Goal: Task Accomplishment & Management: Use online tool/utility

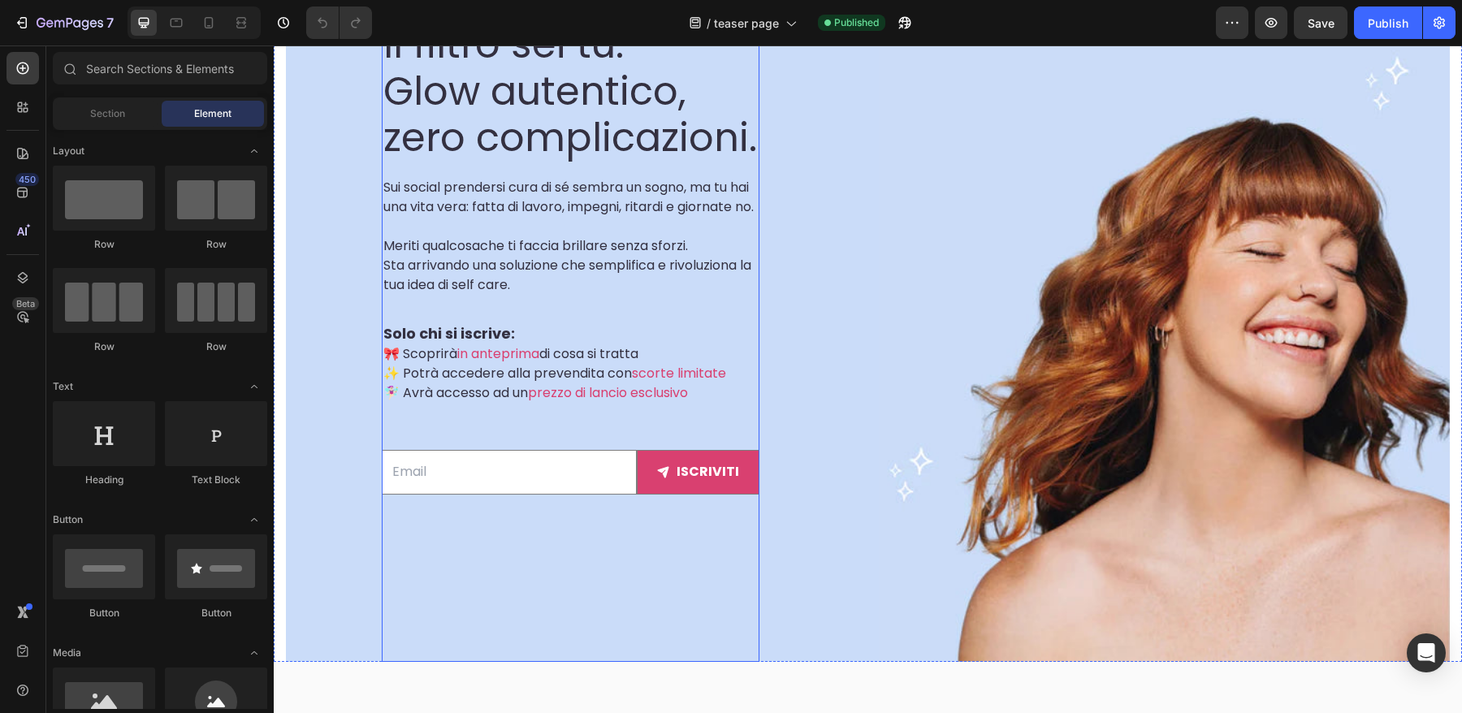
scroll to position [437, 0]
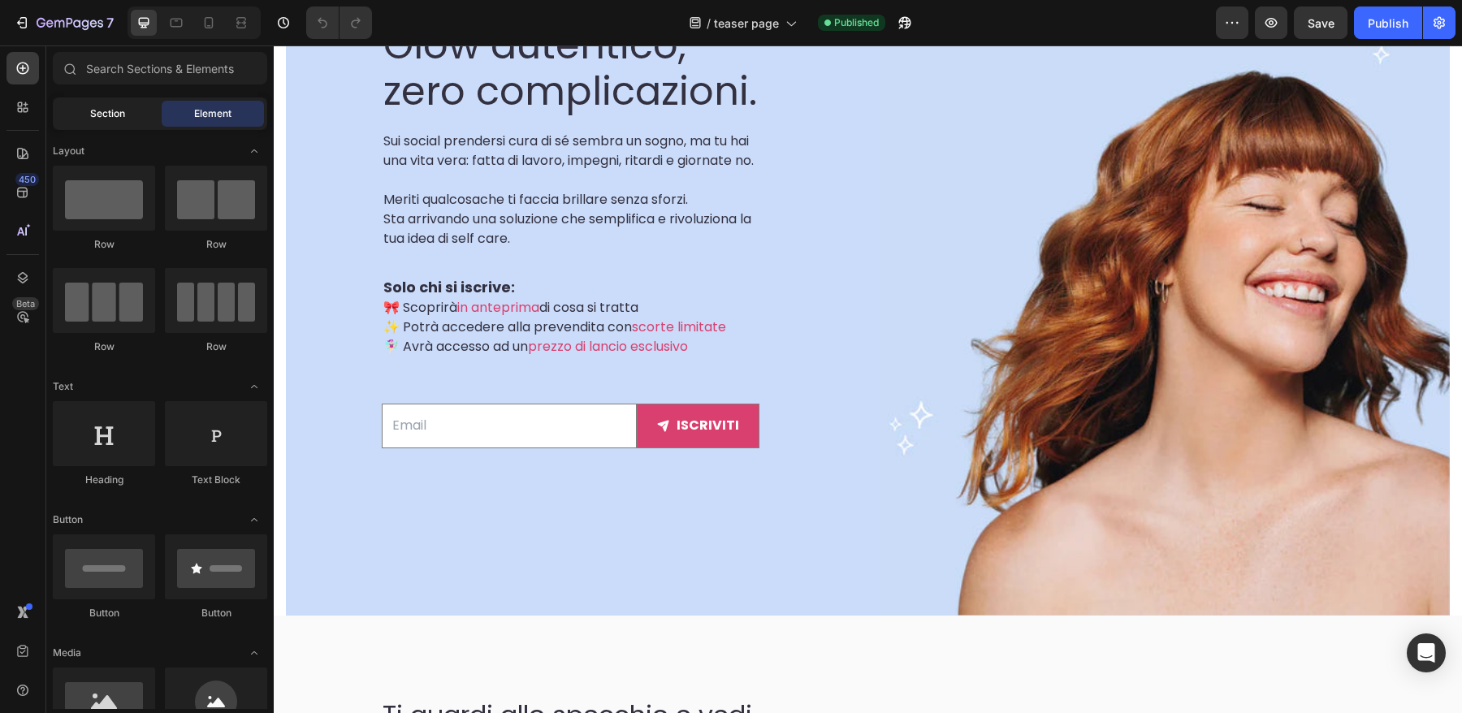
click at [115, 119] on span "Section" at bounding box center [107, 113] width 35 height 15
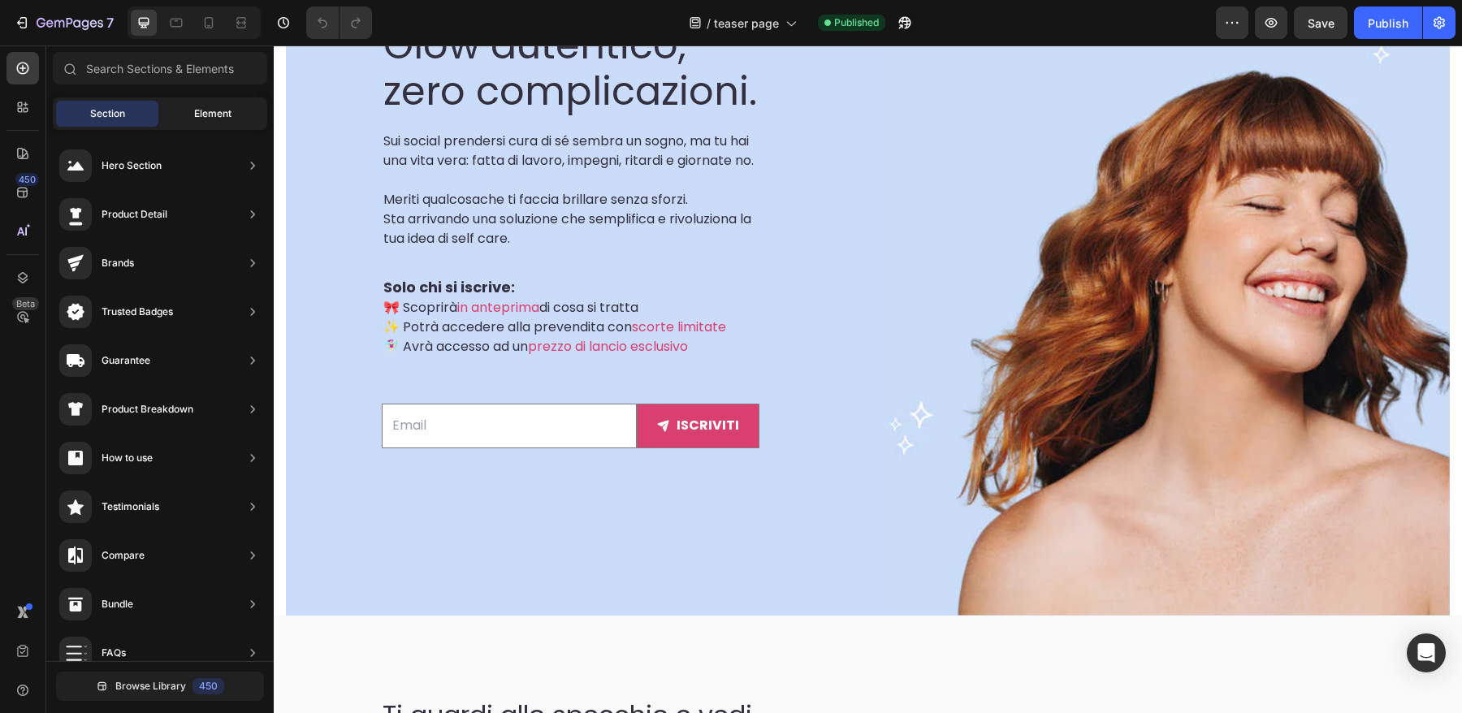
click at [199, 115] on span "Element" at bounding box center [212, 113] width 37 height 15
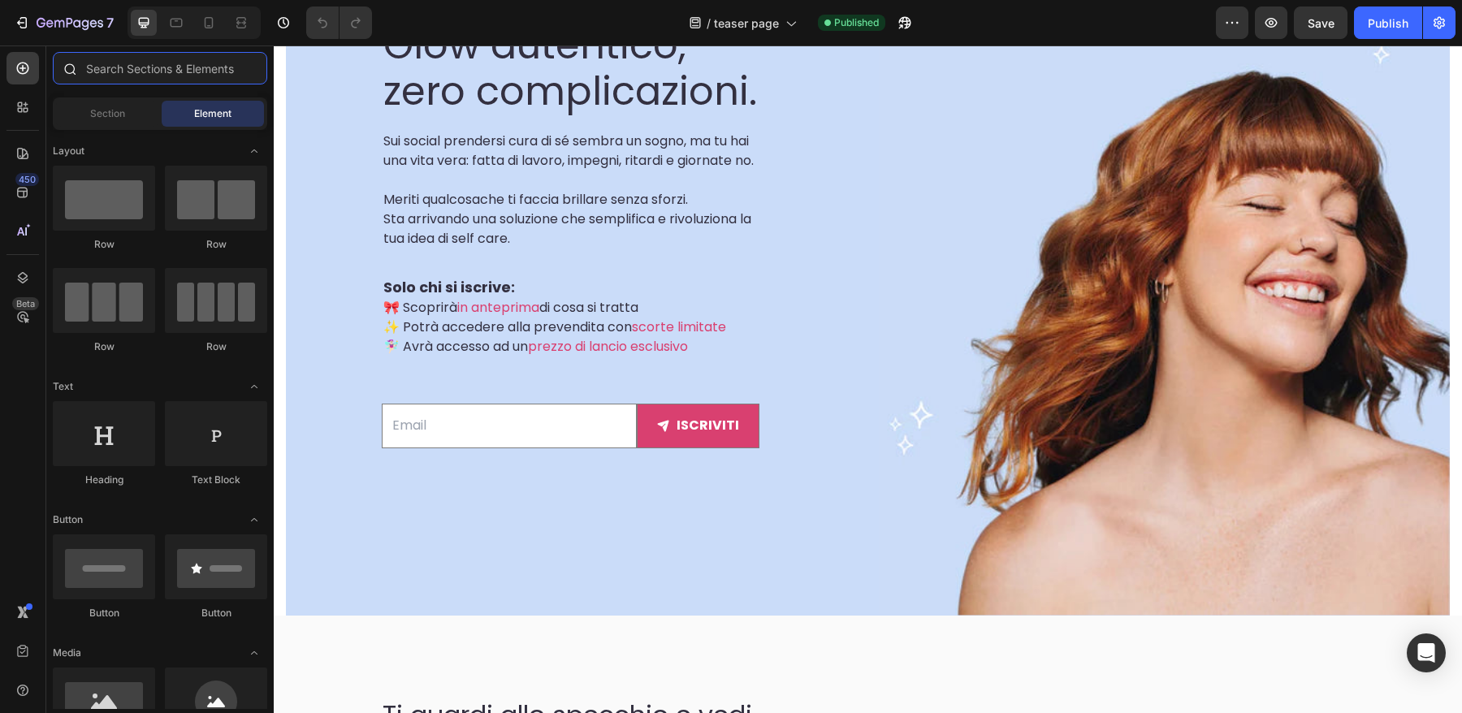
click at [170, 71] on input "text" at bounding box center [160, 68] width 214 height 32
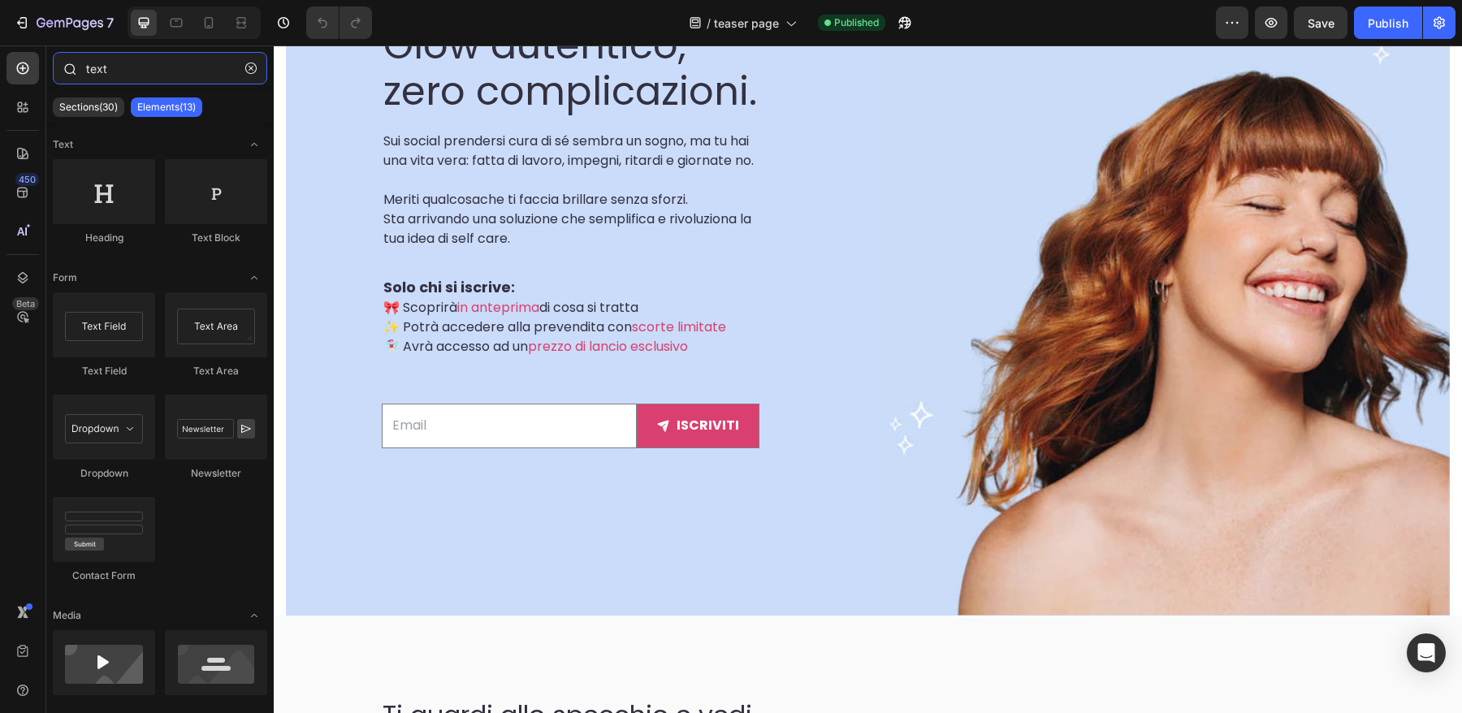
type input "text"
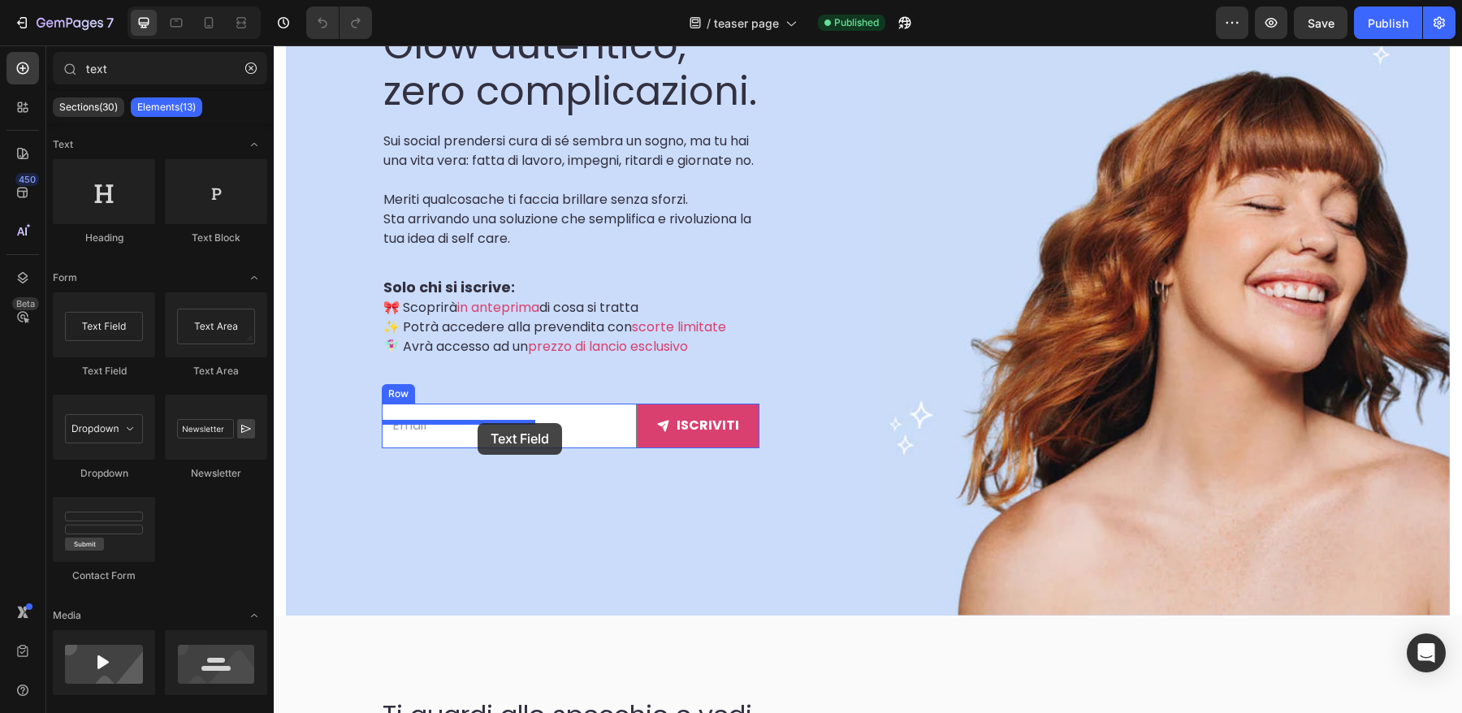
drag, startPoint x: 396, startPoint y: 365, endPoint x: 478, endPoint y: 423, distance: 100.1
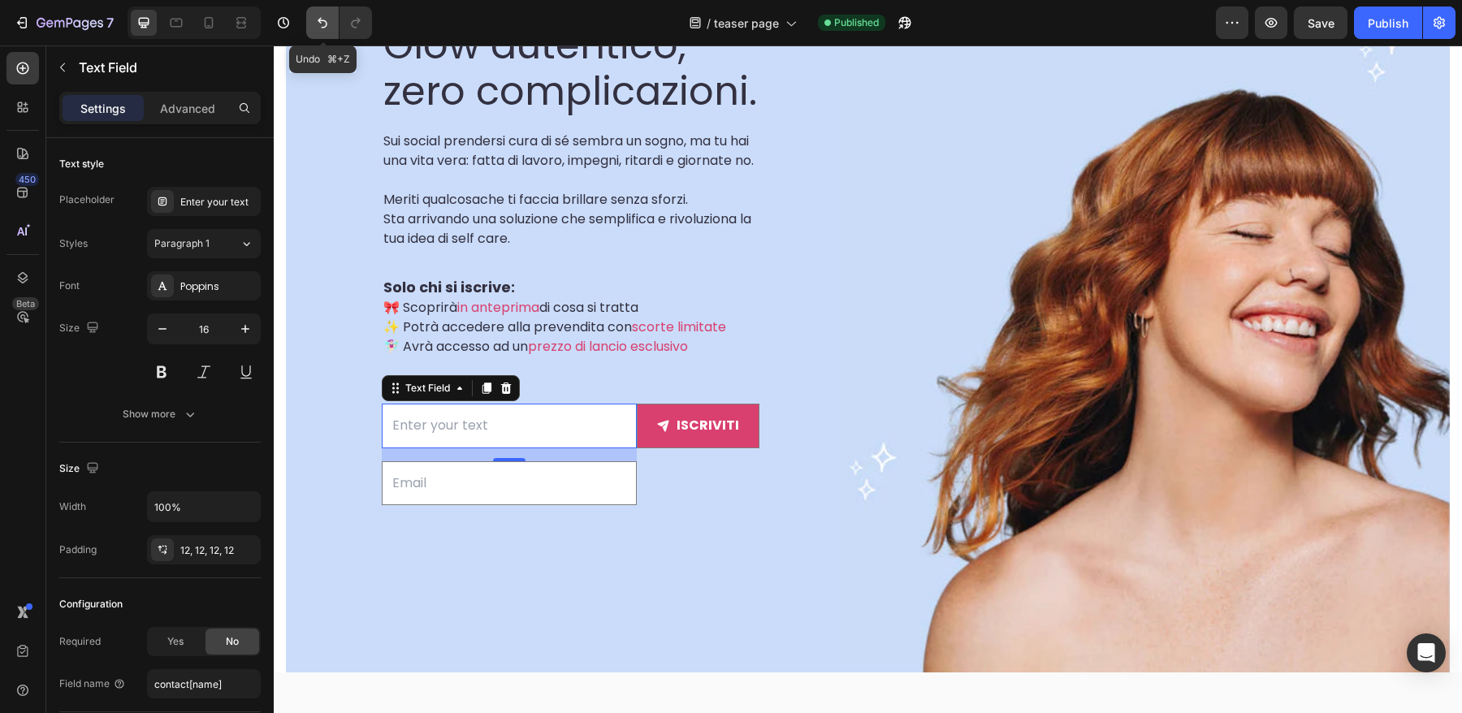
click at [315, 27] on icon "Undo/Redo" at bounding box center [322, 23] width 16 height 16
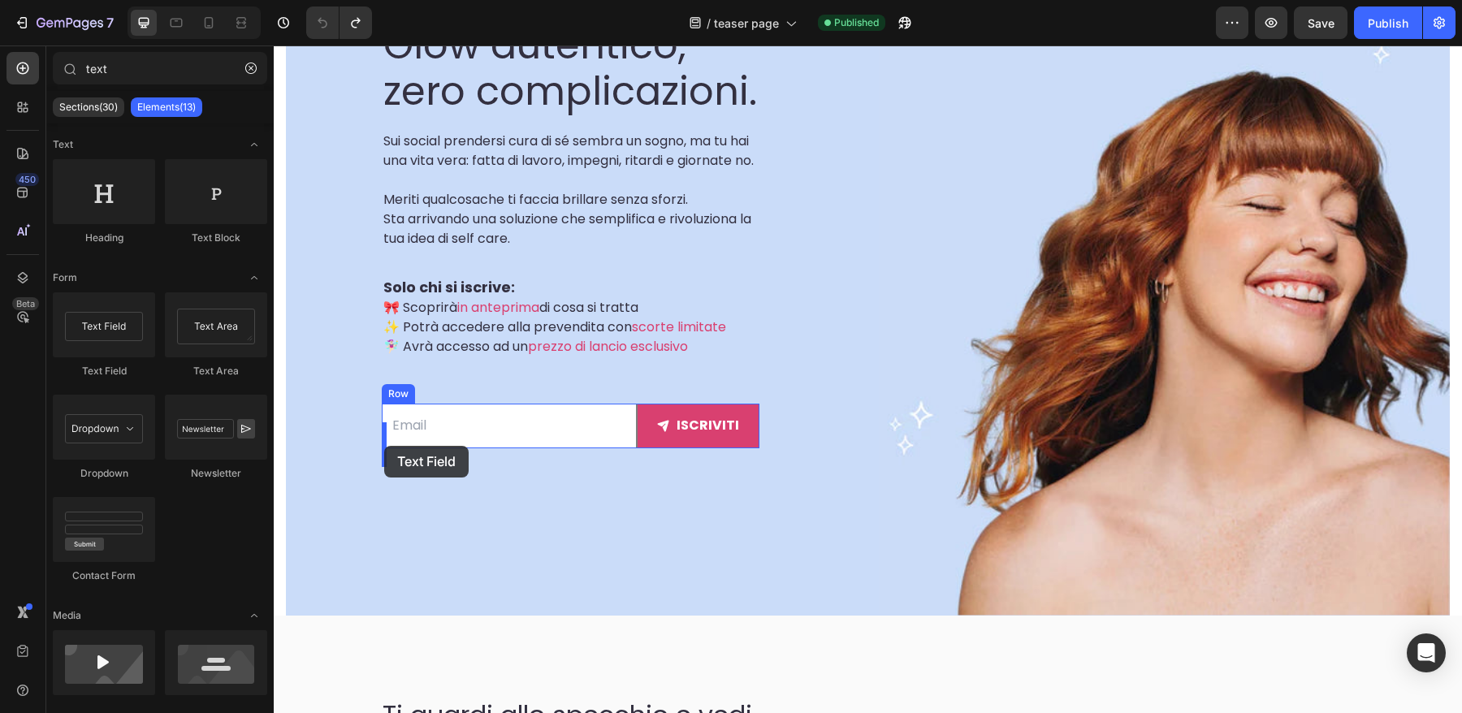
drag, startPoint x: 407, startPoint y: 399, endPoint x: 384, endPoint y: 446, distance: 52.3
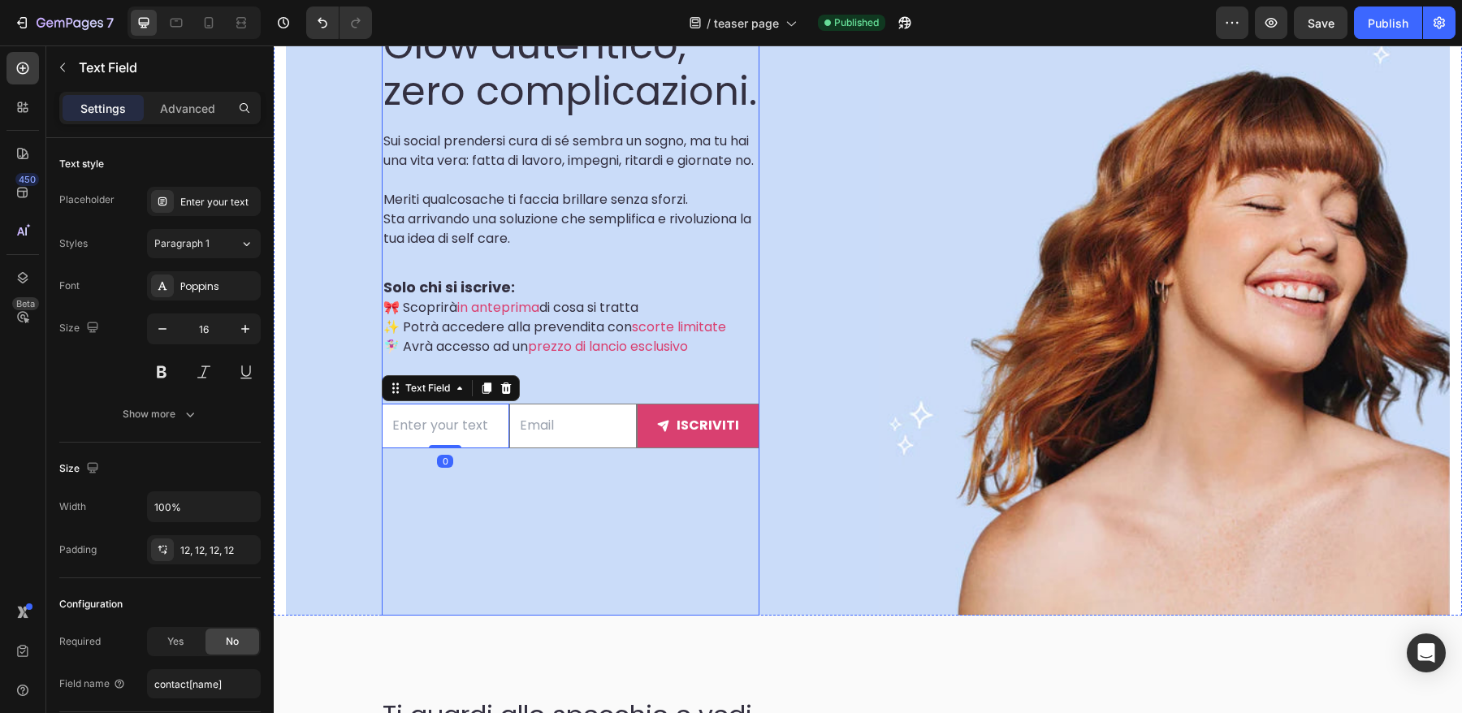
click at [626, 494] on div "SCOPRILO IN ANTEPRIMA Text block Il filtro sei tu. Glow autentico, zero complic…" at bounding box center [571, 211] width 378 height 565
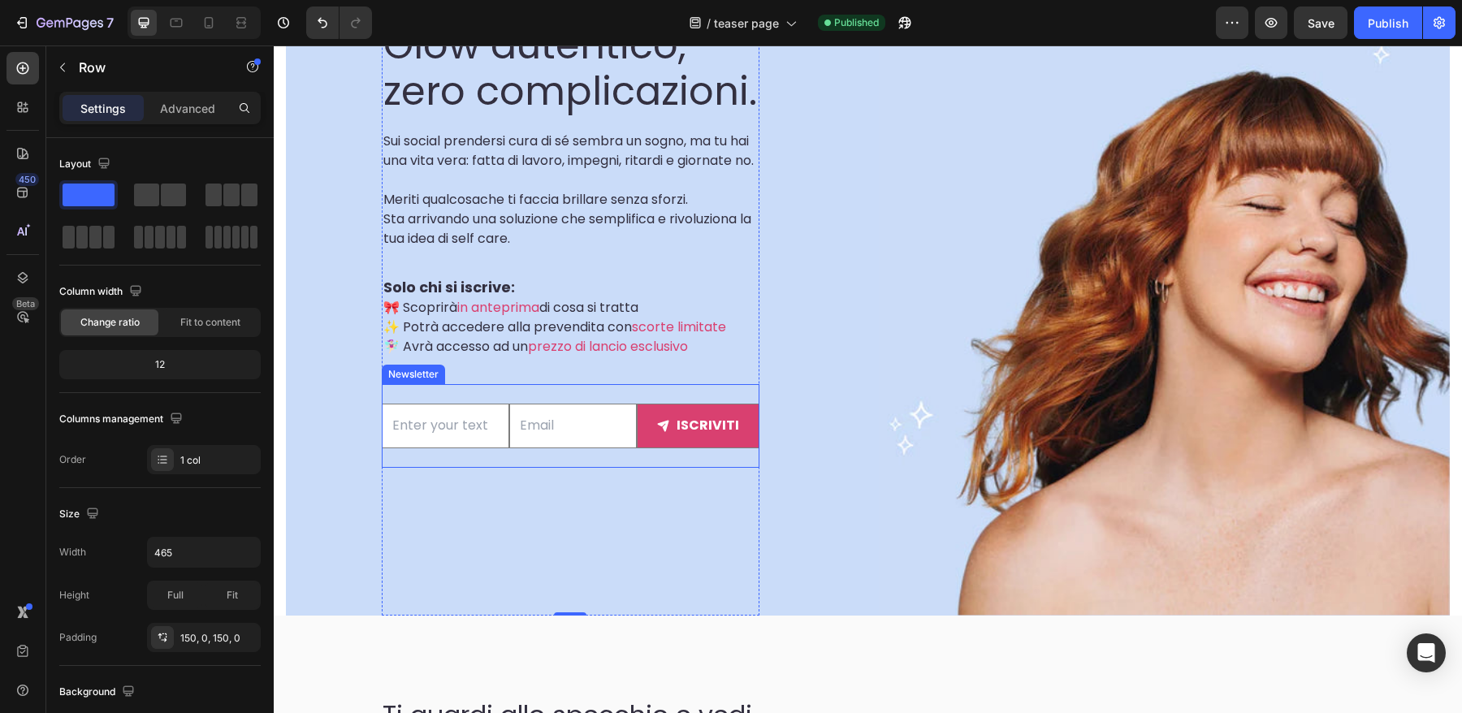
click at [468, 468] on div "Text Field Email Field iscriviti Submit Button Row Newsletter" at bounding box center [571, 426] width 378 height 84
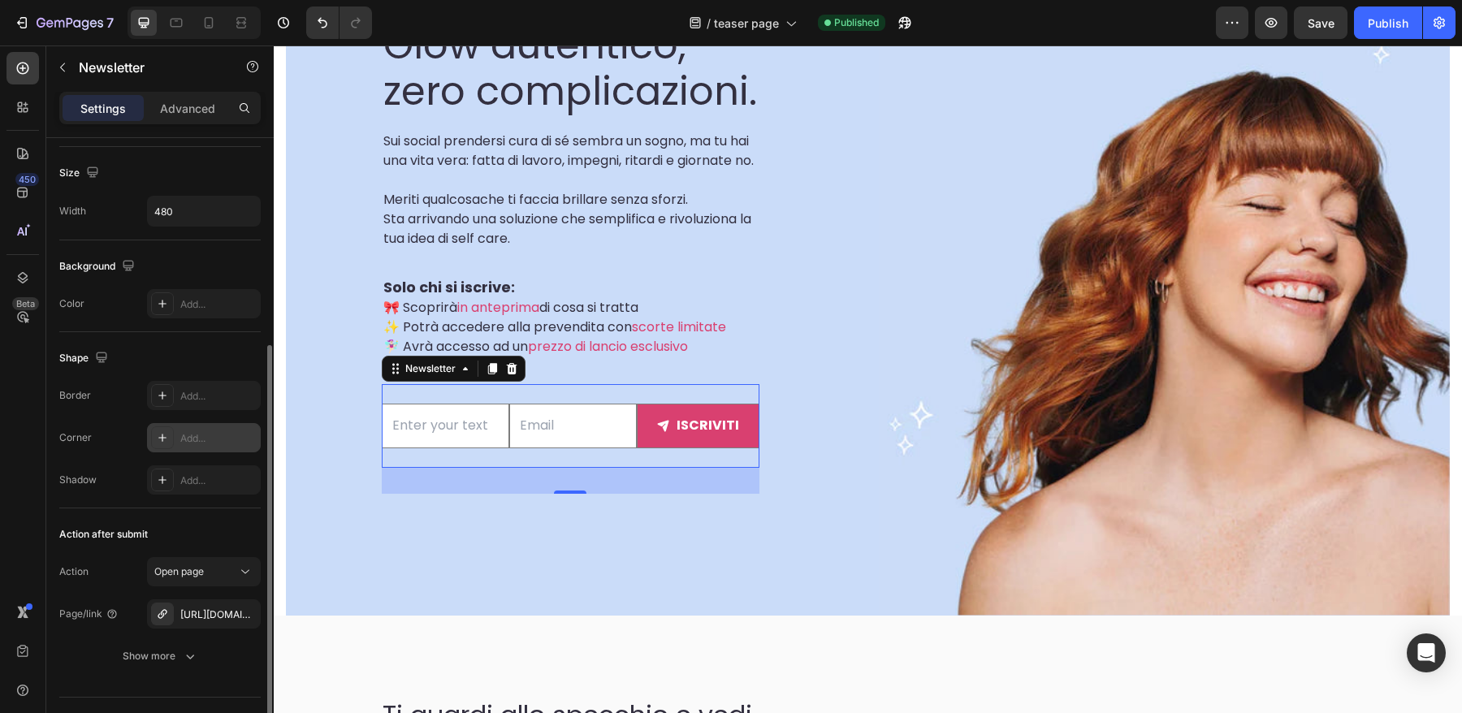
scroll to position [234, 0]
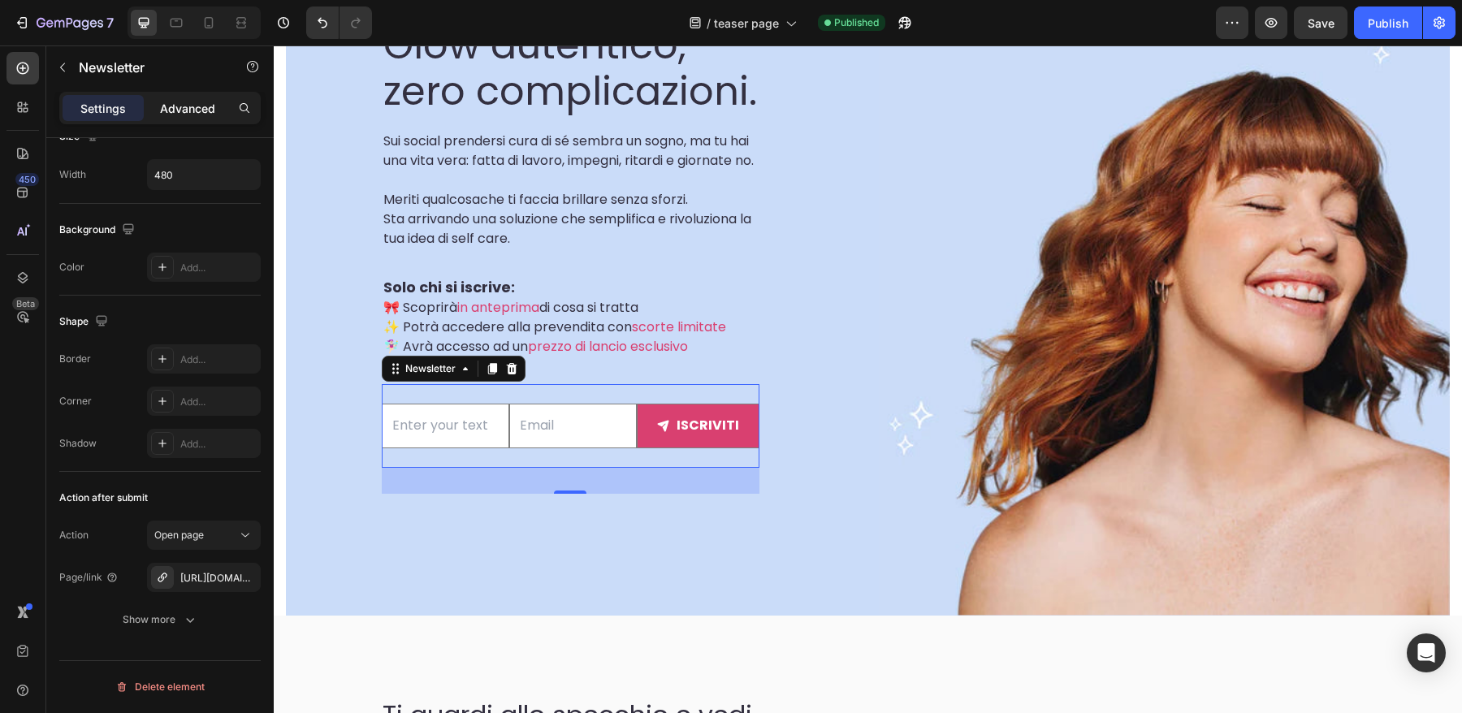
click at [192, 110] on p "Advanced" at bounding box center [187, 108] width 55 height 17
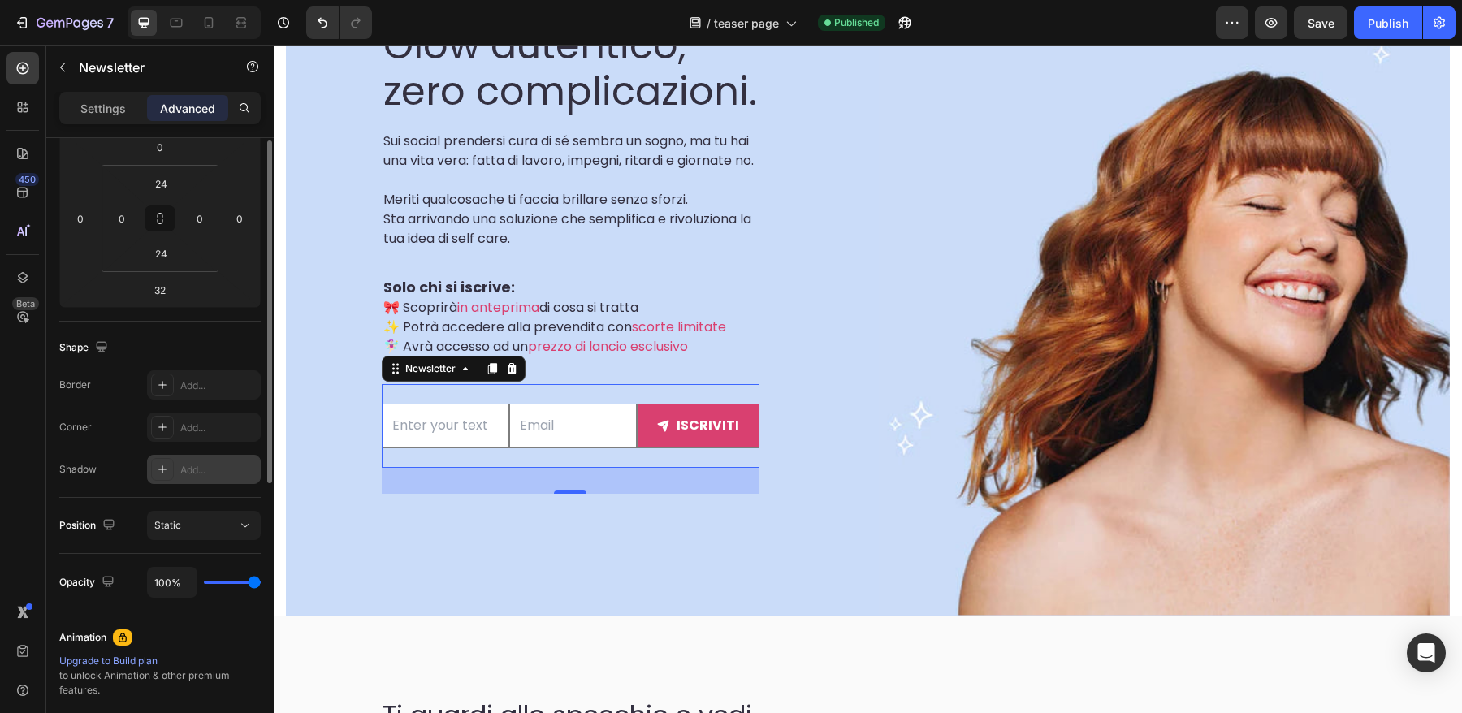
scroll to position [0, 0]
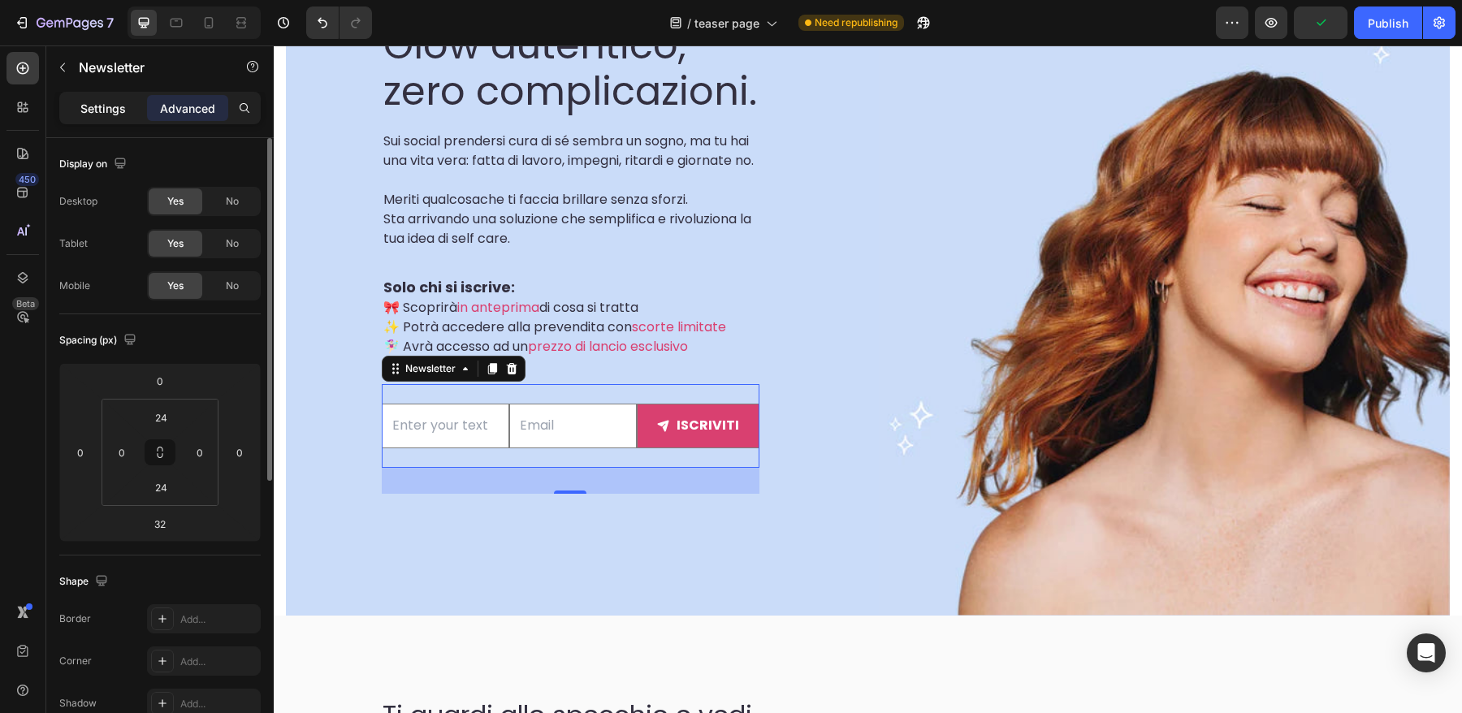
click at [91, 113] on p "Settings" at bounding box center [102, 108] width 45 height 17
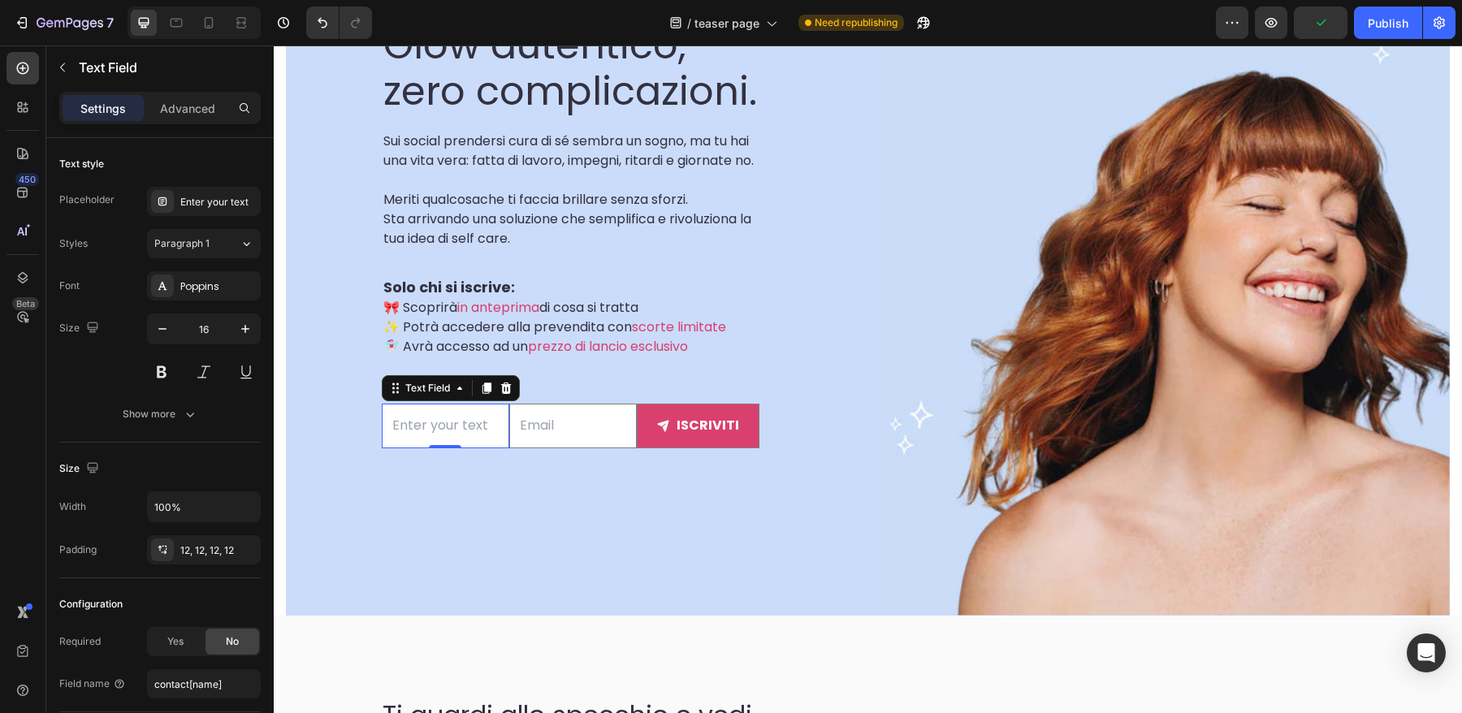
click at [454, 426] on input "text" at bounding box center [446, 426] width 128 height 45
click at [214, 200] on div "Enter your text" at bounding box center [218, 202] width 76 height 15
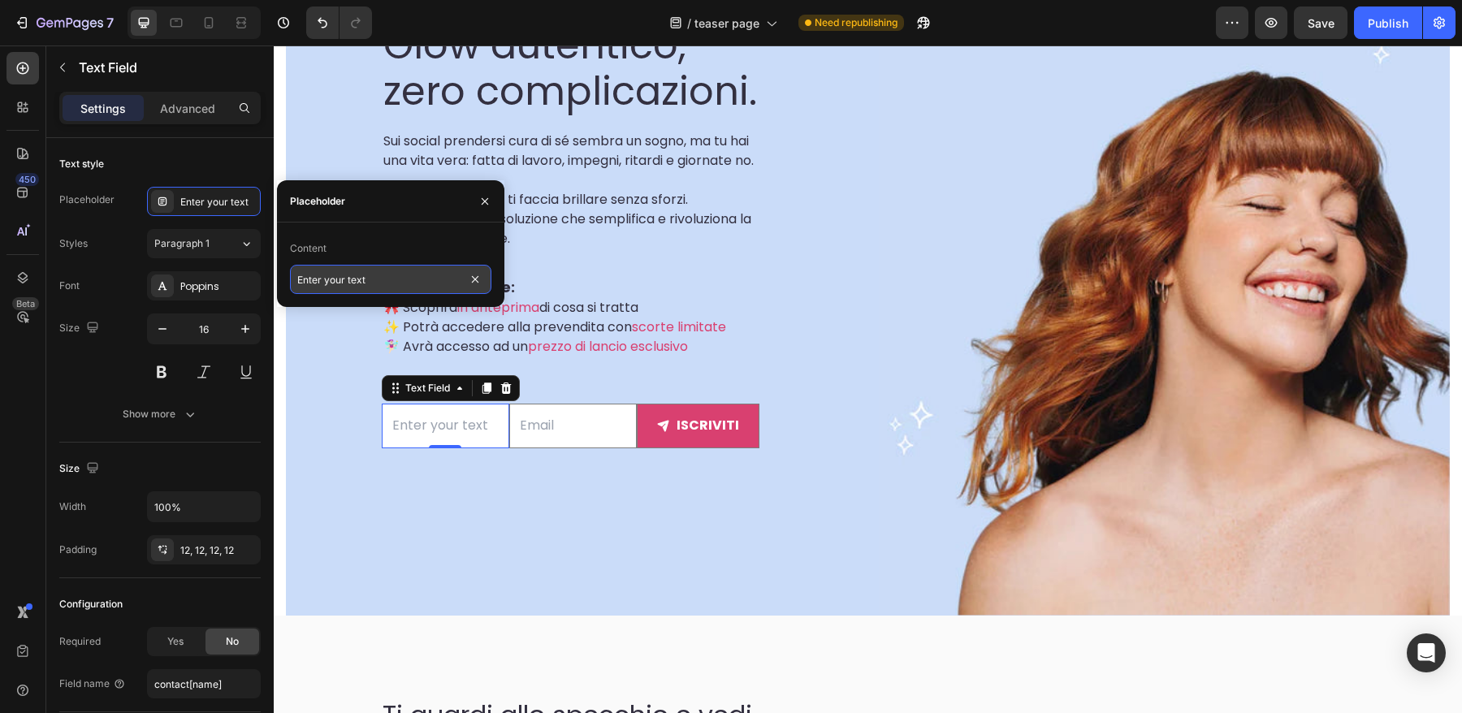
drag, startPoint x: 379, startPoint y: 277, endPoint x: 366, endPoint y: 277, distance: 13.0
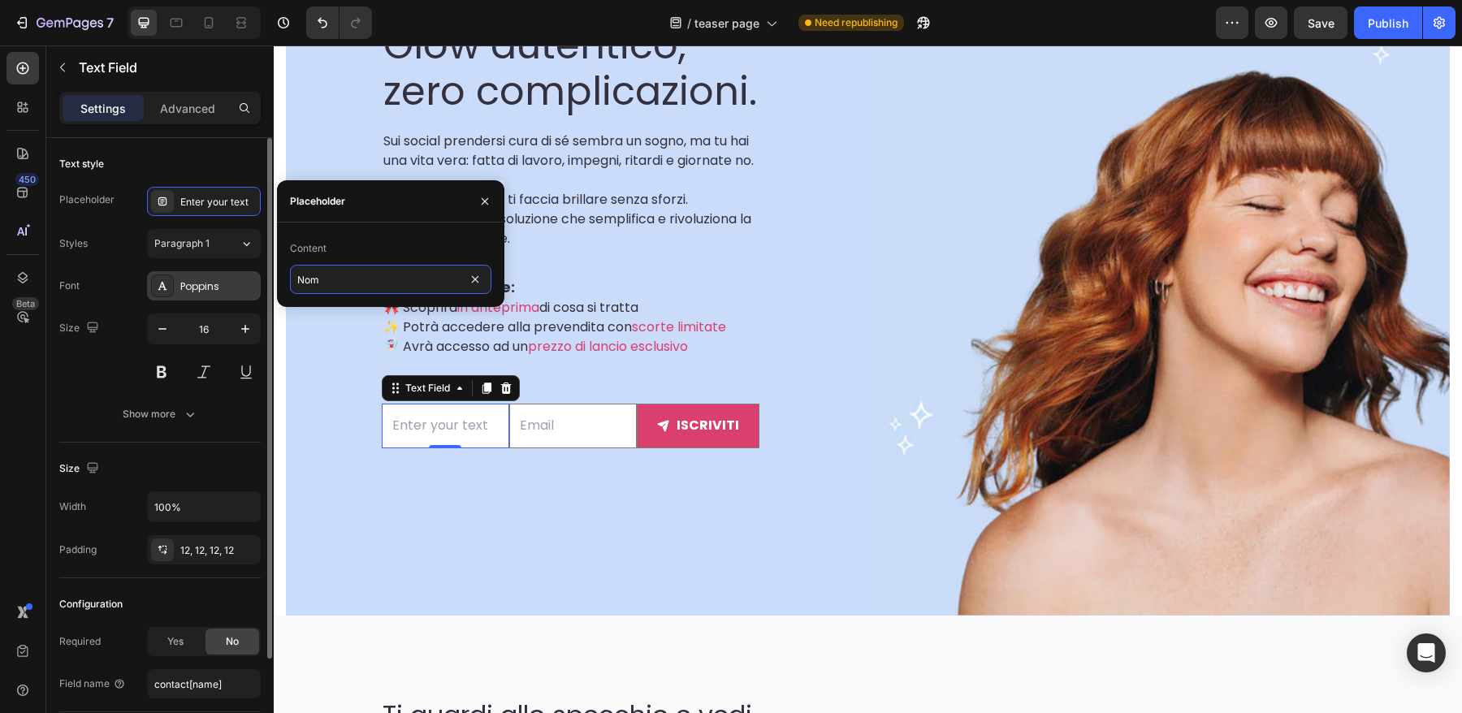
type input "Nome"
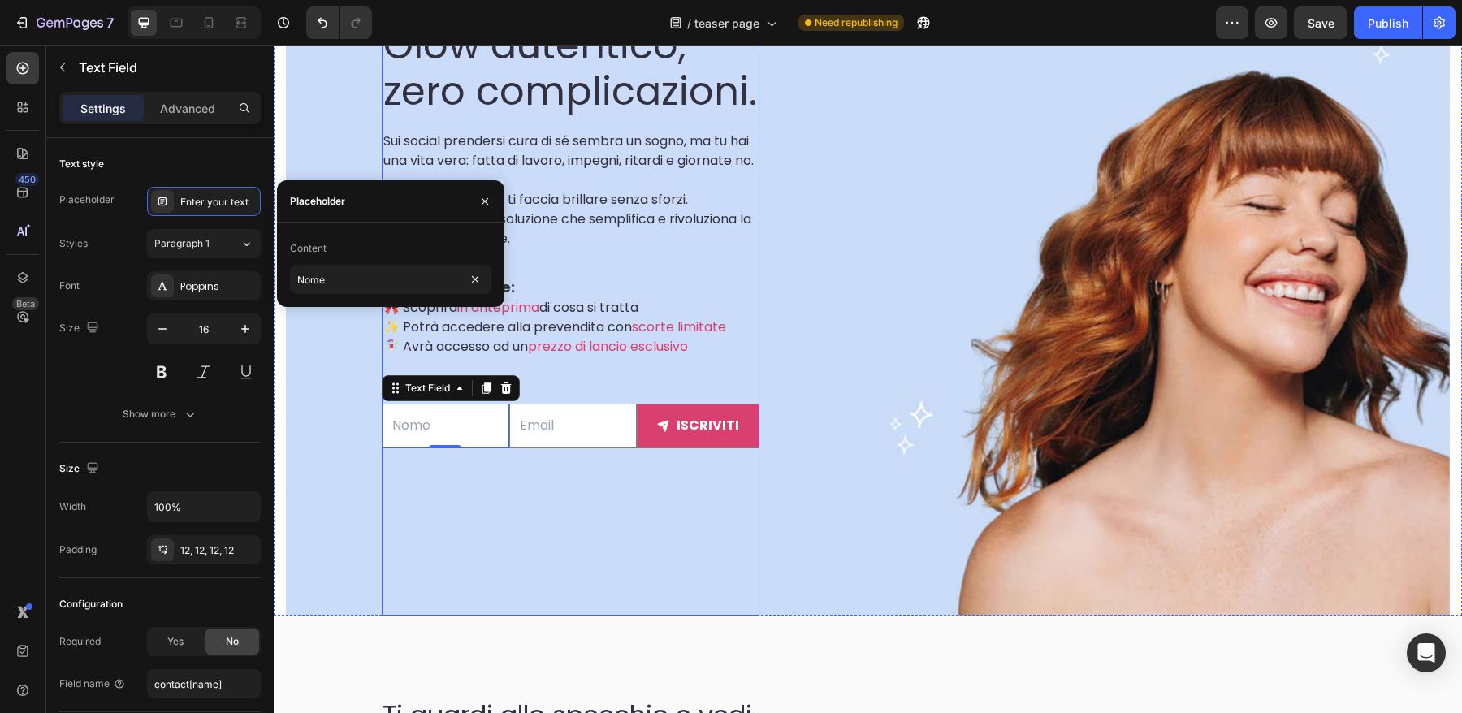
click at [491, 535] on div "SCOPRILO IN ANTEPRIMA Text block Il filtro sei tu. Glow autentico, zero complic…" at bounding box center [571, 211] width 378 height 808
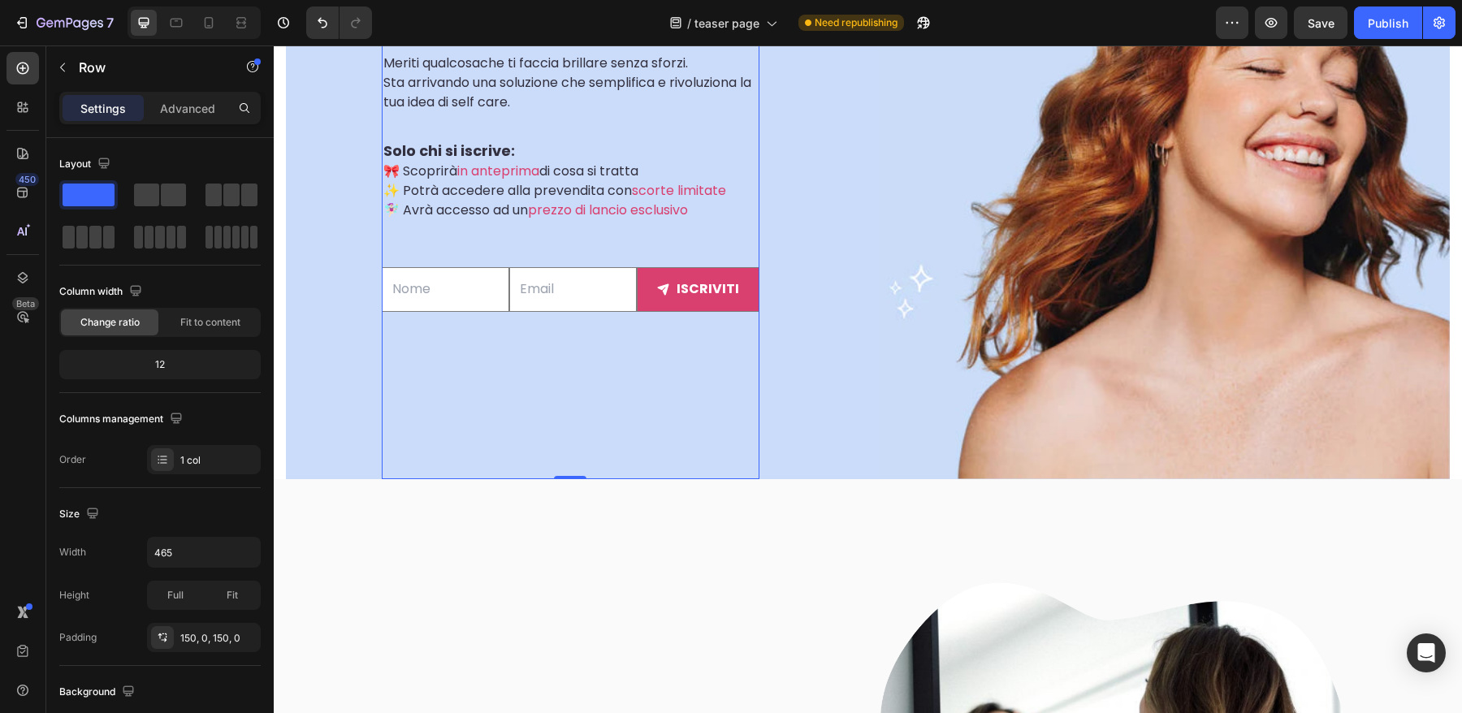
scroll to position [578, 0]
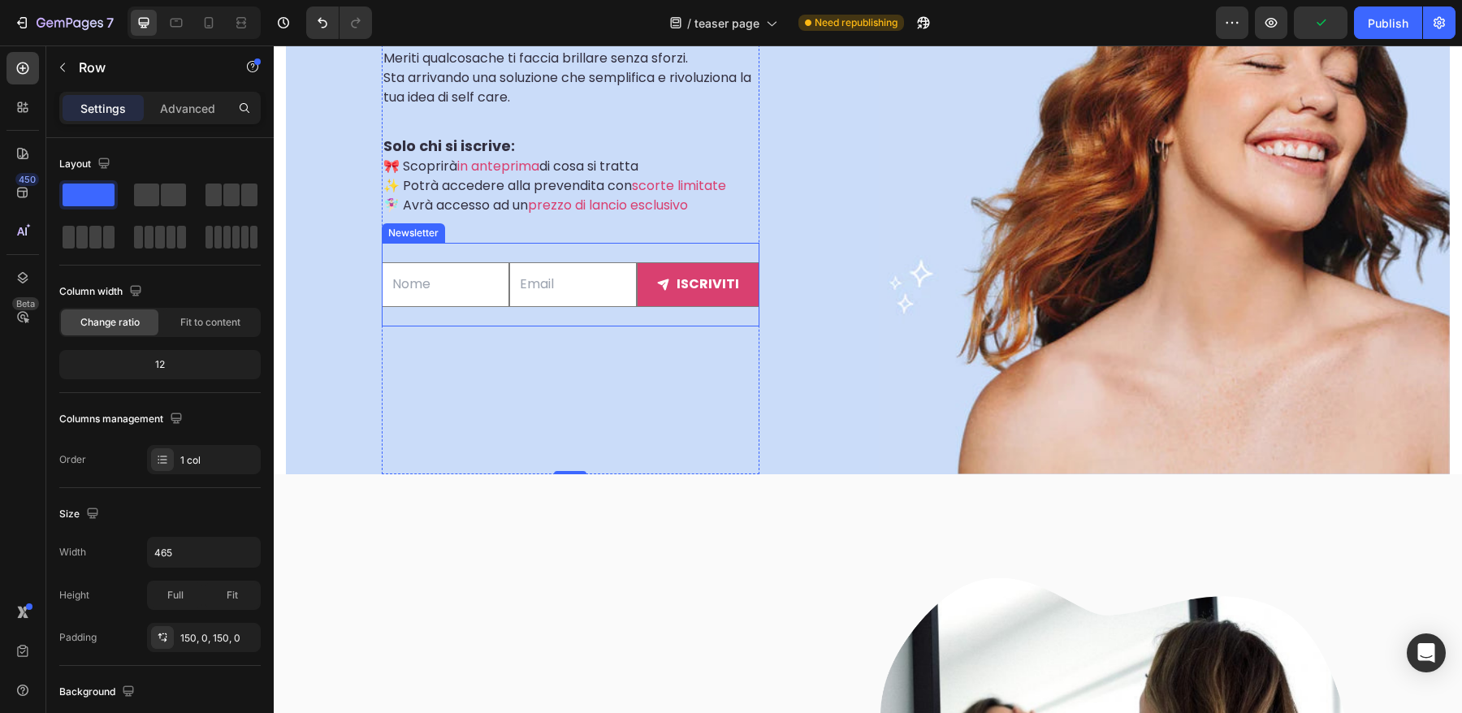
click at [506, 327] on div "Text Field Email Field iscriviti Submit Button Row Newsletter" at bounding box center [571, 285] width 378 height 84
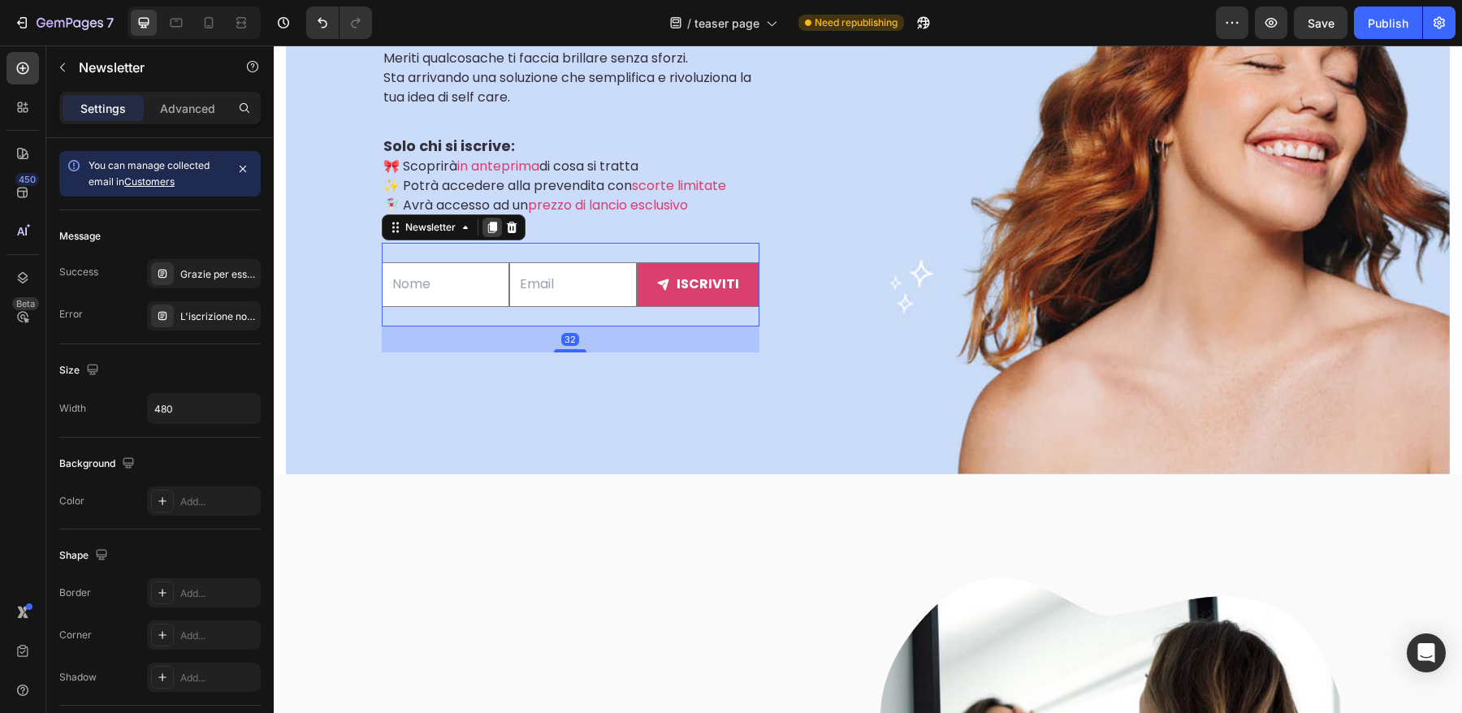
click at [497, 234] on icon at bounding box center [492, 227] width 13 height 13
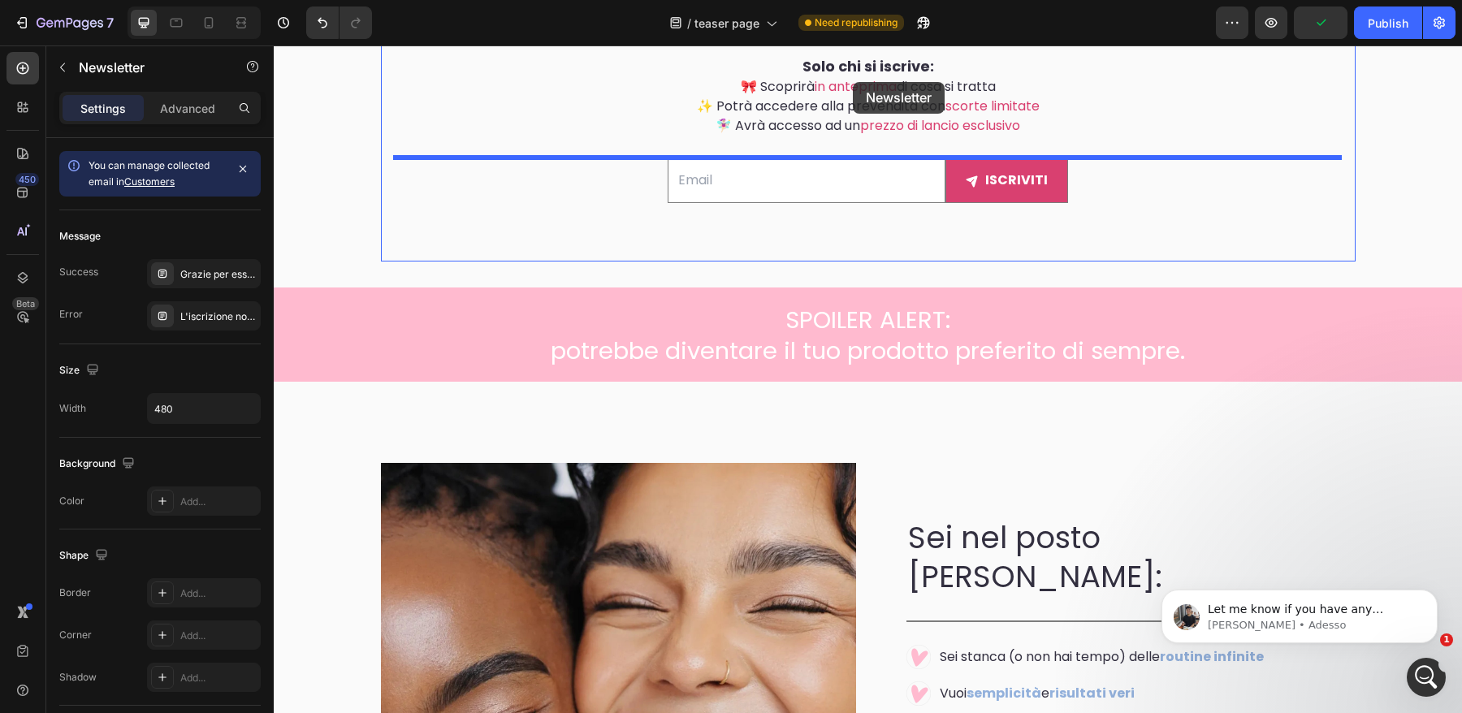
scroll to position [2779, 0]
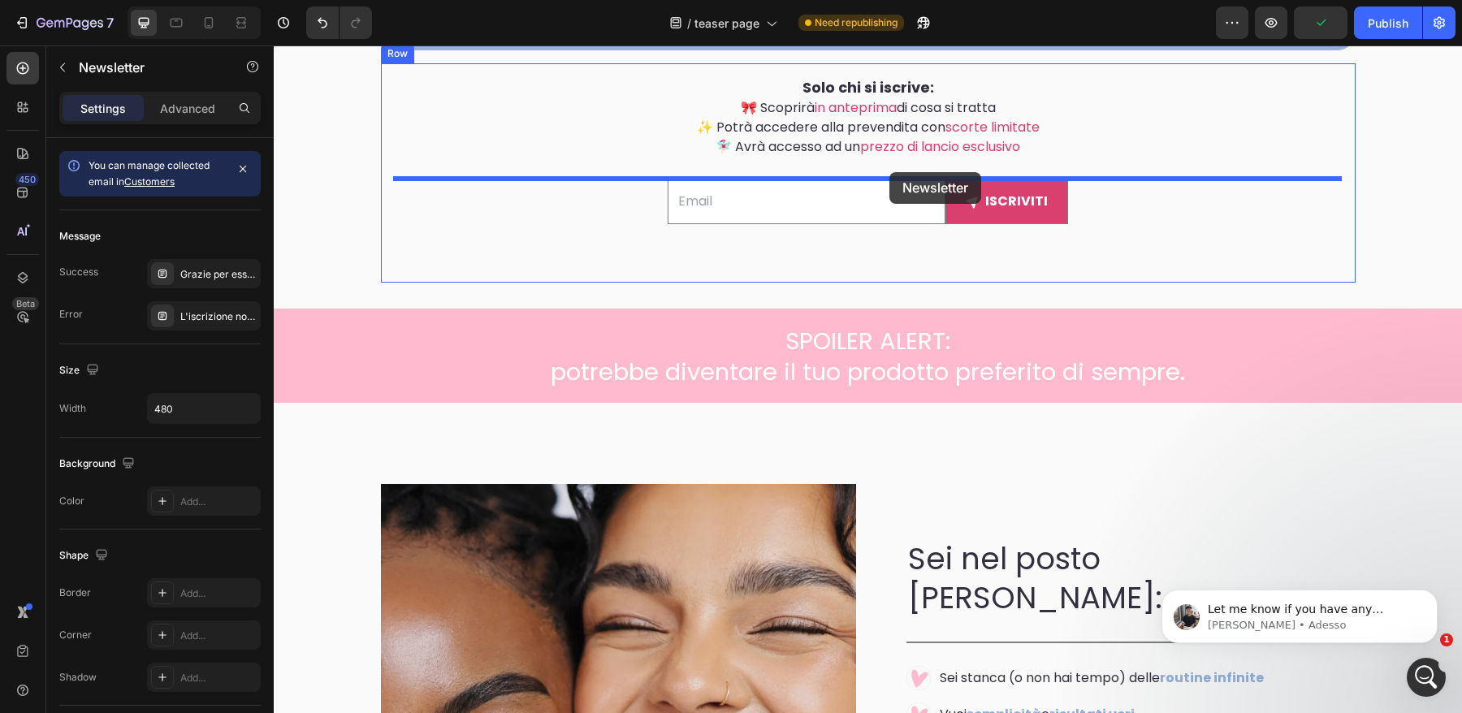
drag, startPoint x: 392, startPoint y: 362, endPoint x: 890, endPoint y: 173, distance: 531.8
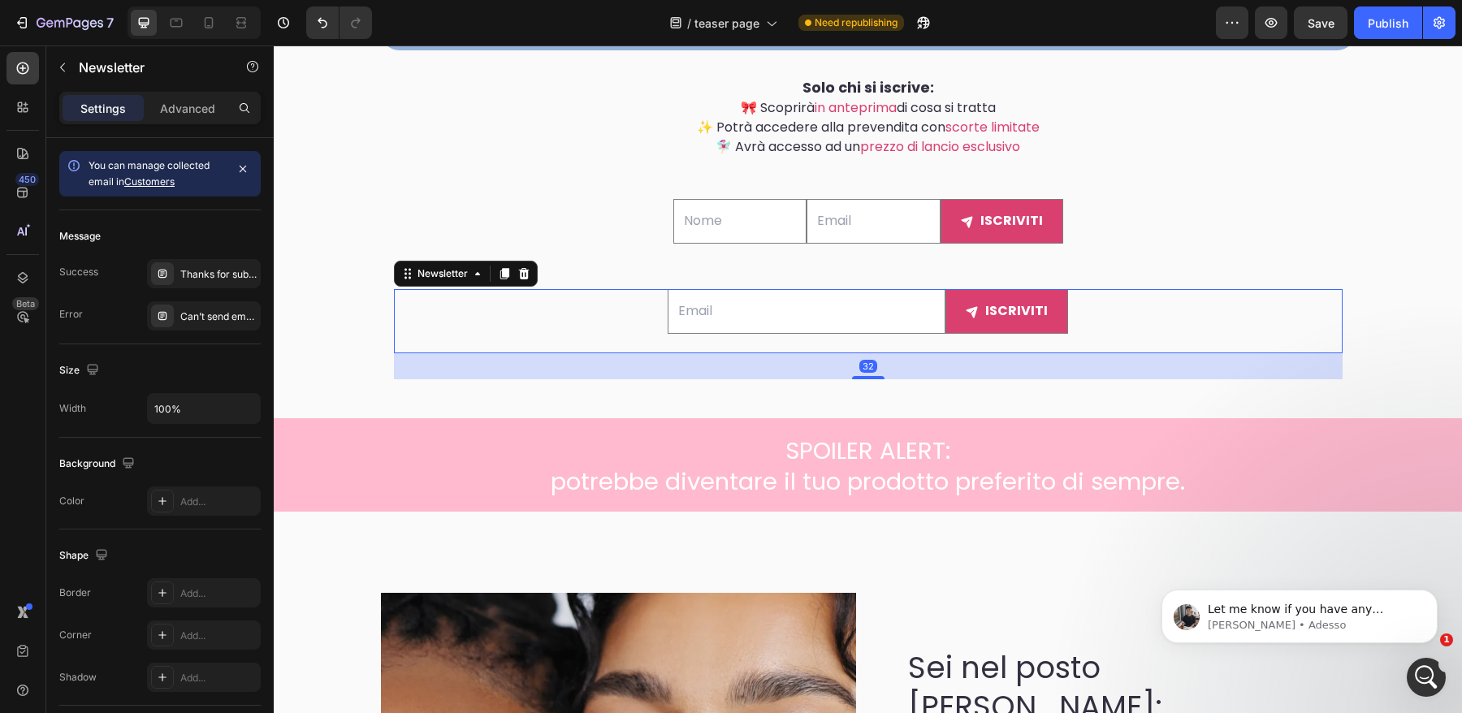
click at [1037, 349] on div "Email Field iscriviti Submit Button Row Newsletter 32" at bounding box center [868, 321] width 949 height 64
click at [525, 281] on div at bounding box center [523, 273] width 19 height 19
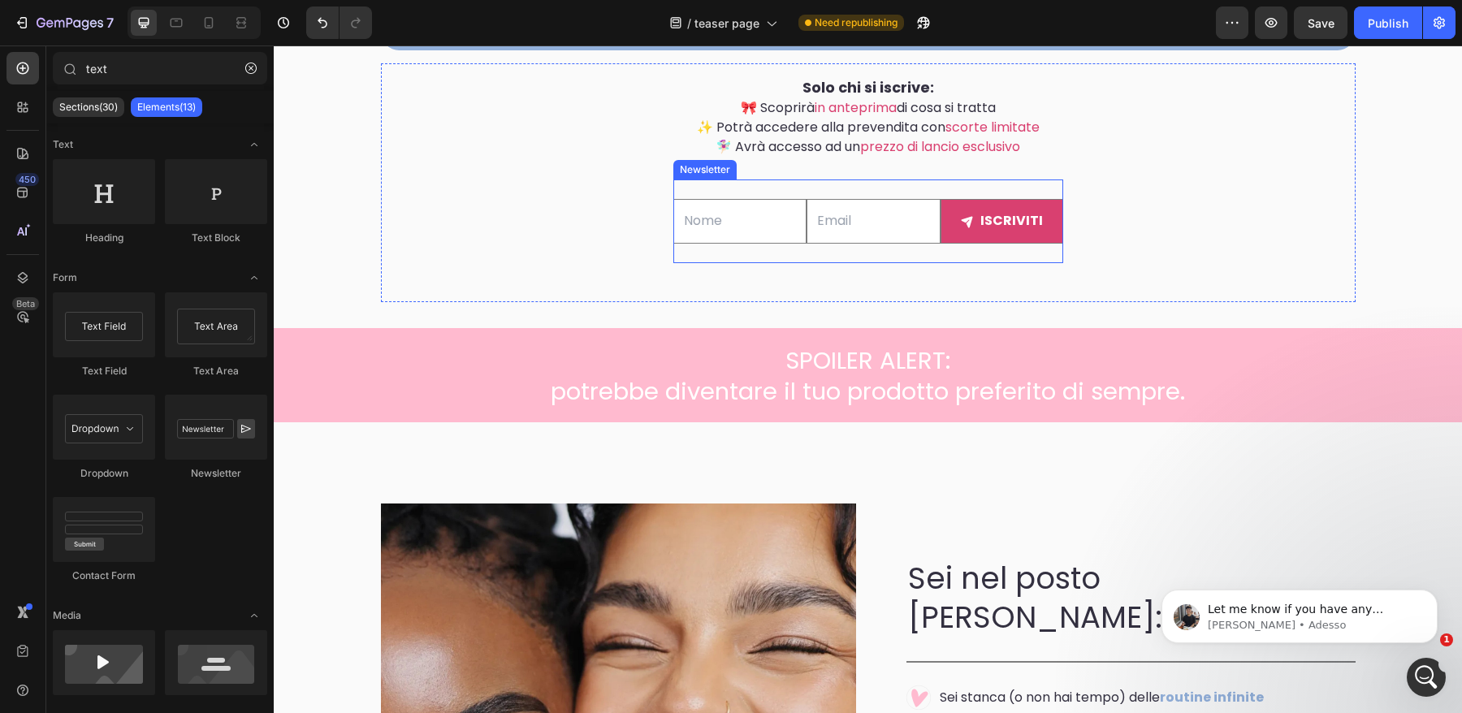
click at [915, 187] on div "Text Field Email Field iscriviti Submit Button Row Newsletter" at bounding box center [869, 222] width 390 height 84
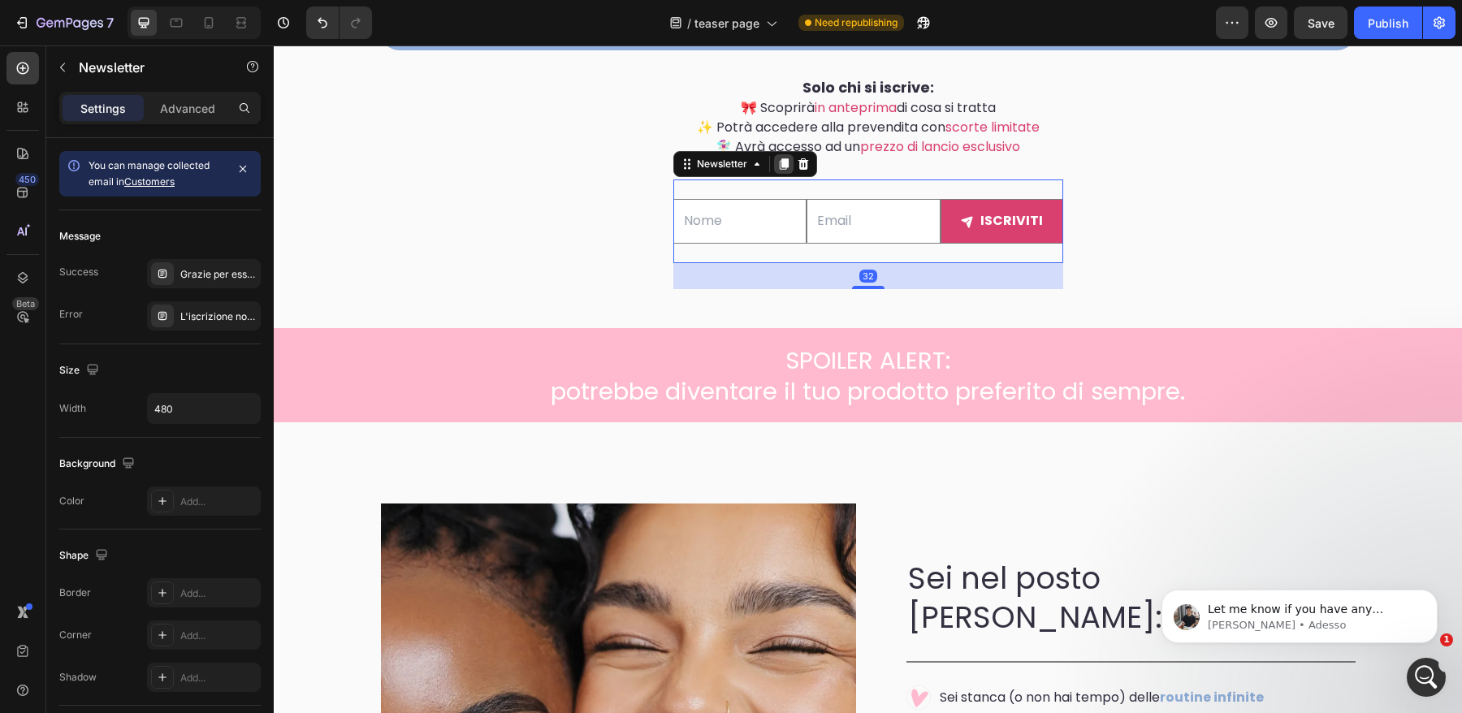
click at [783, 162] on icon at bounding box center [783, 164] width 9 height 11
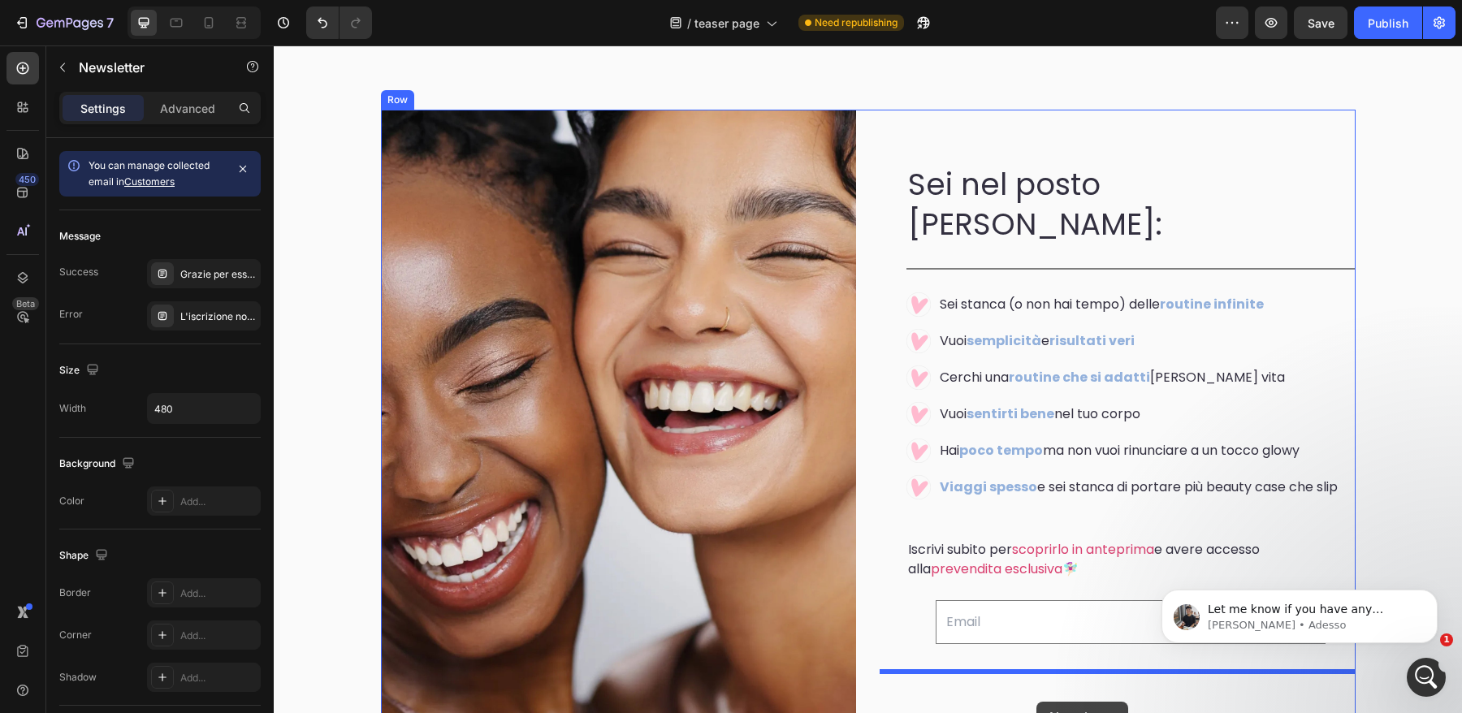
scroll to position [3325, 0]
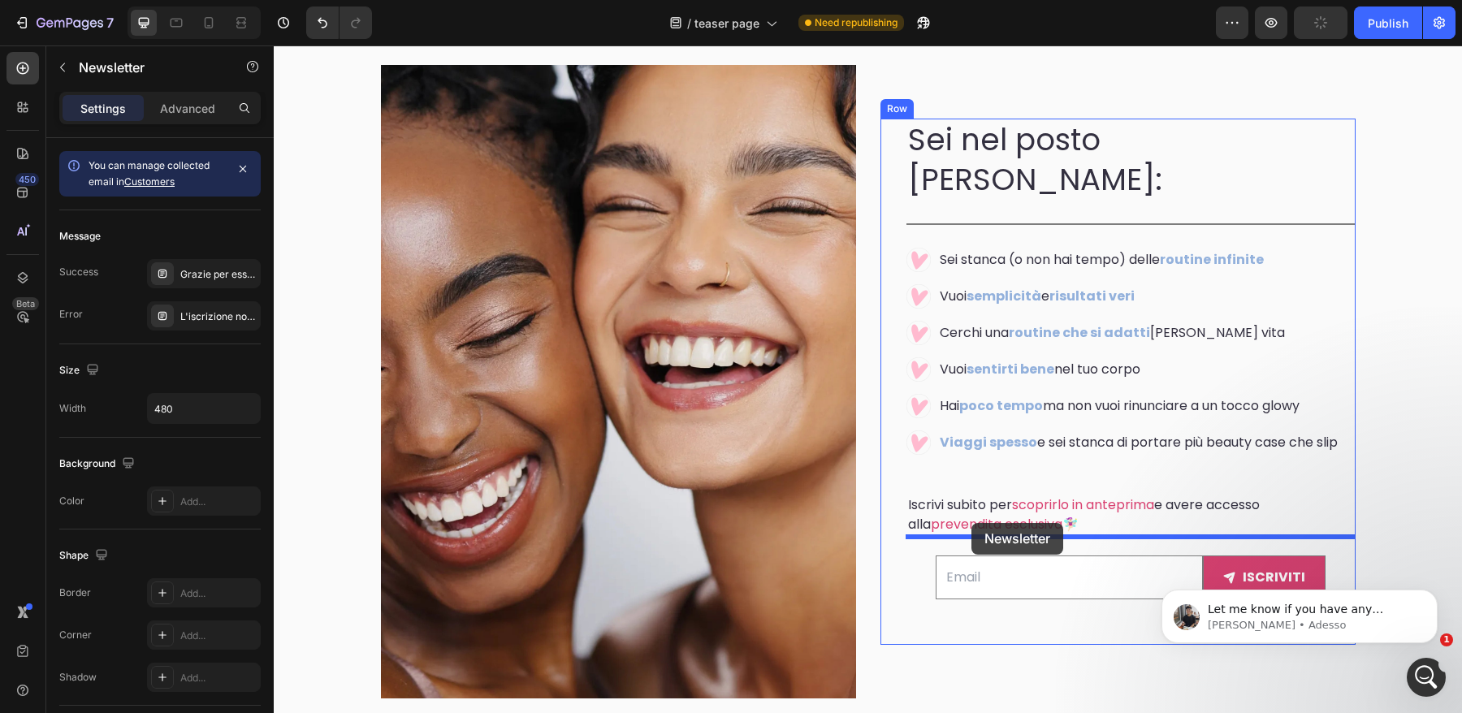
drag, startPoint x: 687, startPoint y: 272, endPoint x: 972, endPoint y: 523, distance: 379.9
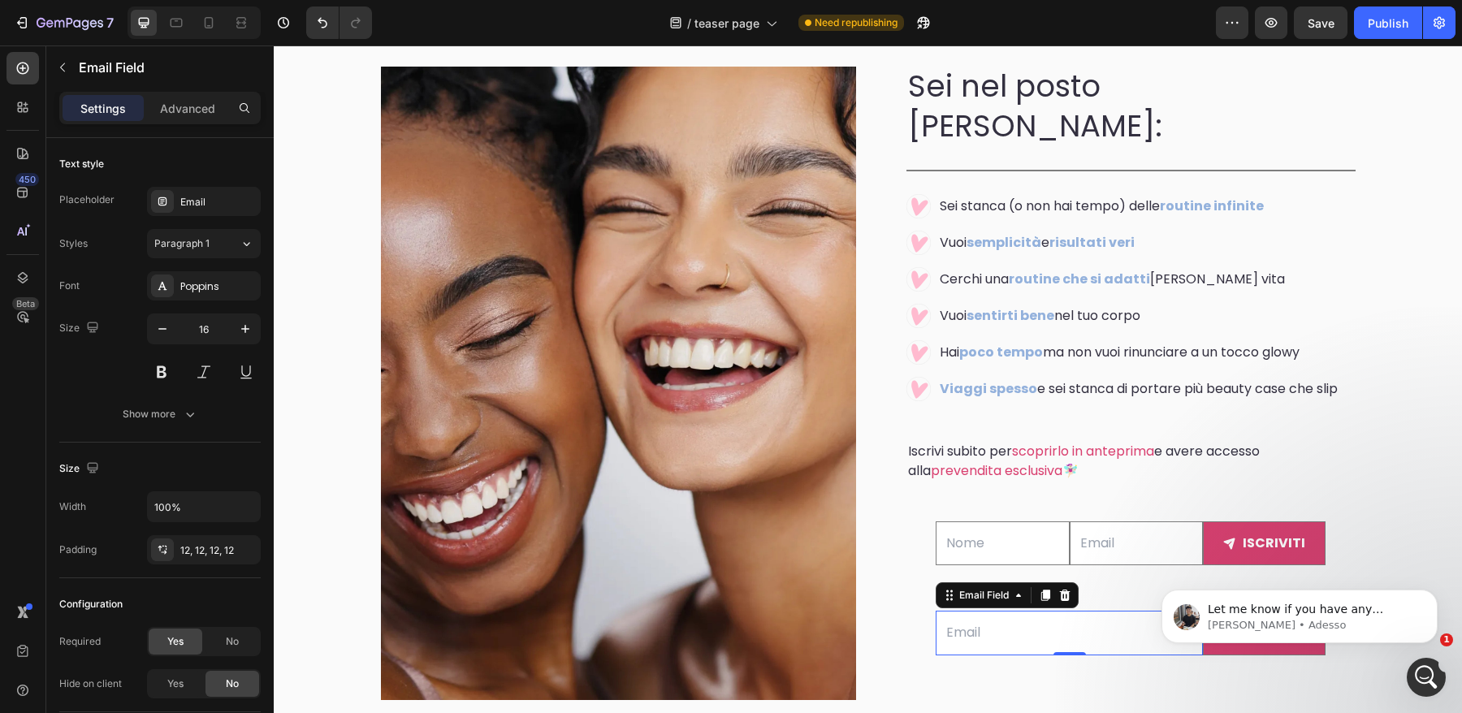
click at [1017, 634] on div "Email Field 0" at bounding box center [1069, 633] width 267 height 45
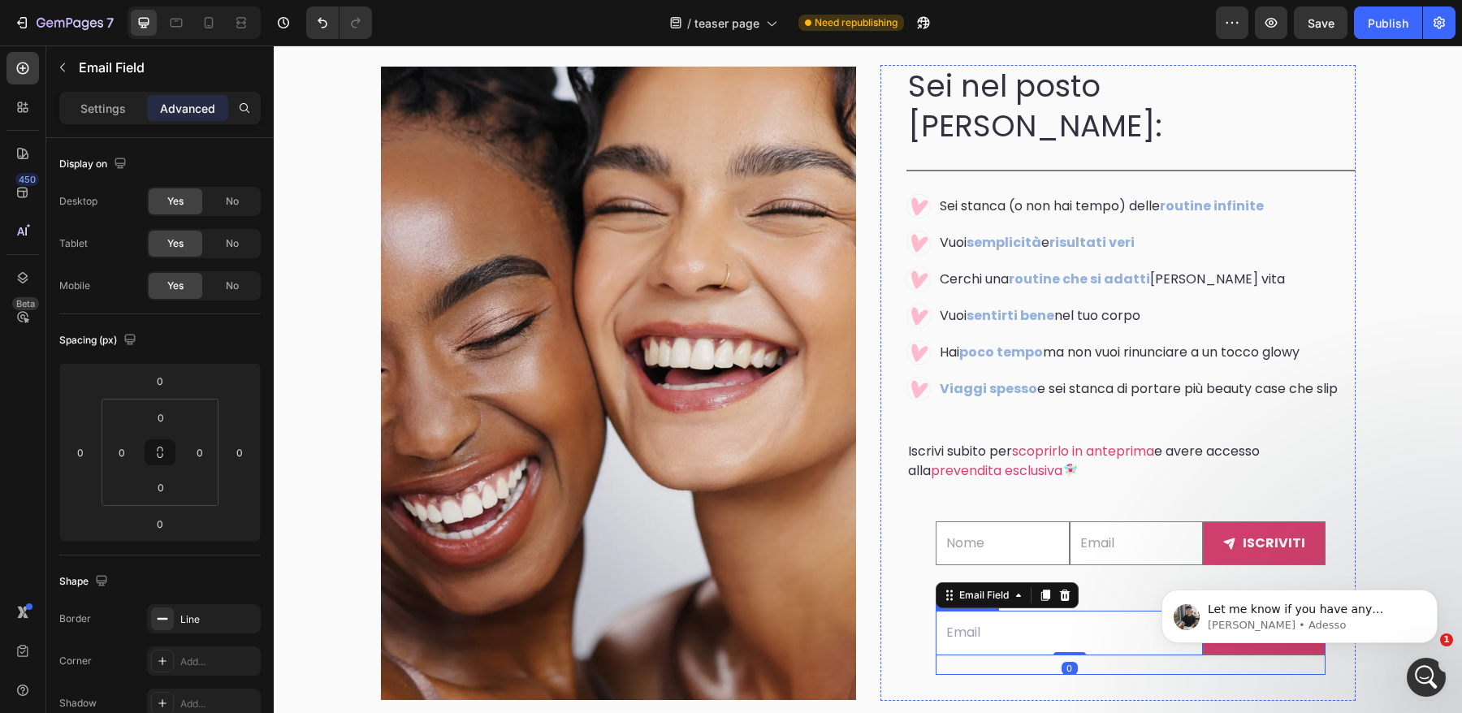
click at [1077, 644] on div "Email Field 0 iscriviti Submit Button Row Newsletter" at bounding box center [1131, 643] width 390 height 64
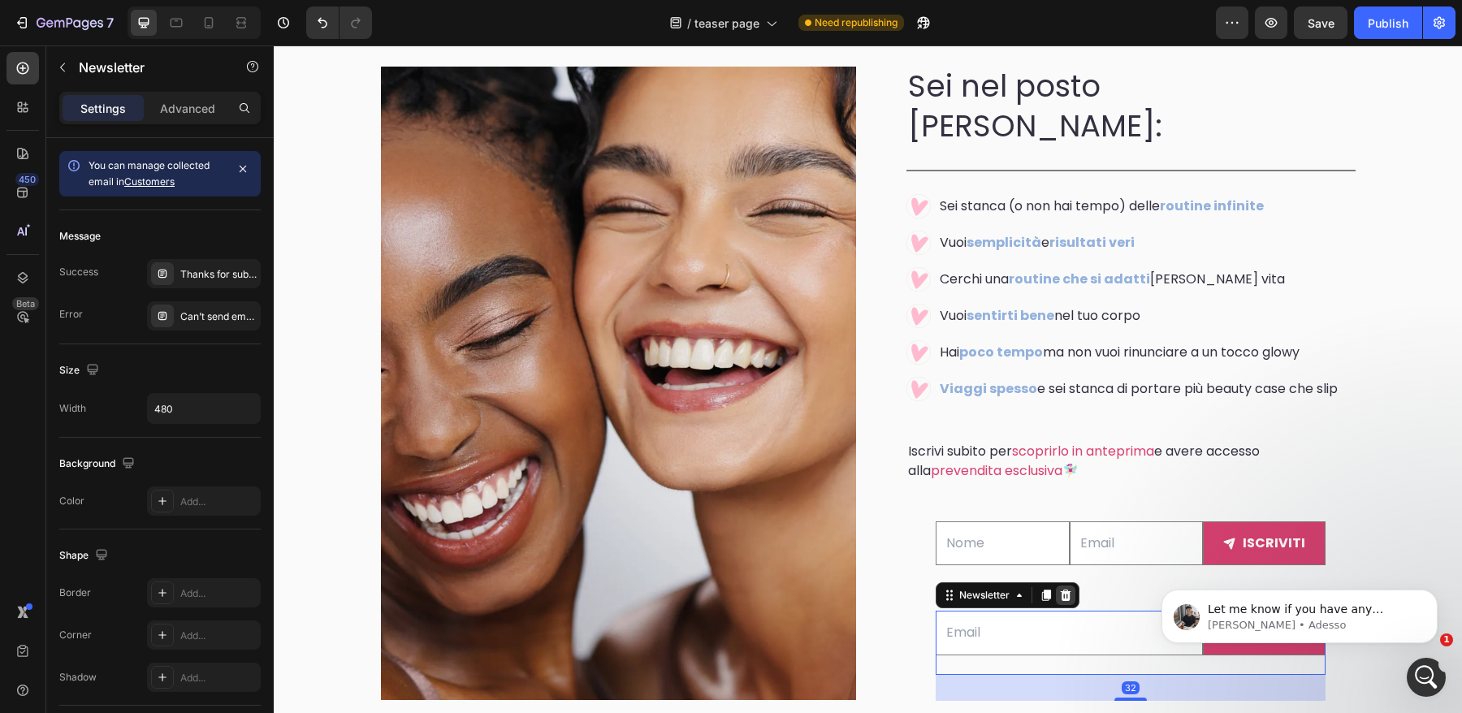
click at [1066, 590] on icon at bounding box center [1066, 595] width 11 height 11
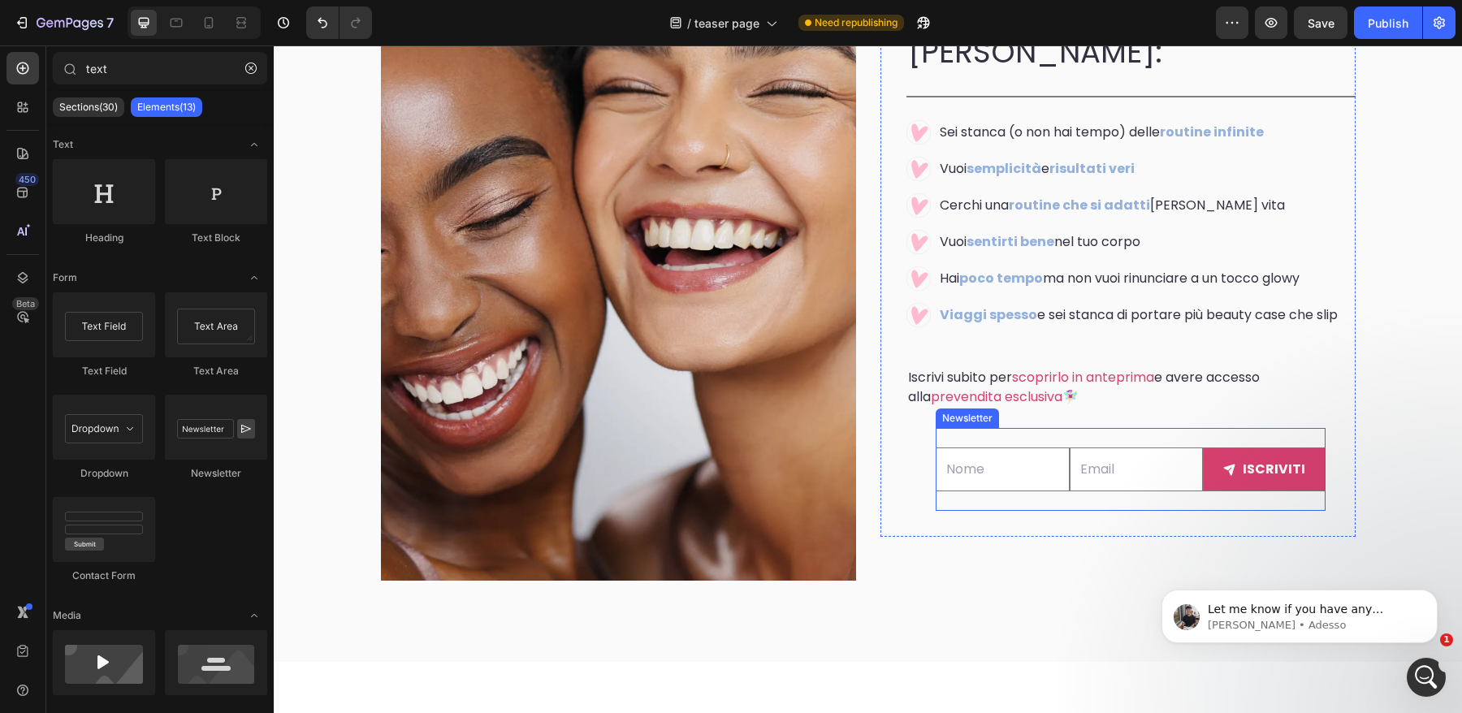
scroll to position [3451, 0]
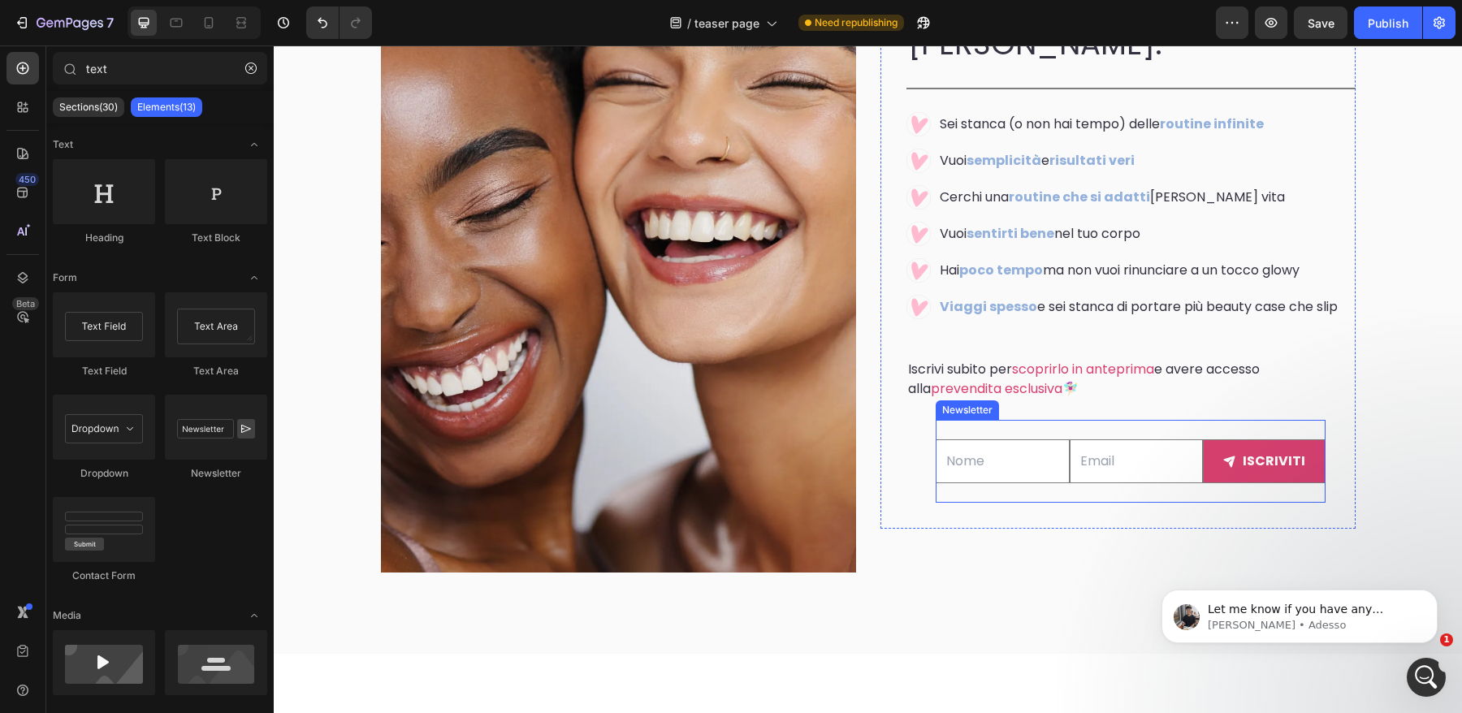
click at [968, 477] on div "Text Field Email Field iscriviti Submit Button Row Newsletter" at bounding box center [1131, 462] width 390 height 84
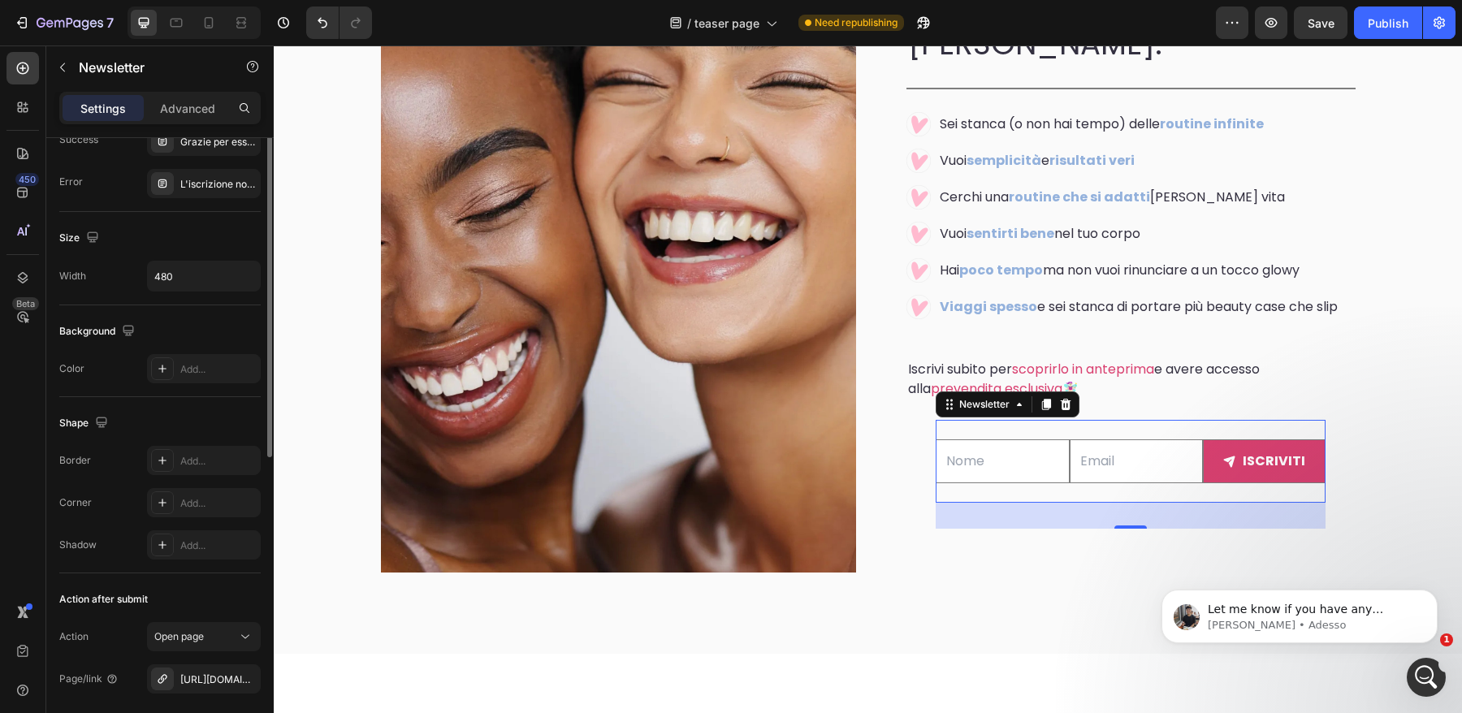
scroll to position [0, 0]
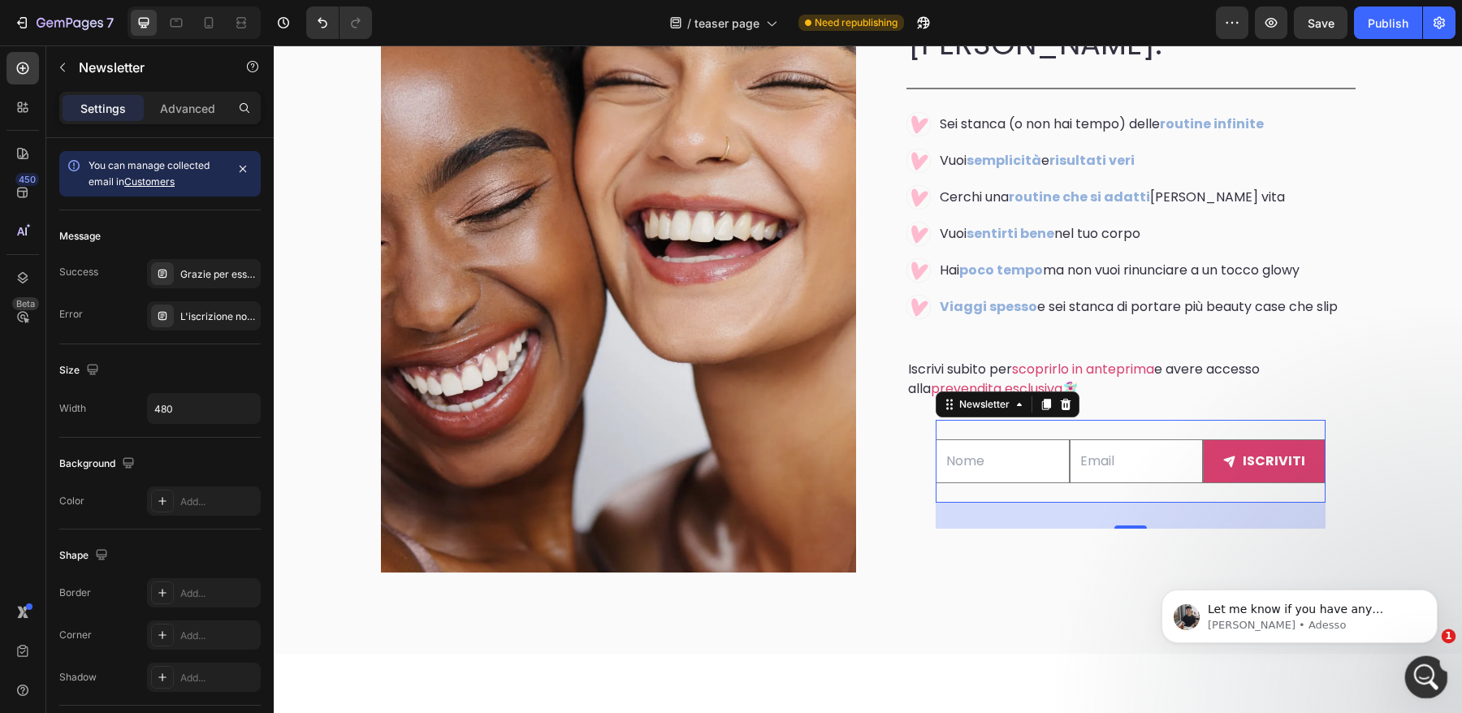
click at [1423, 682] on icon "Apri il messenger Intercom" at bounding box center [1424, 675] width 27 height 27
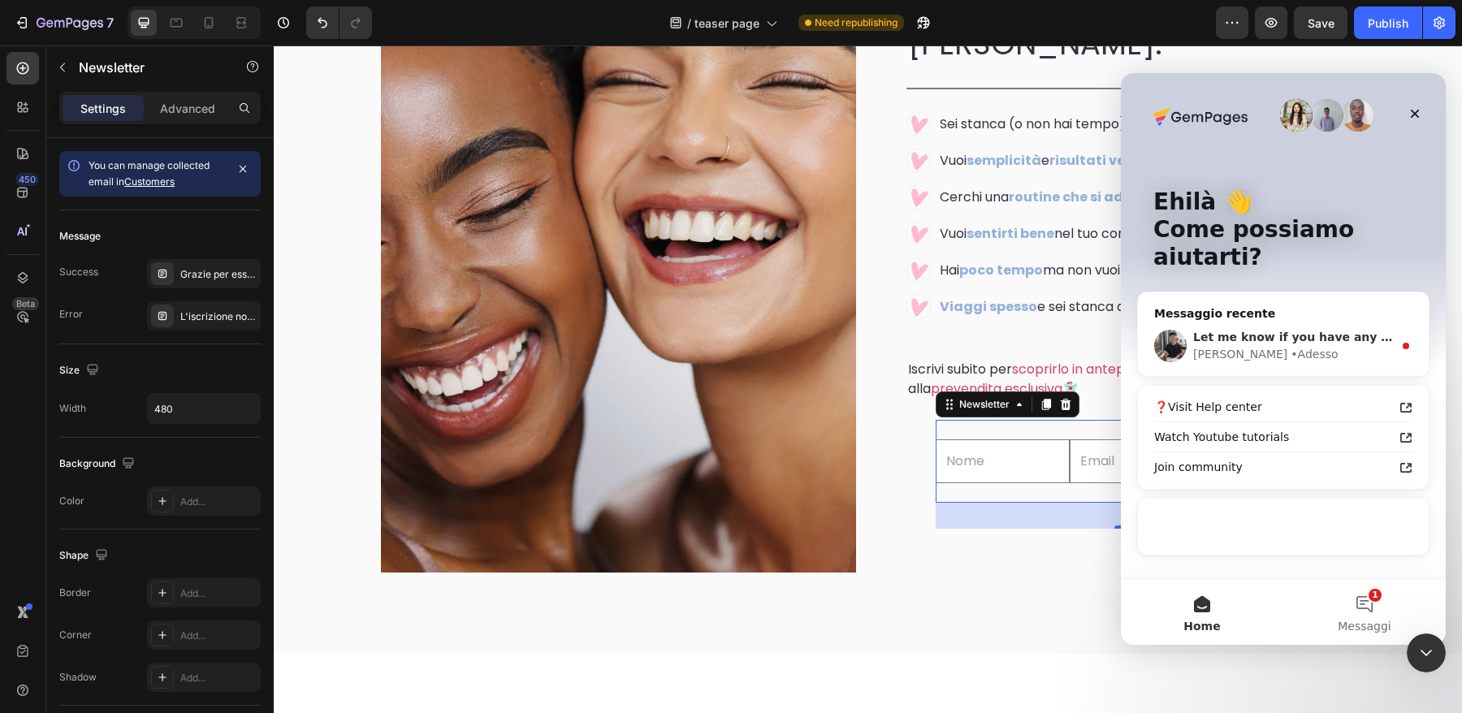
click at [1283, 346] on div "[PERSON_NAME] • Adesso" at bounding box center [1294, 354] width 200 height 17
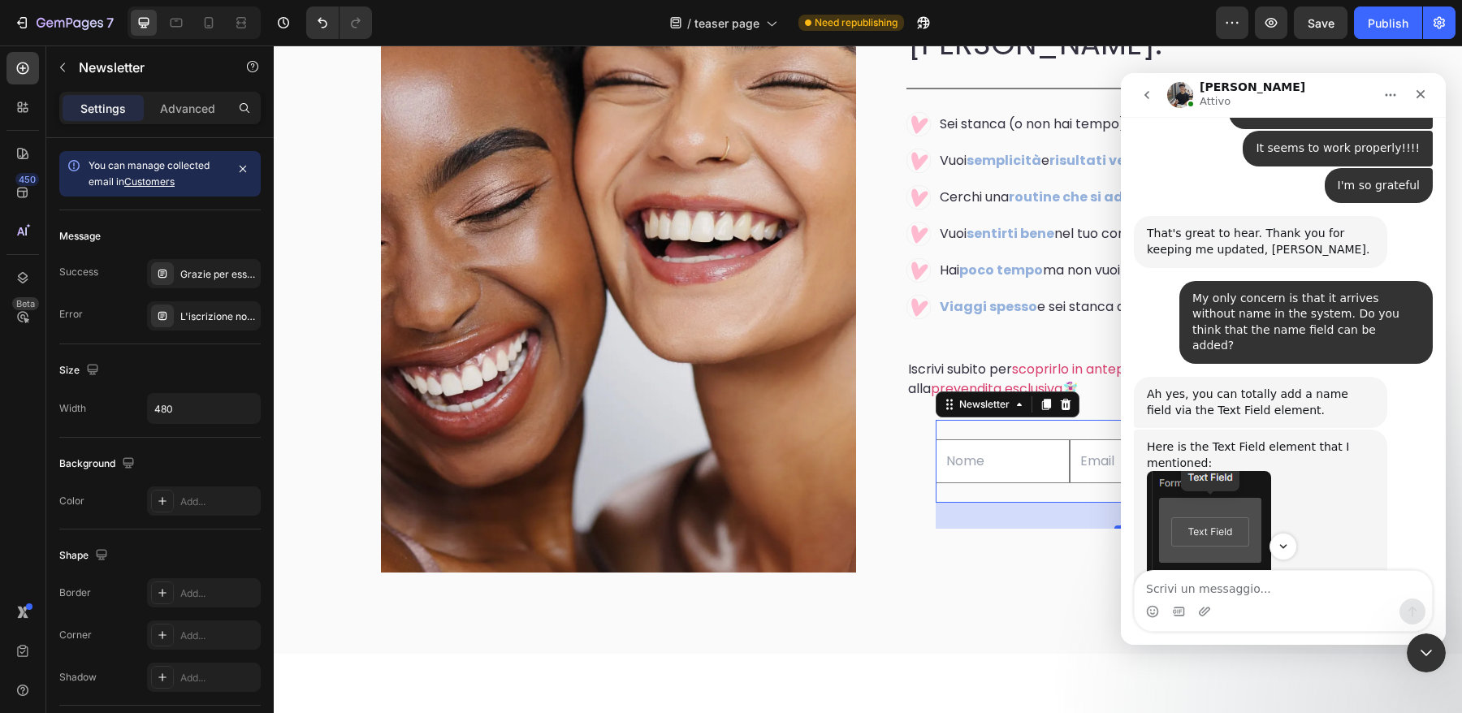
scroll to position [6940, 0]
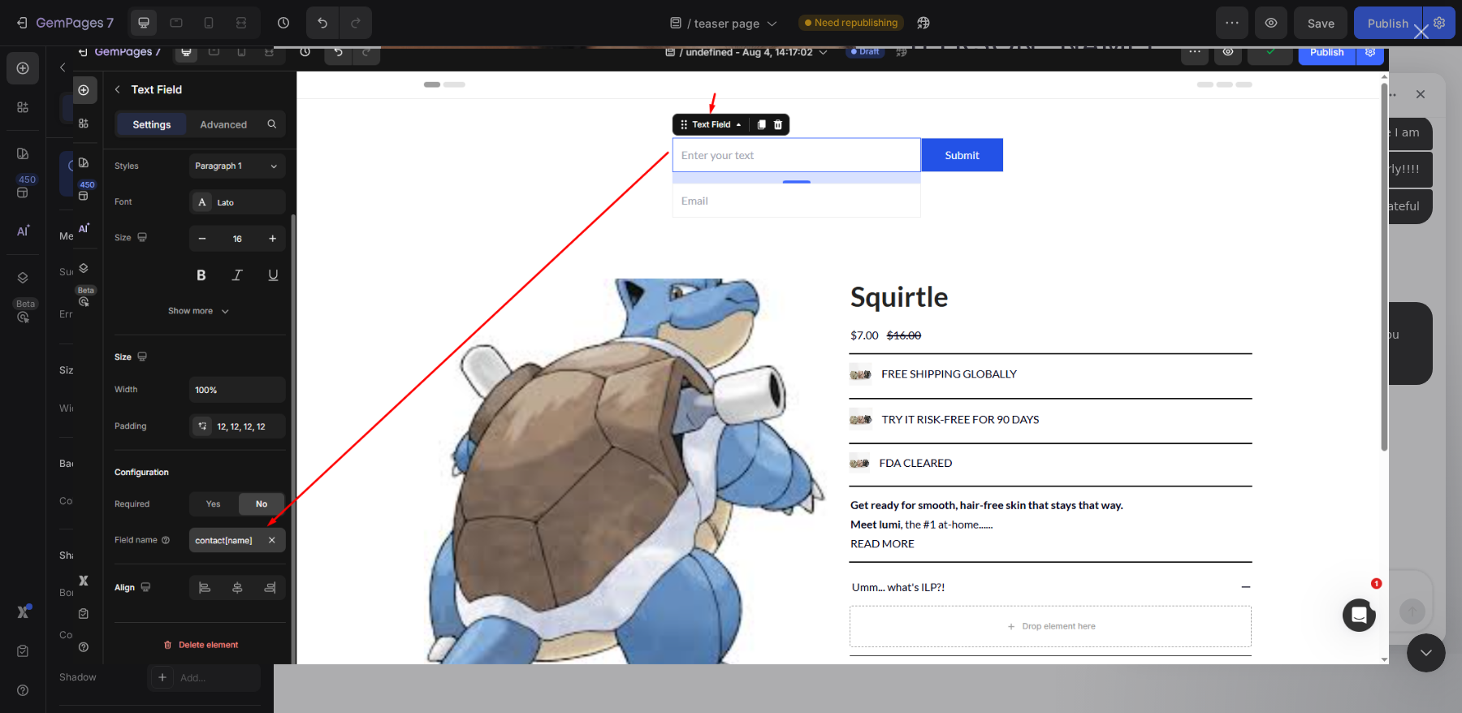
click at [1397, 323] on div "Messenger Intercom" at bounding box center [731, 356] width 1462 height 713
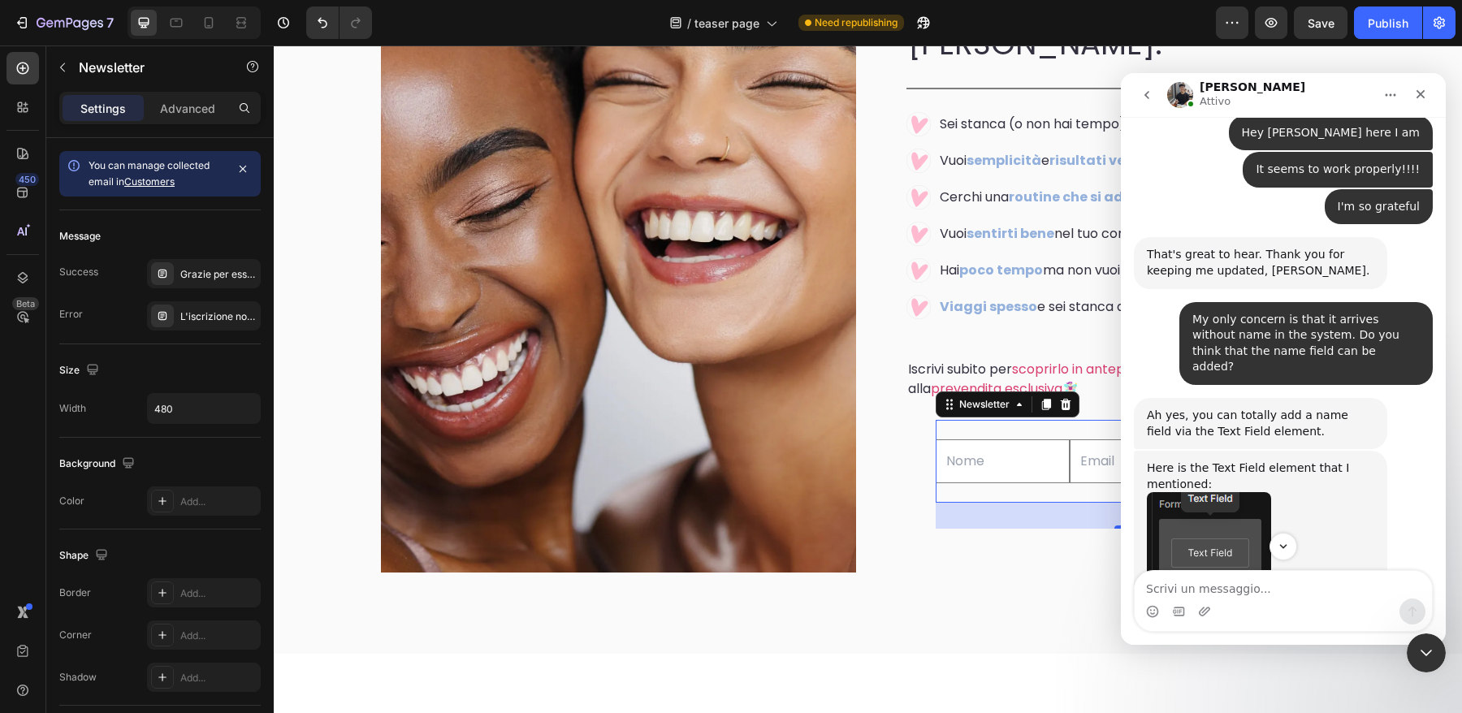
click at [984, 465] on div "Text Field Email Field iscriviti Submit Button Row Newsletter 32" at bounding box center [1131, 462] width 390 height 84
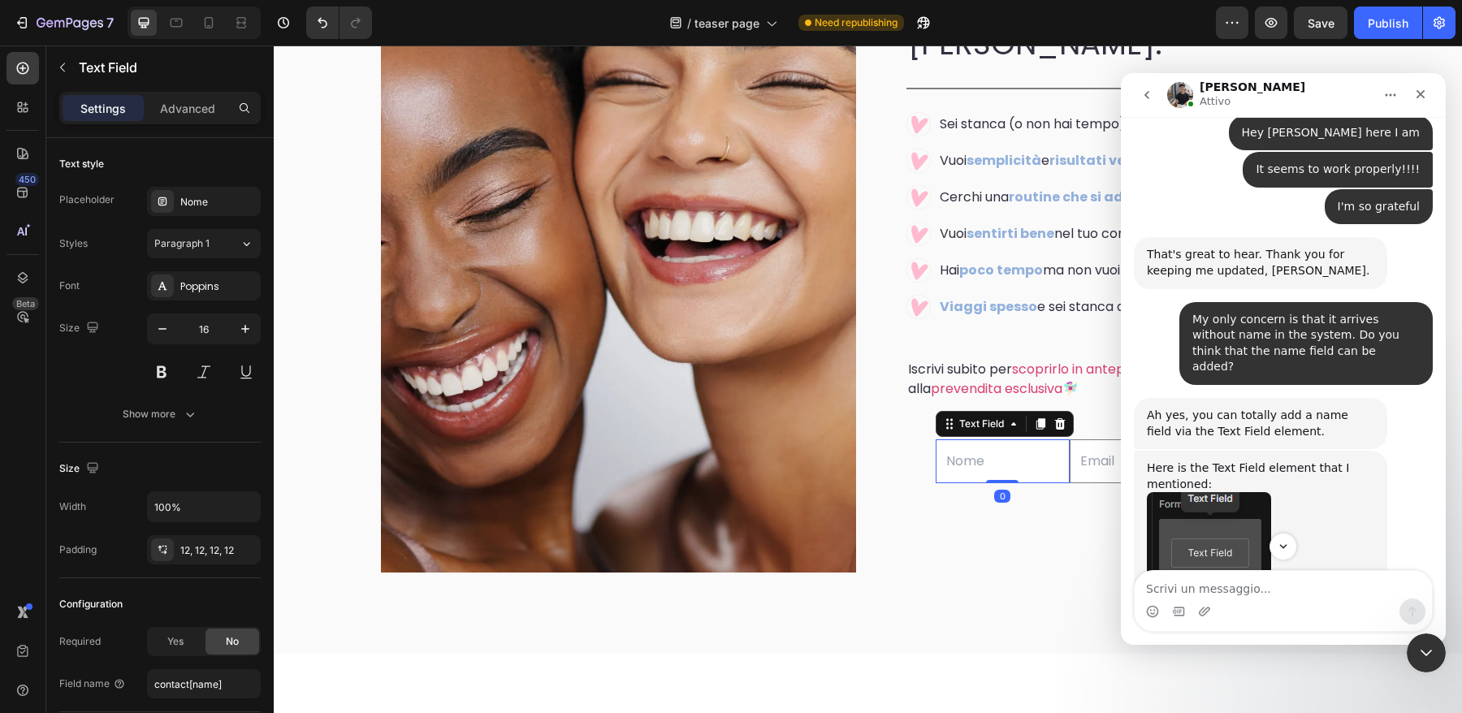
click at [983, 462] on input "text" at bounding box center [1003, 462] width 134 height 45
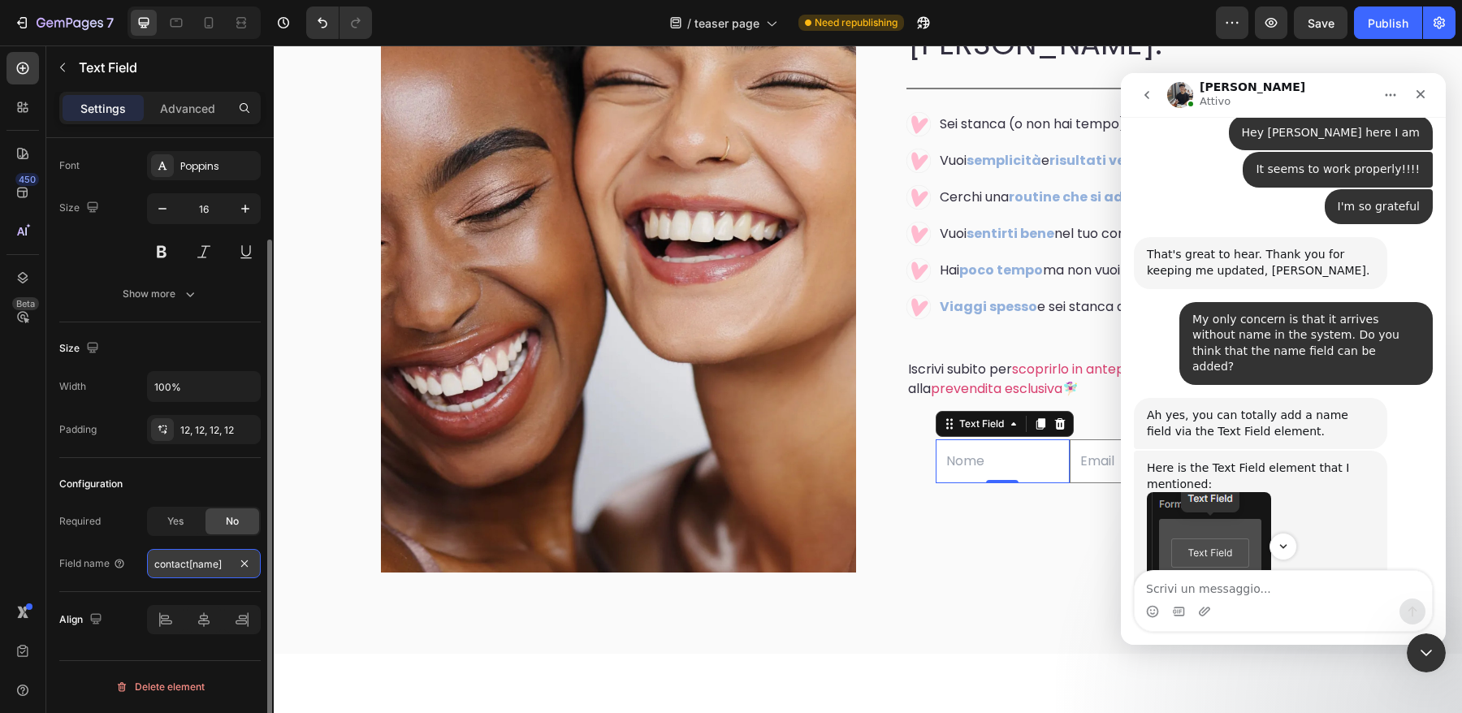
click at [223, 571] on input "contact[name]" at bounding box center [204, 563] width 114 height 29
click at [228, 591] on div "Configuration Required Yes No Field name contact[name]" at bounding box center [159, 525] width 201 height 134
click at [214, 574] on input "contact[name]" at bounding box center [204, 563] width 114 height 29
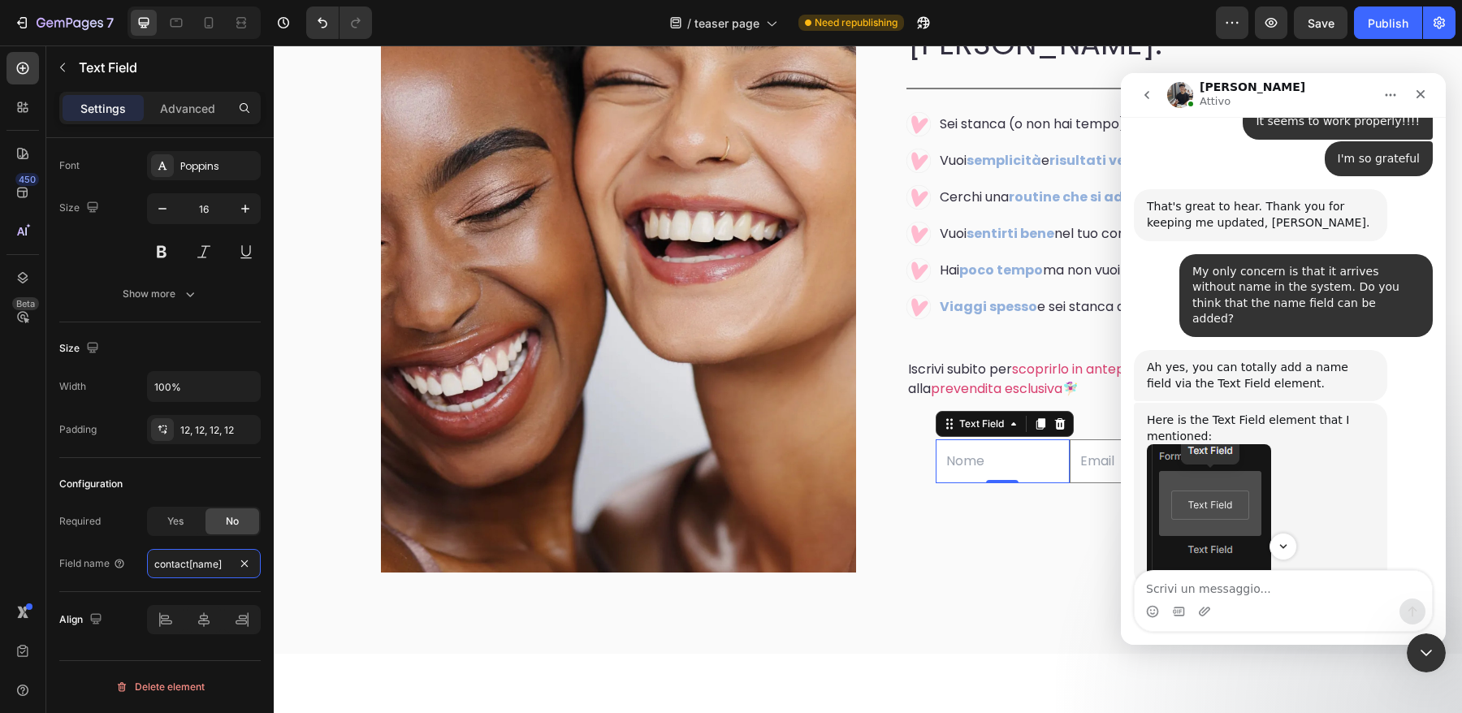
scroll to position [6989, 0]
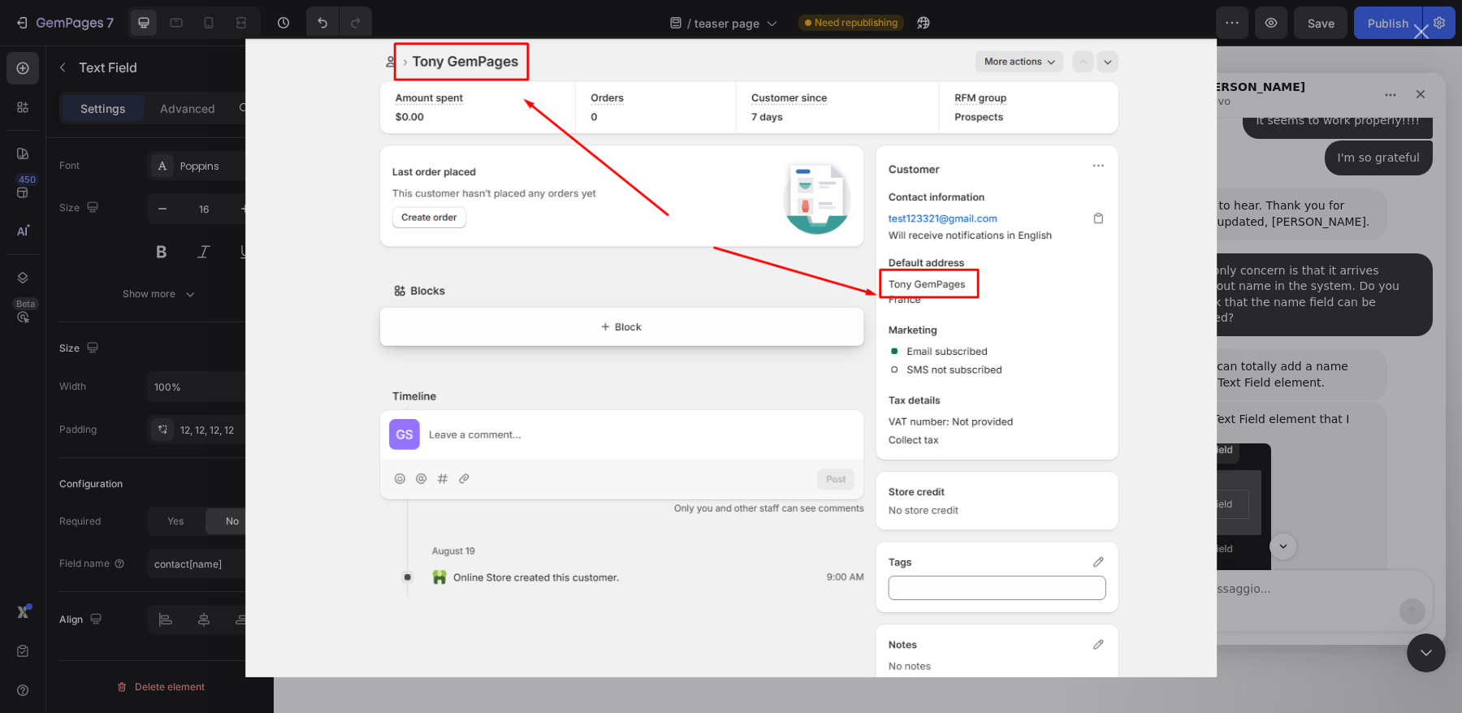
click at [1366, 487] on div "Messenger Intercom" at bounding box center [731, 356] width 1462 height 713
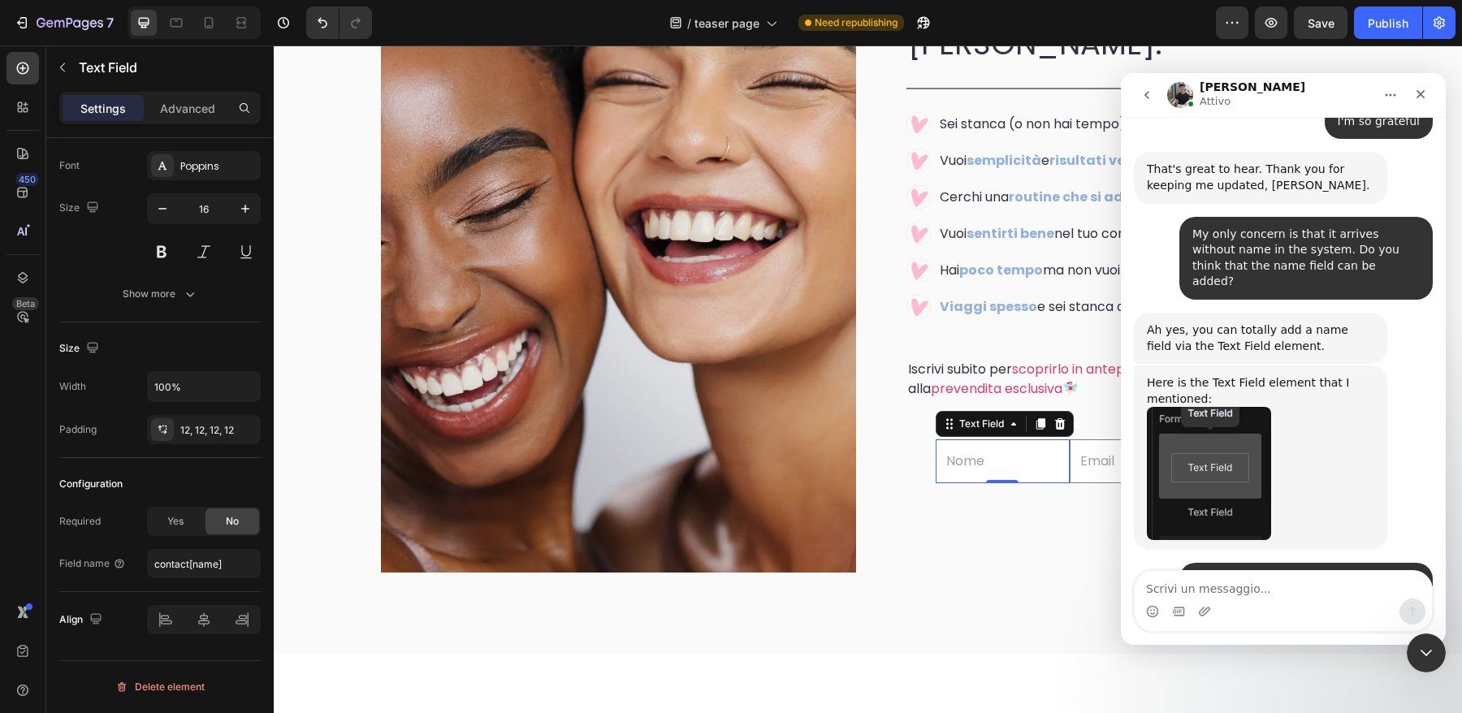
scroll to position [7054, 0]
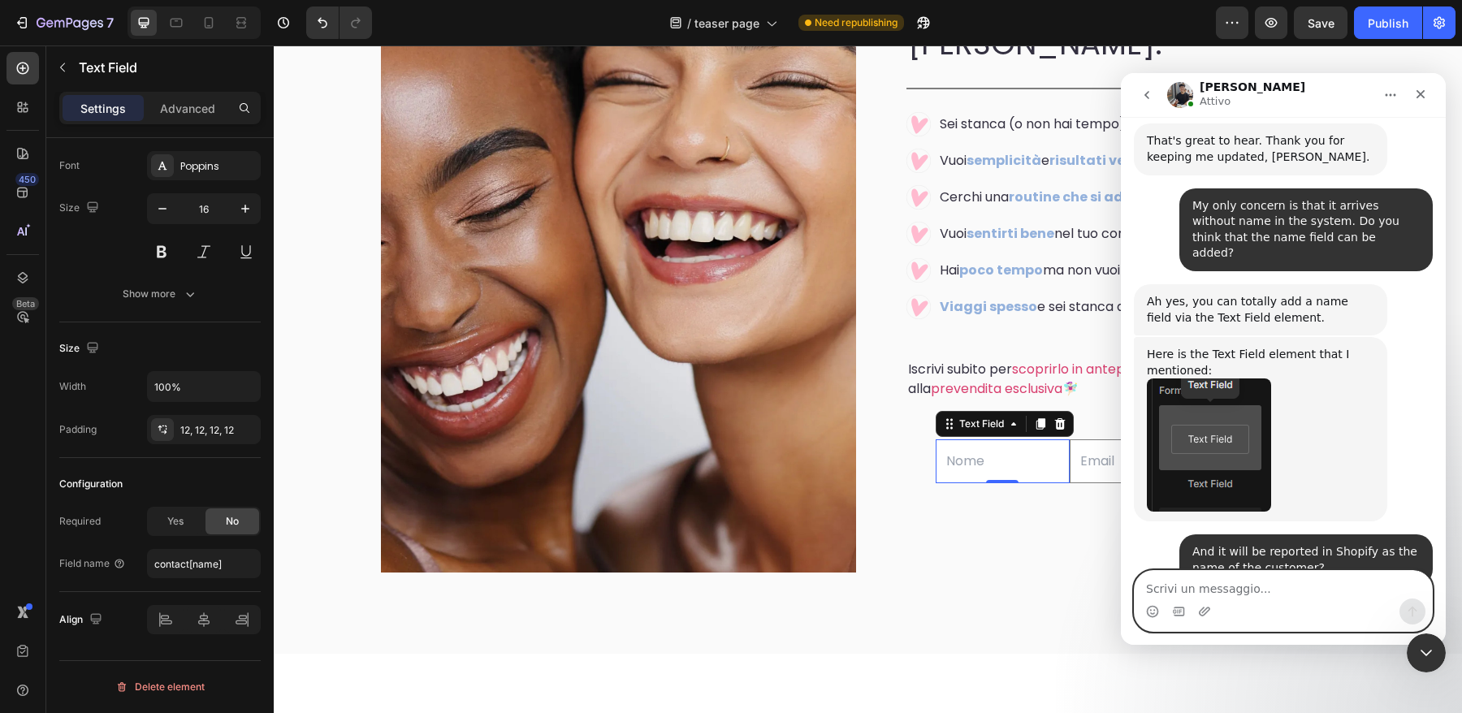
click at [1267, 588] on textarea "Scrivi un messaggio..." at bounding box center [1283, 585] width 297 height 28
type textarea "No it's really clear ""
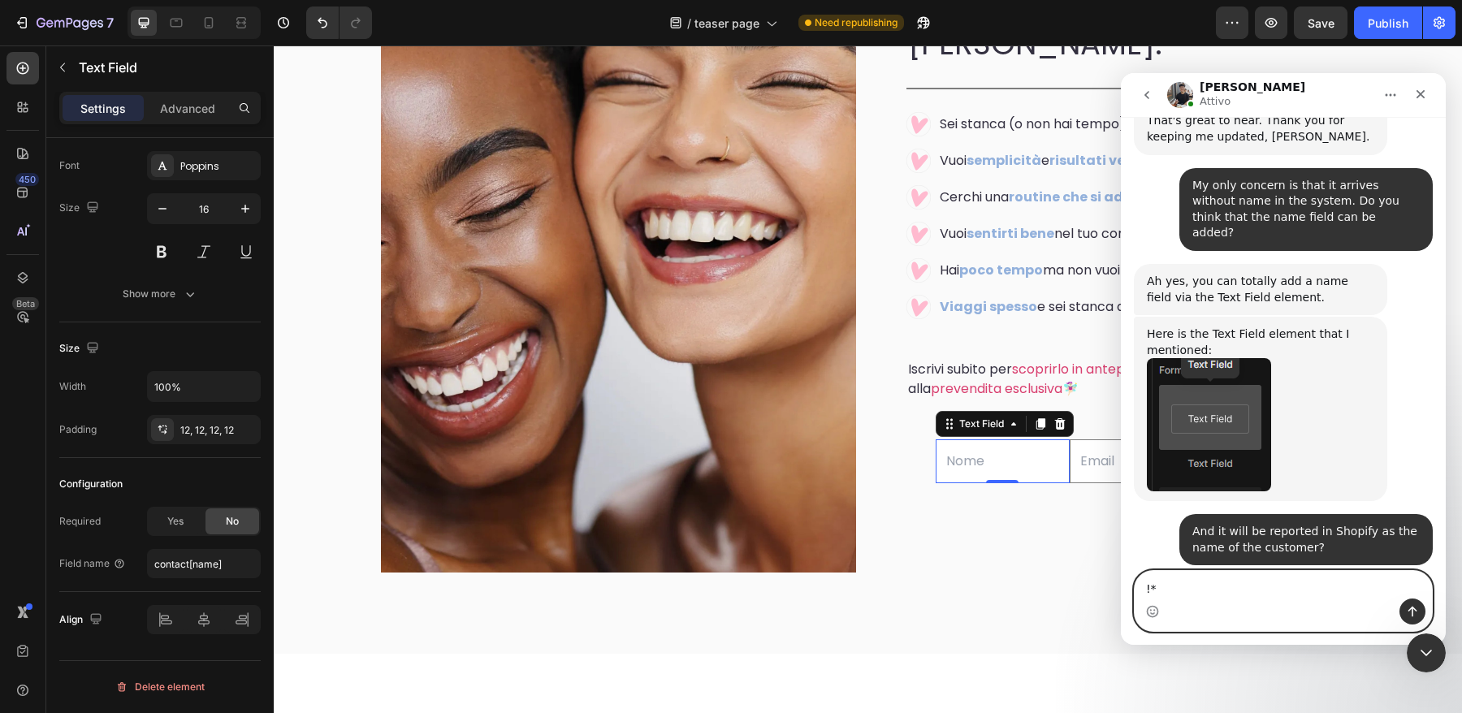
type textarea "!*"
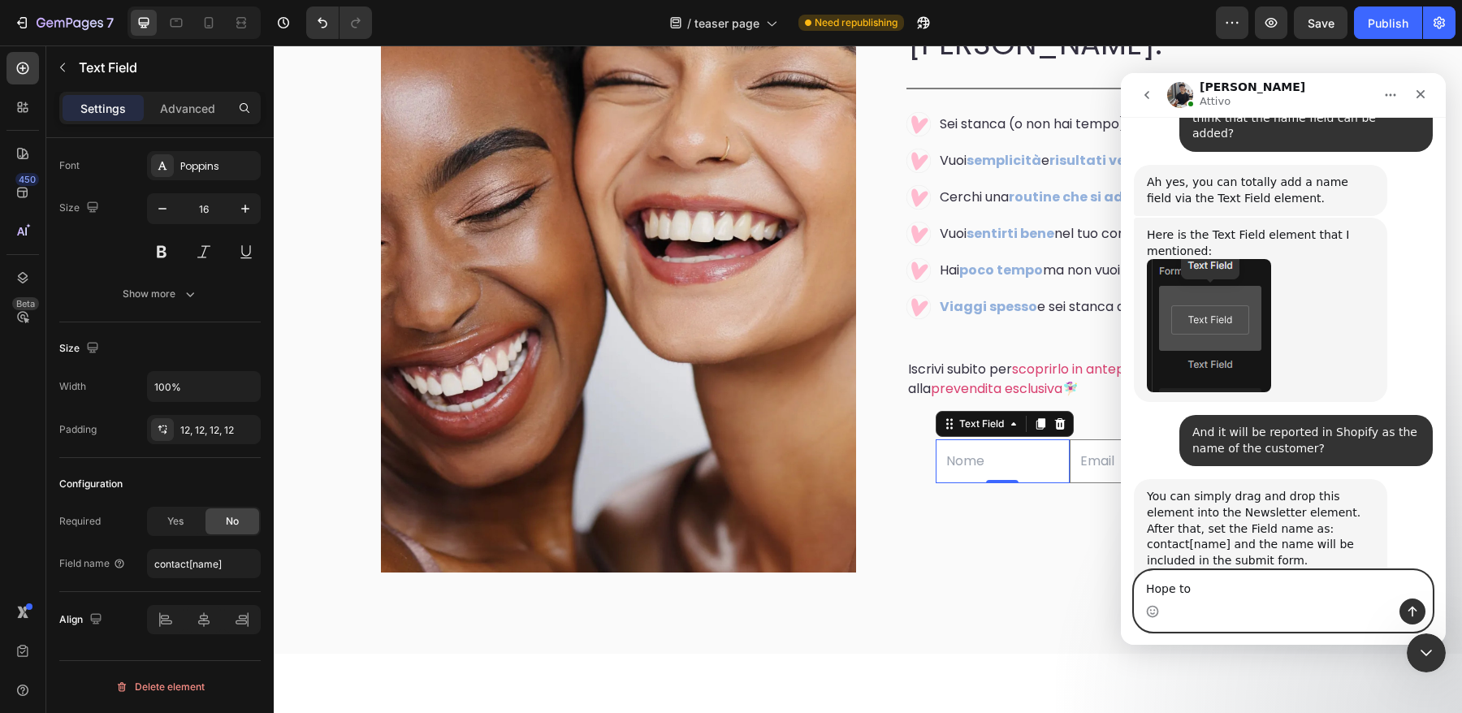
scroll to position [7175, 0]
type textarea "Hope to have the opportunity to collaborate again"
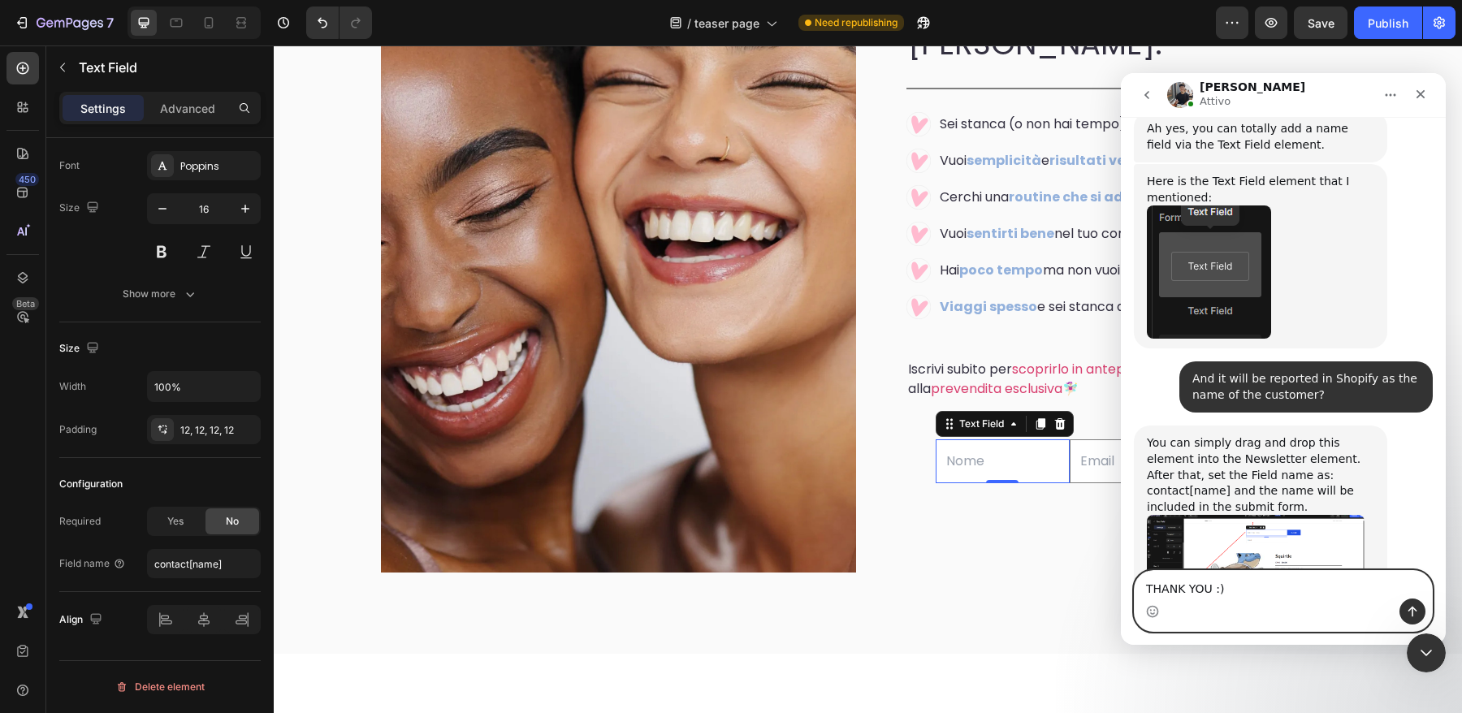
type textarea "THANK YOU :)"
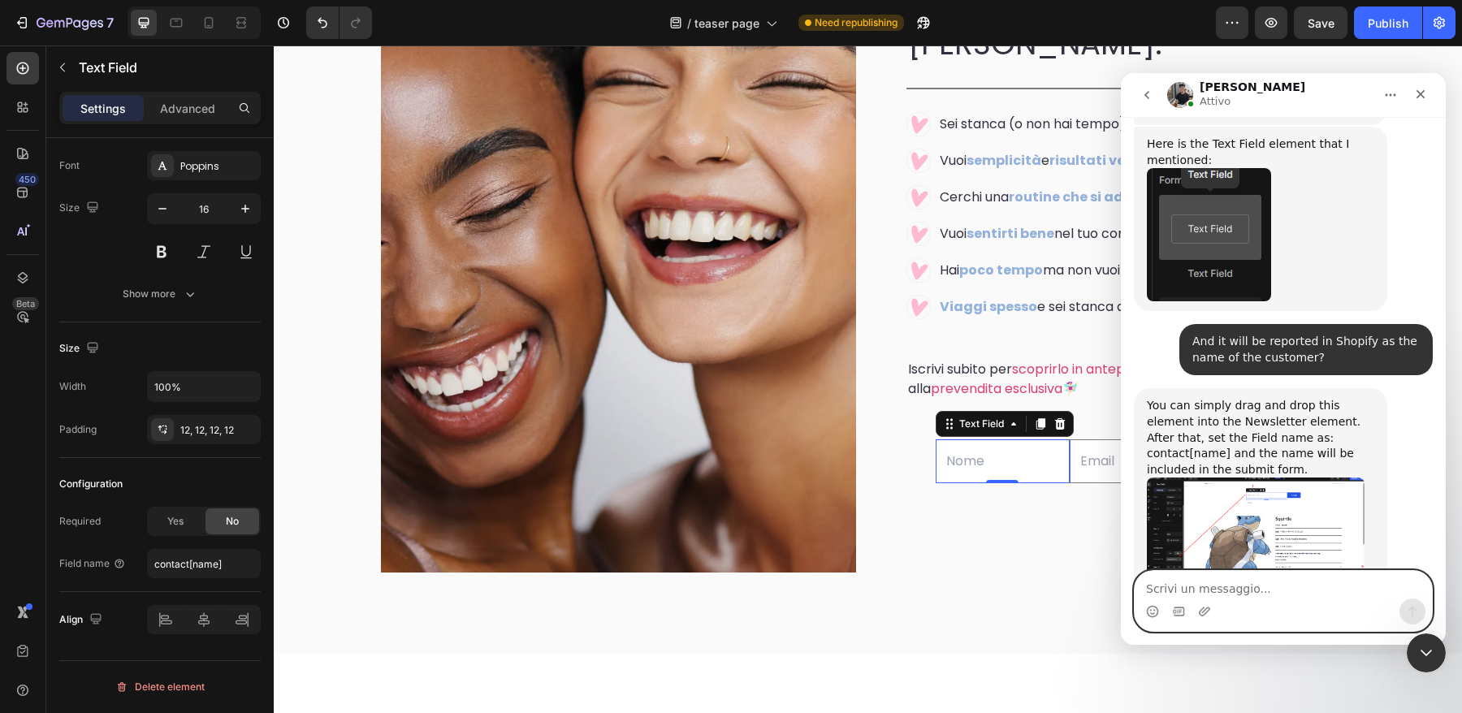
scroll to position [7278, 0]
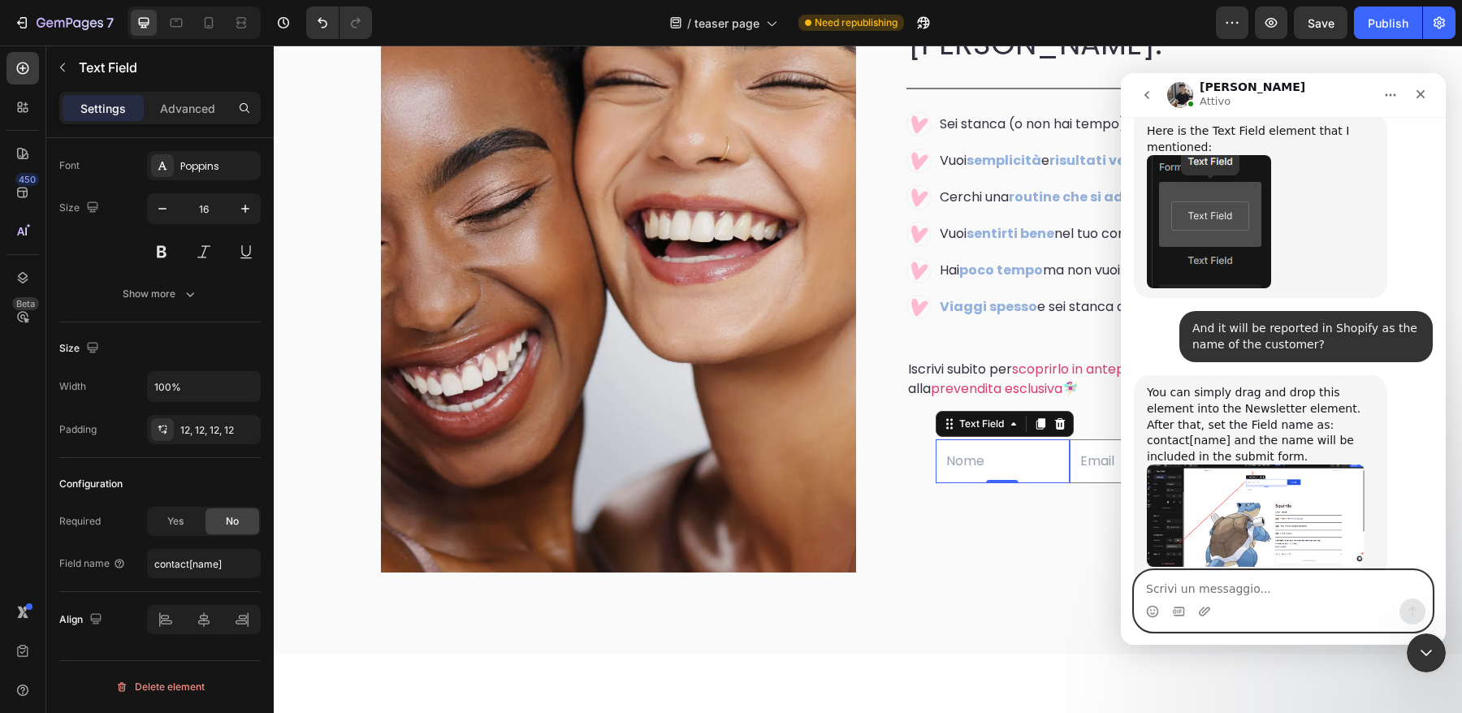
click at [1303, 589] on textarea "Scrivi un messaggio..." at bounding box center [1283, 585] width 297 height 28
click at [1065, 608] on div "Image Row Sei nel posto [PERSON_NAME]: Heading Title Line Sei stanca (o non hai…" at bounding box center [868, 256] width 1189 height 796
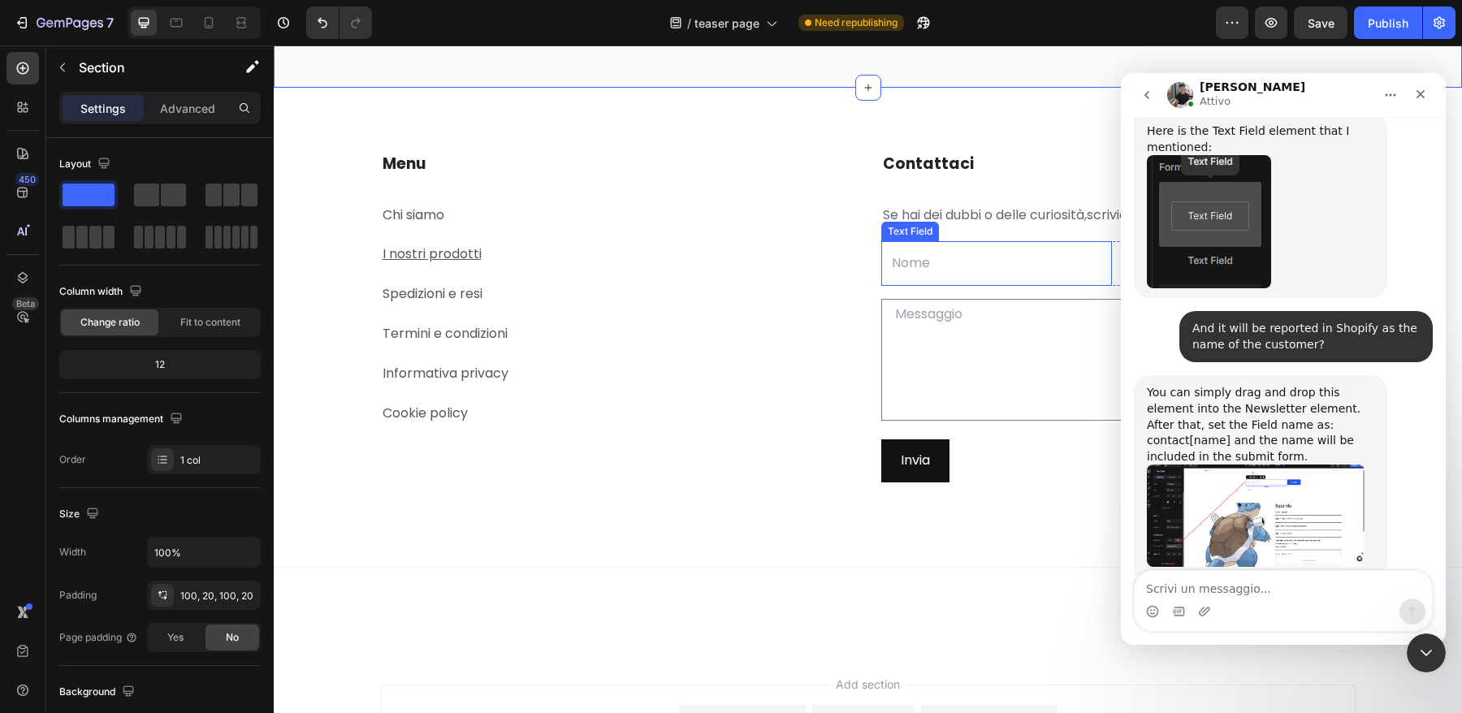
scroll to position [7341, 0]
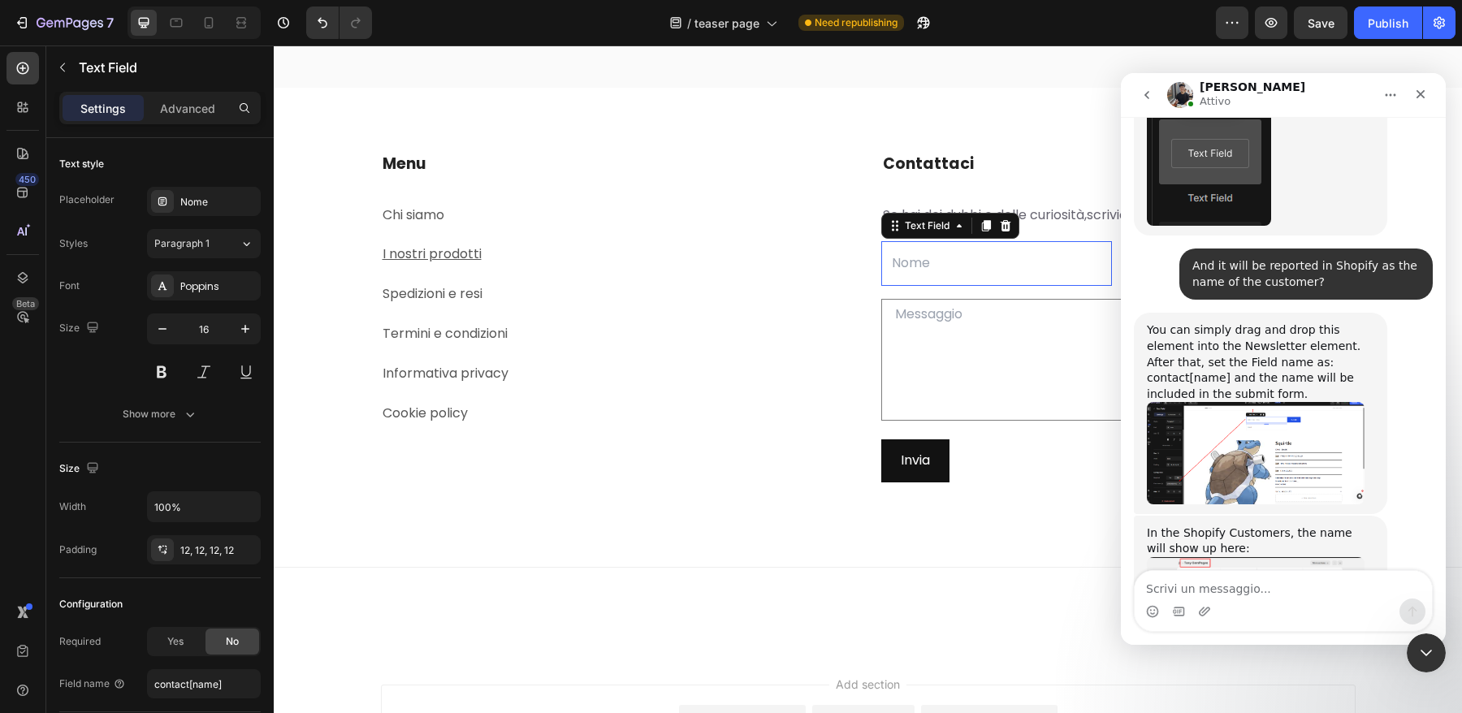
click at [970, 284] on input "text" at bounding box center [997, 263] width 231 height 45
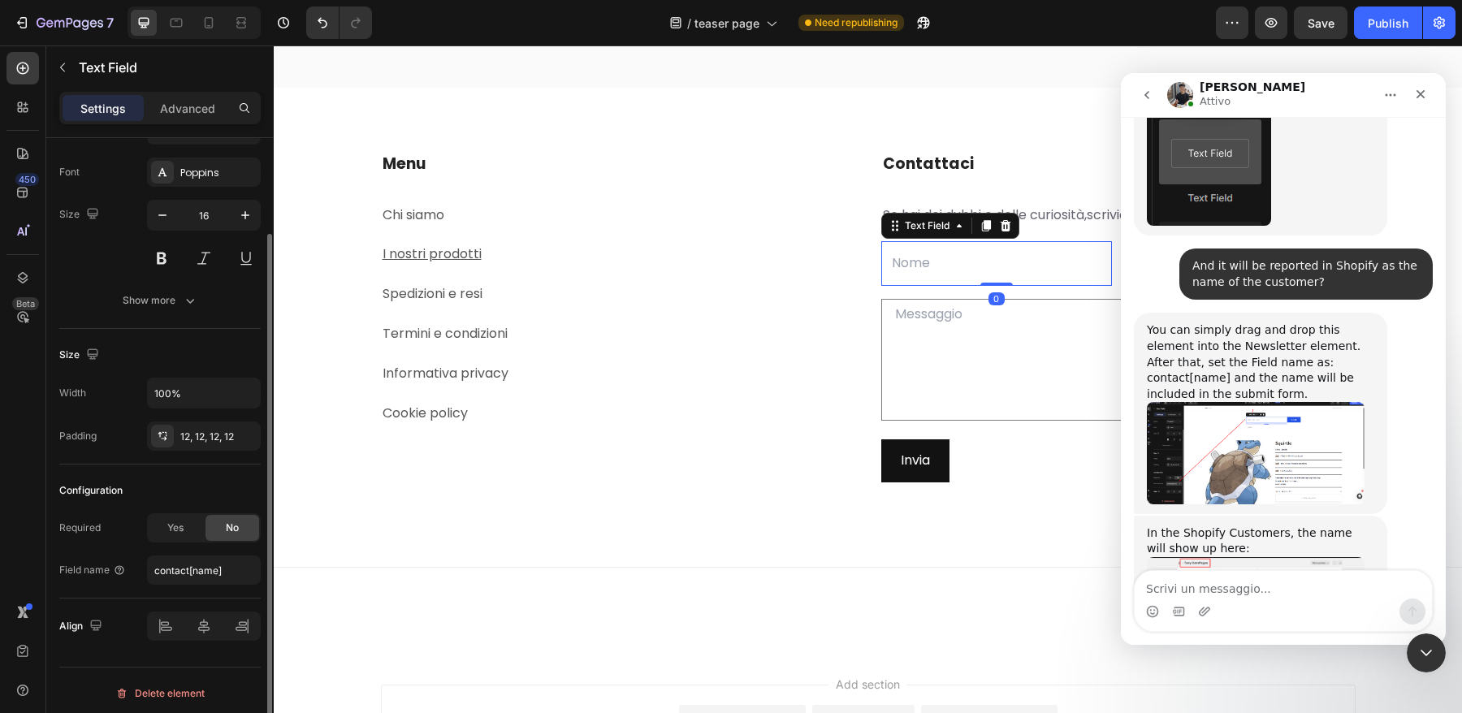
scroll to position [120, 0]
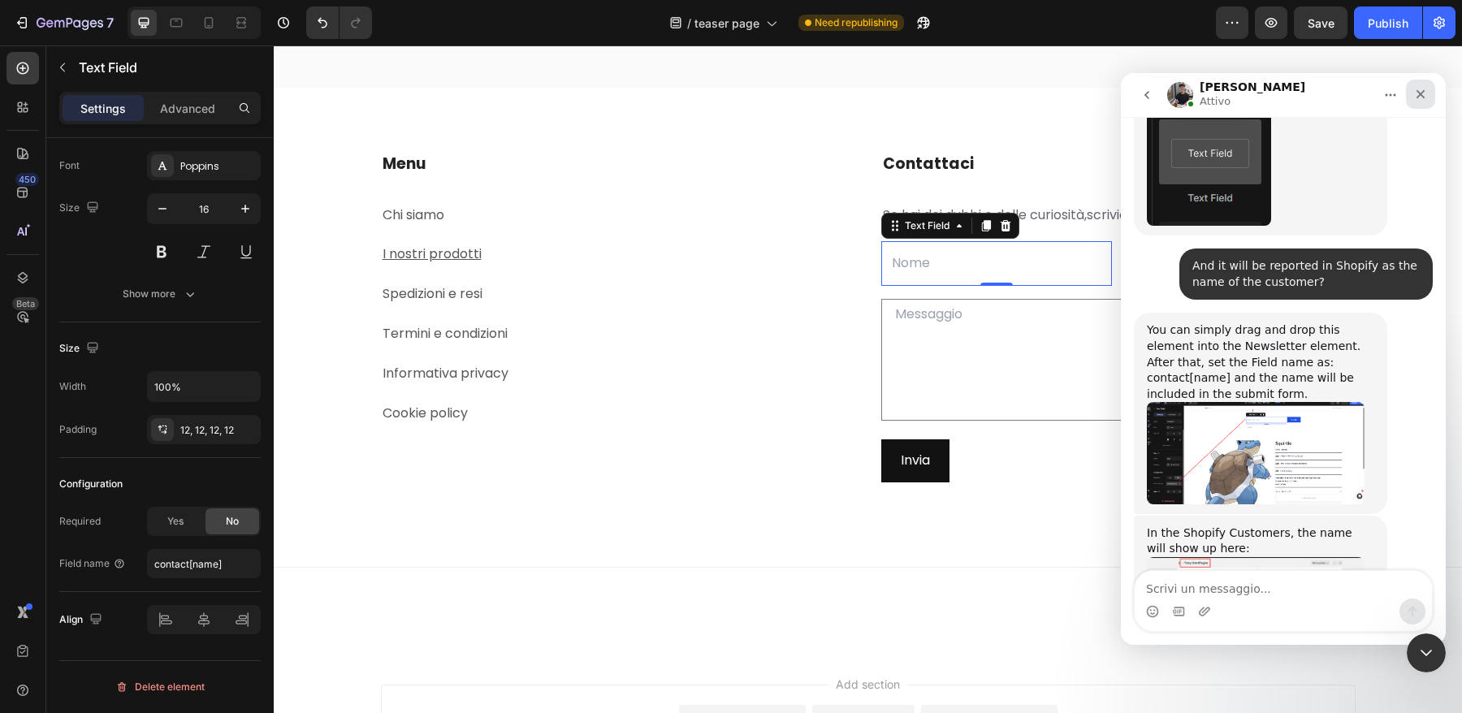
click at [1425, 93] on icon "Chiudi" at bounding box center [1421, 94] width 13 height 13
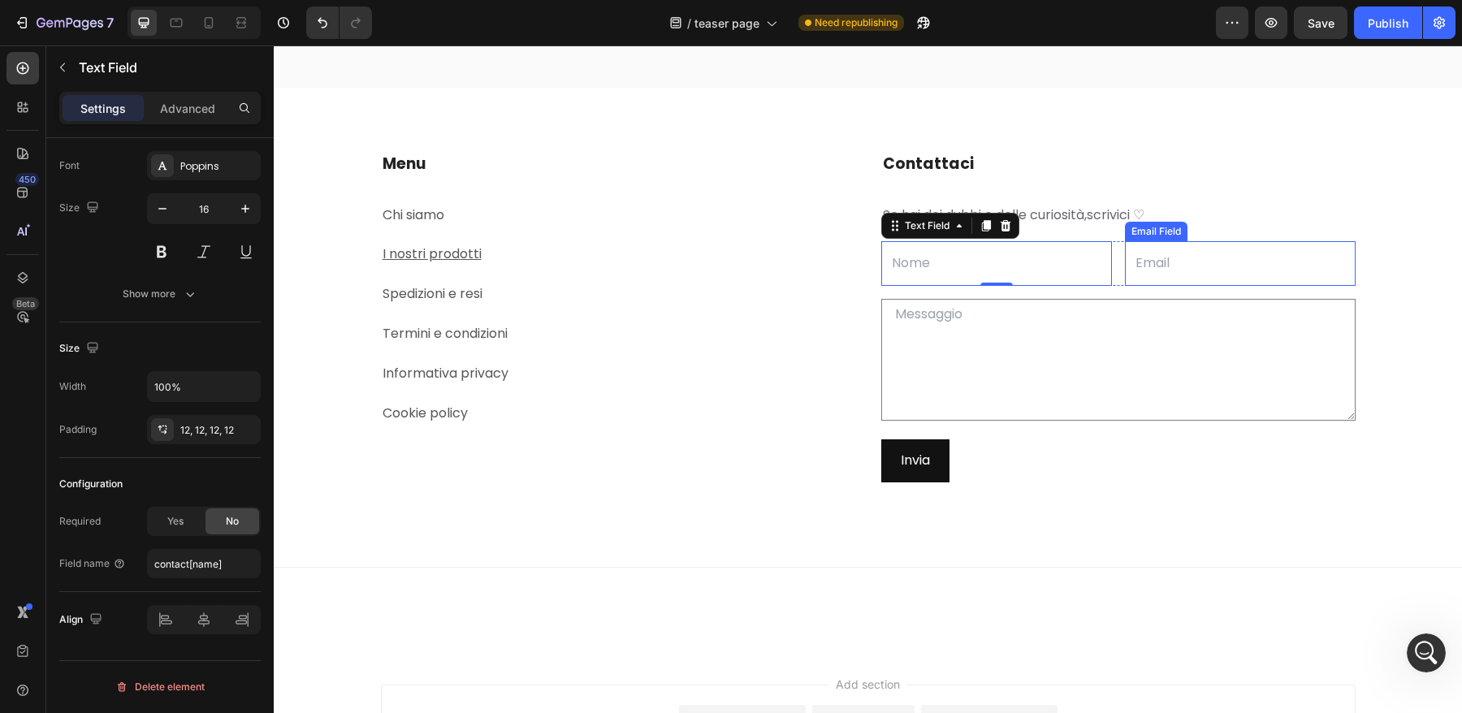
scroll to position [0, 0]
click at [1245, 283] on input "email" at bounding box center [1240, 263] width 231 height 45
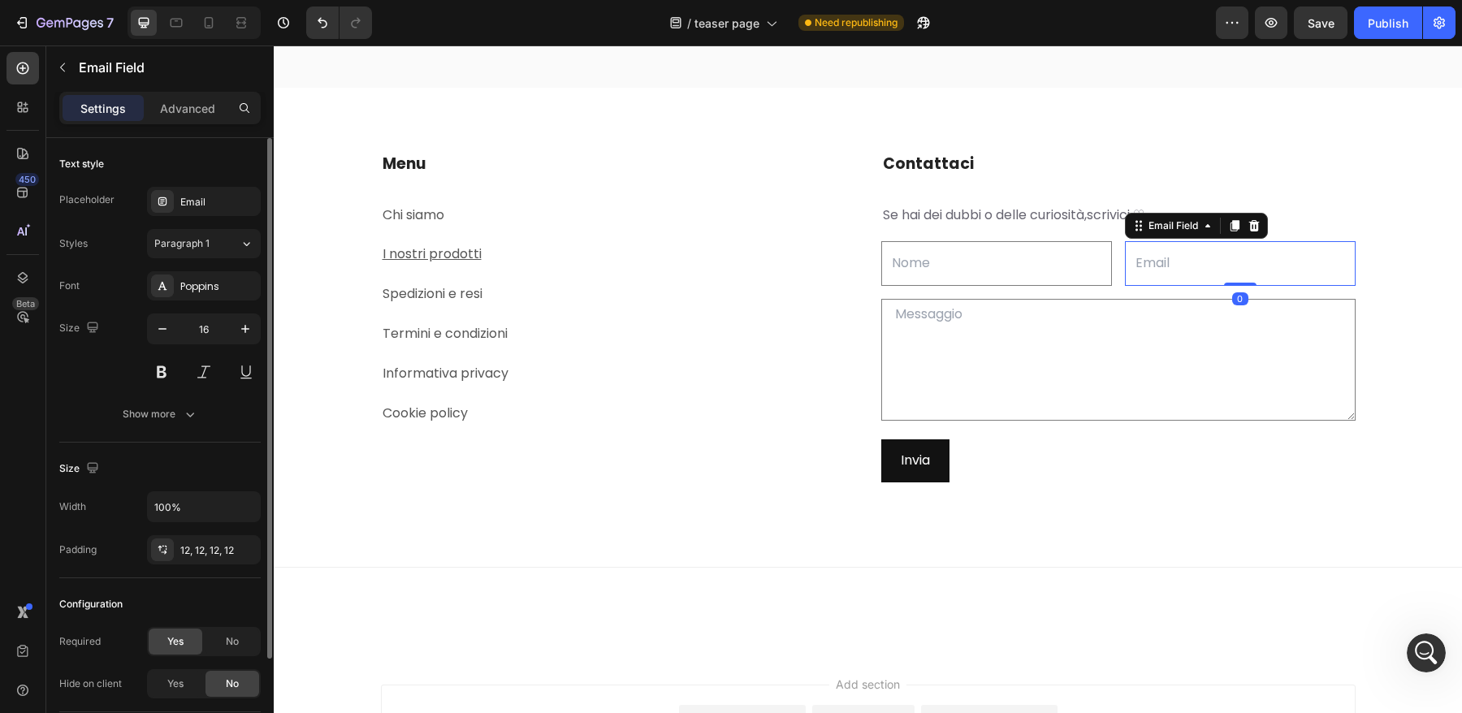
scroll to position [120, 0]
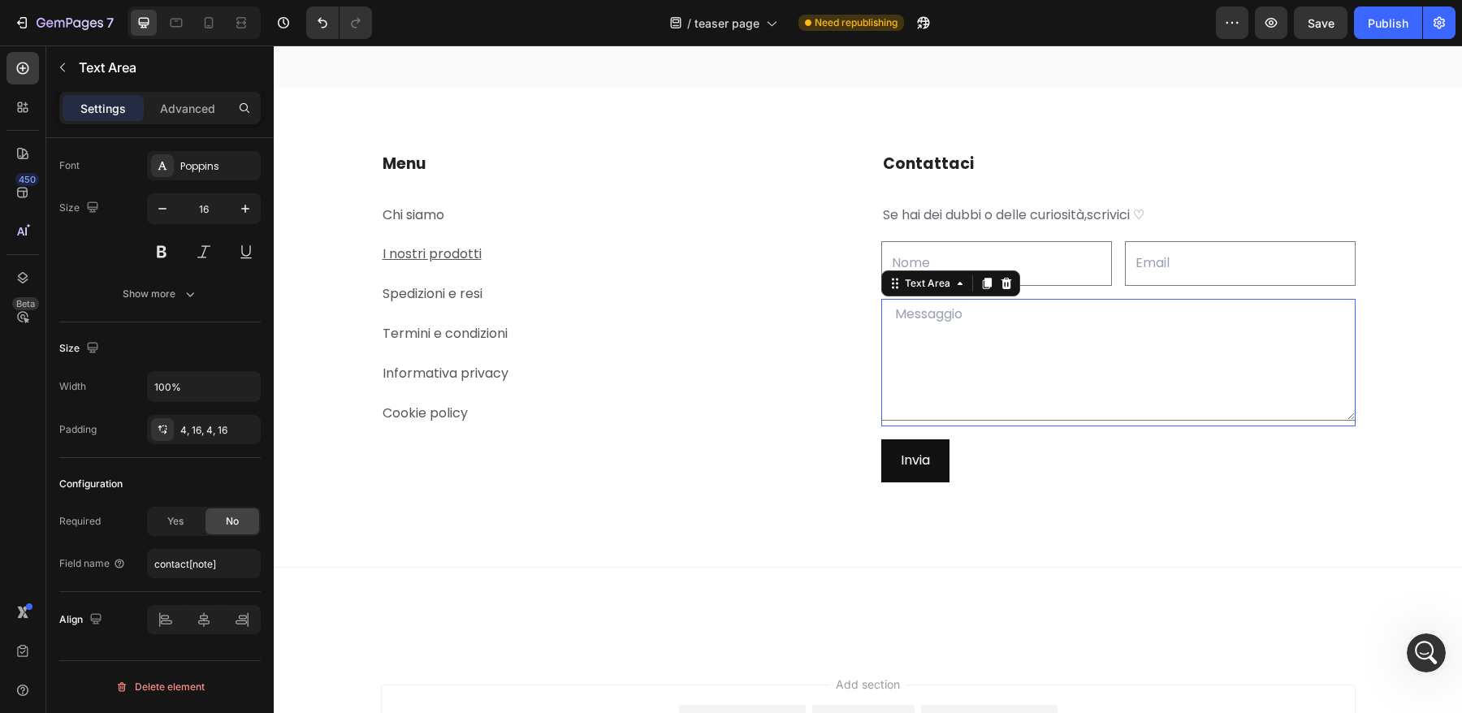
click at [972, 418] on textarea at bounding box center [1119, 360] width 474 height 122
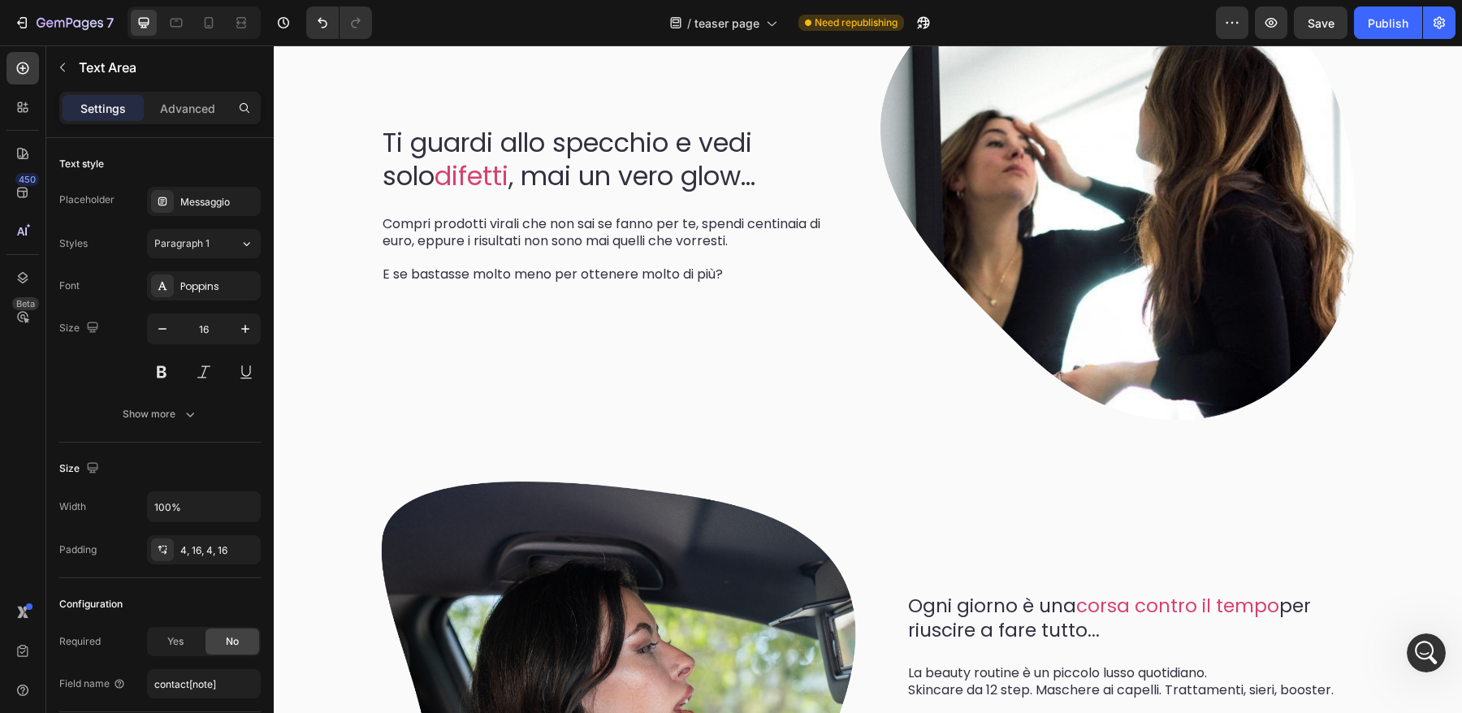
scroll to position [238, 0]
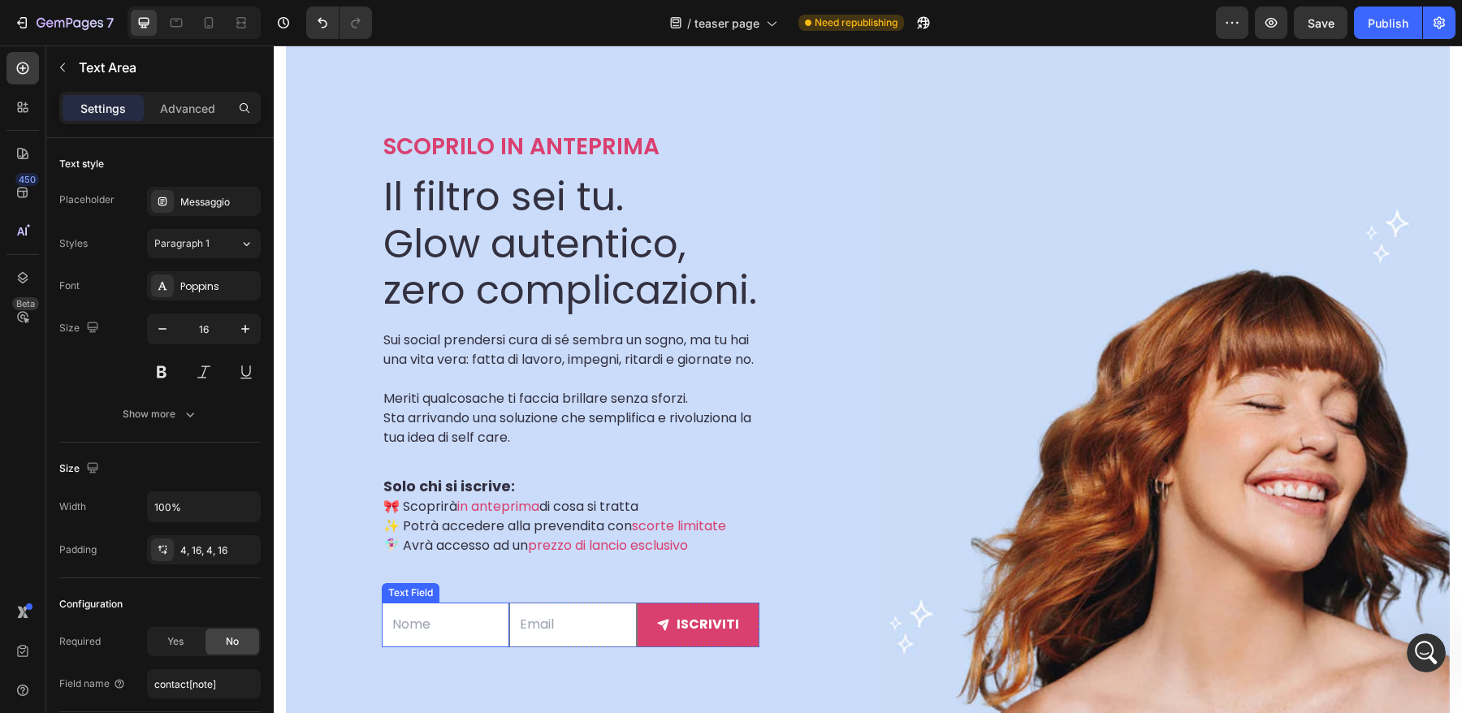
click at [428, 648] on input "text" at bounding box center [446, 625] width 128 height 45
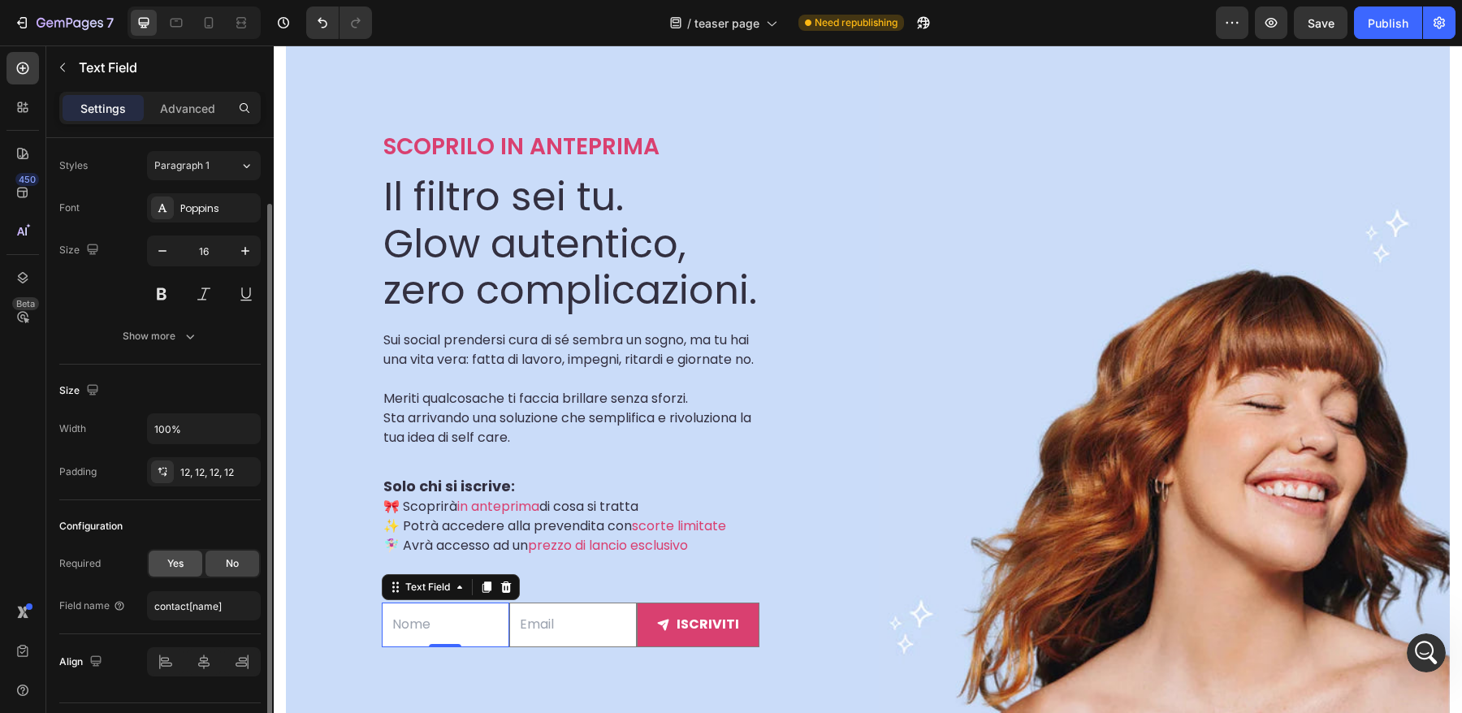
scroll to position [81, 0]
click at [191, 564] on div "Yes" at bounding box center [176, 561] width 54 height 26
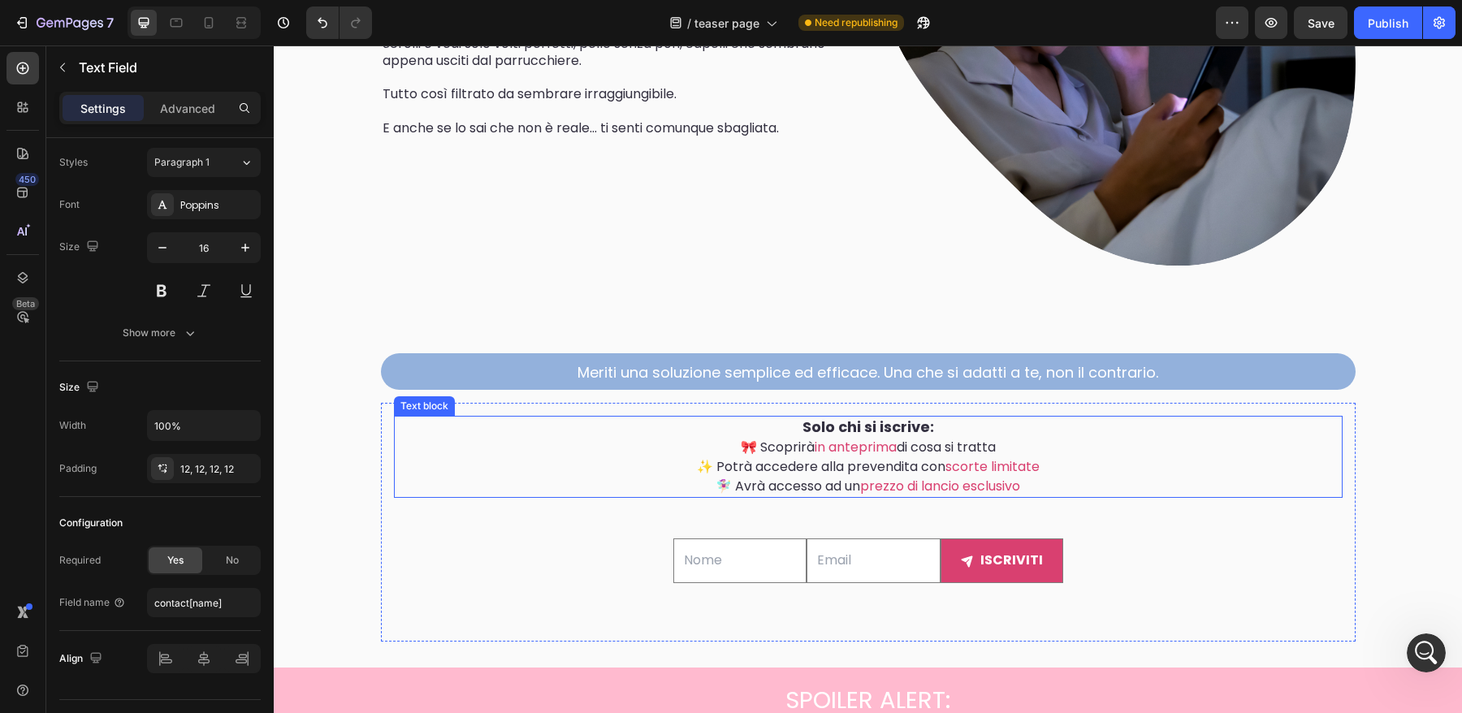
scroll to position [2382, 0]
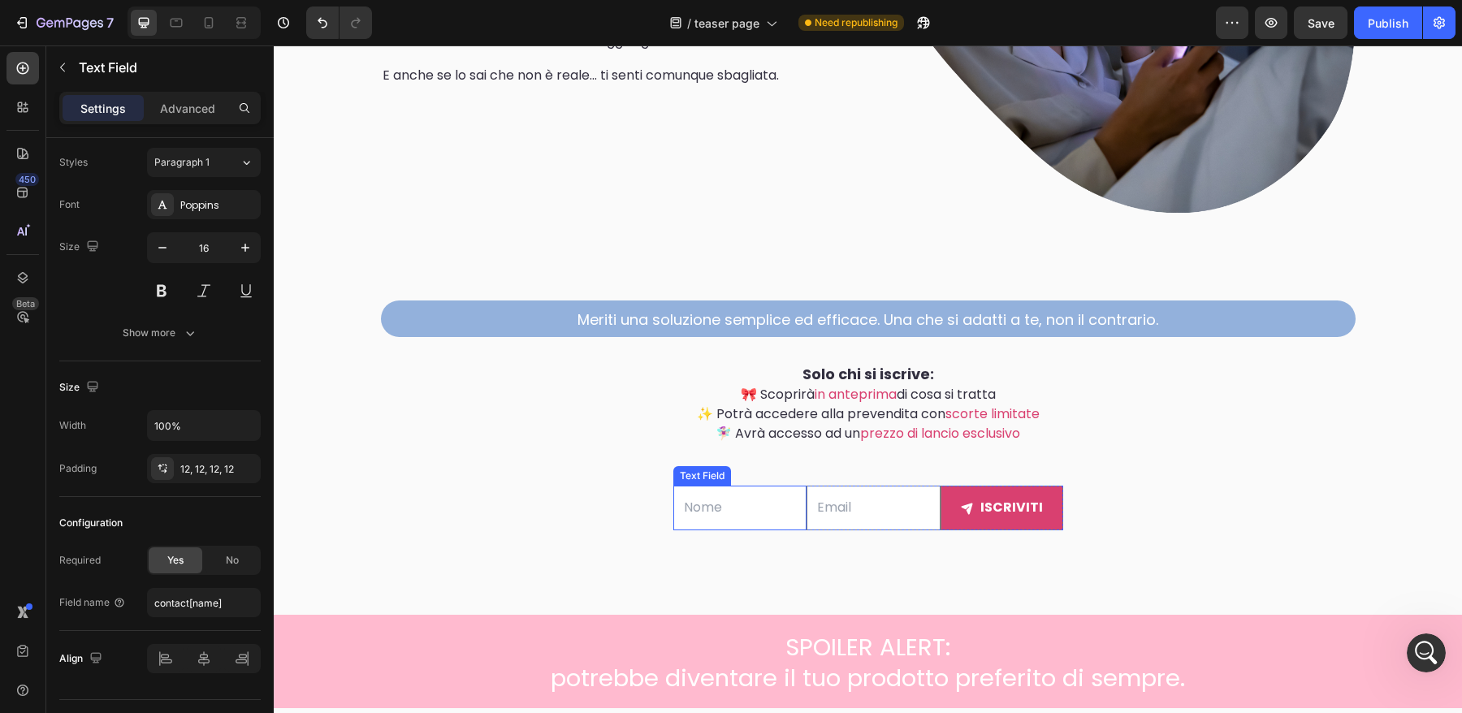
click at [724, 527] on div "Text Field" at bounding box center [741, 508] width 134 height 45
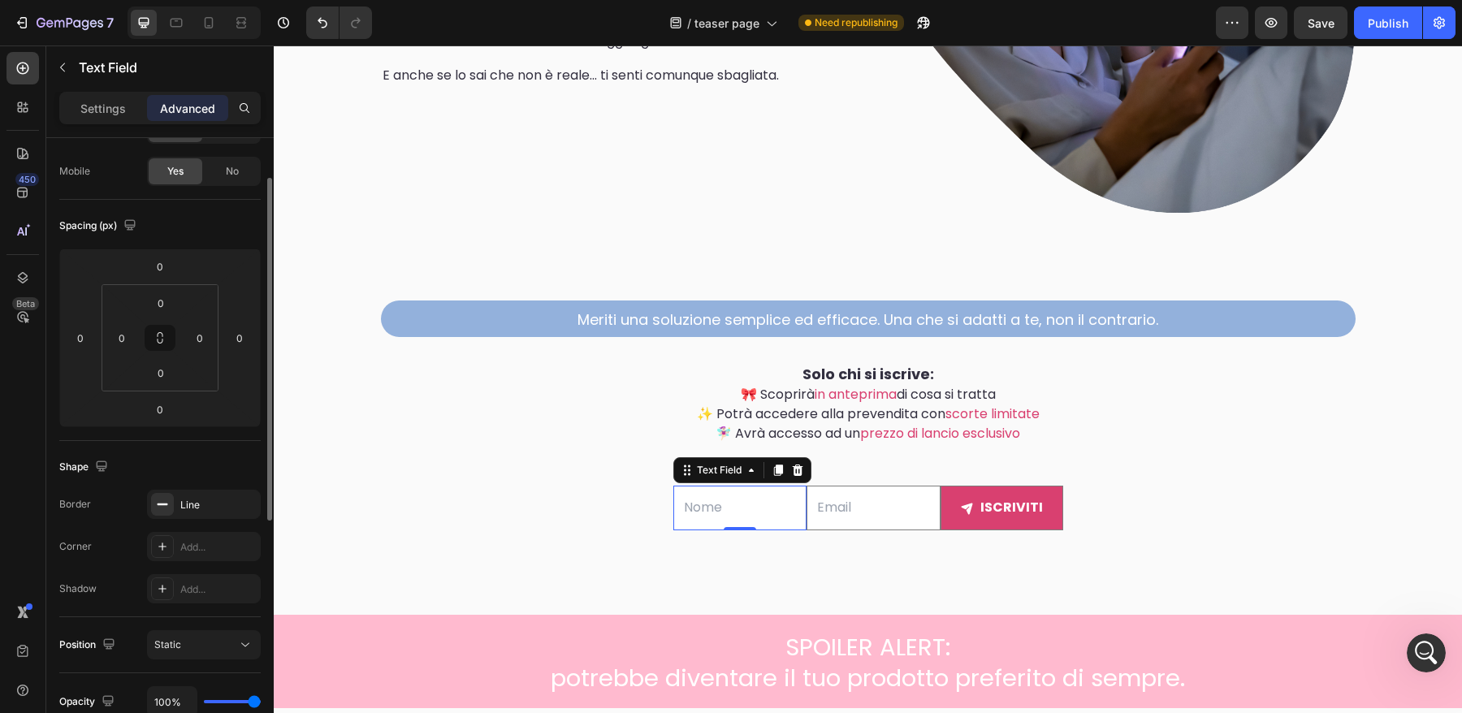
scroll to position [100, 0]
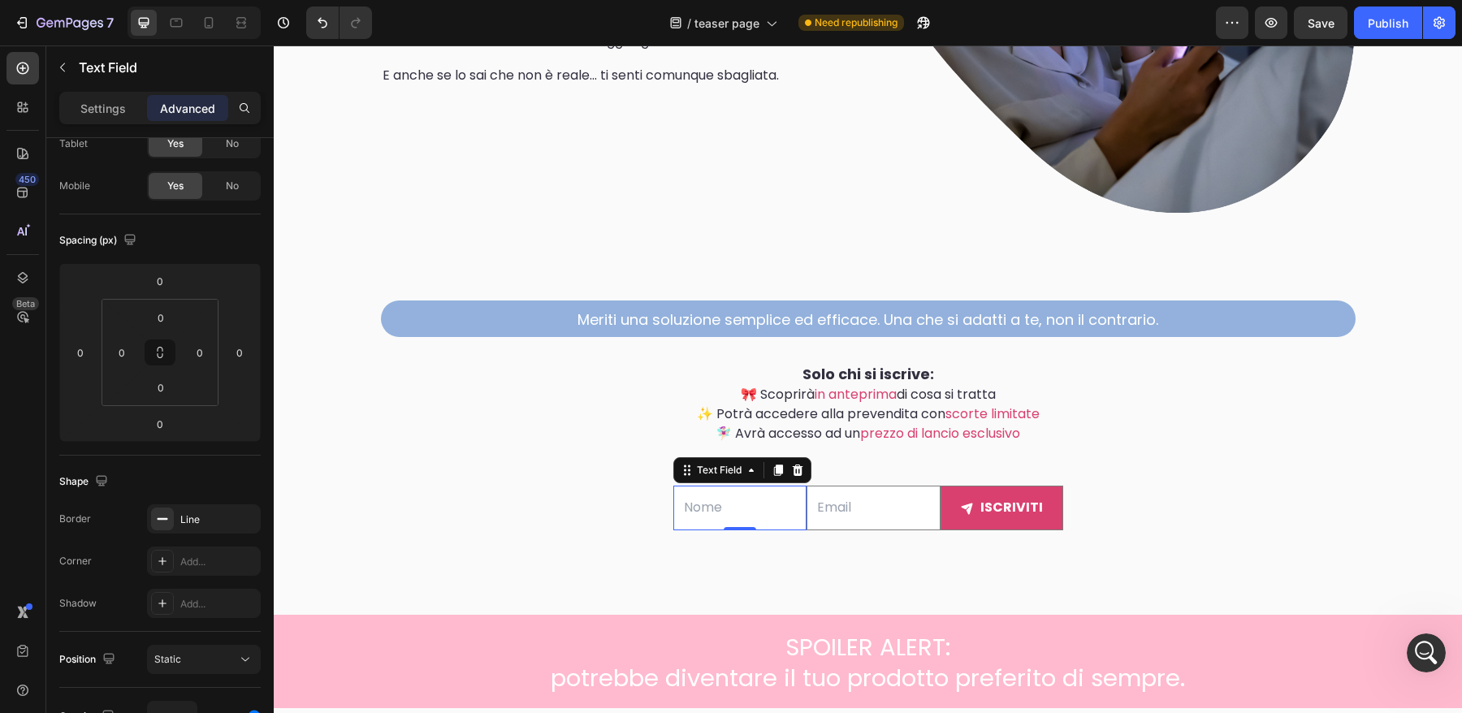
click at [694, 528] on input "text" at bounding box center [741, 508] width 134 height 45
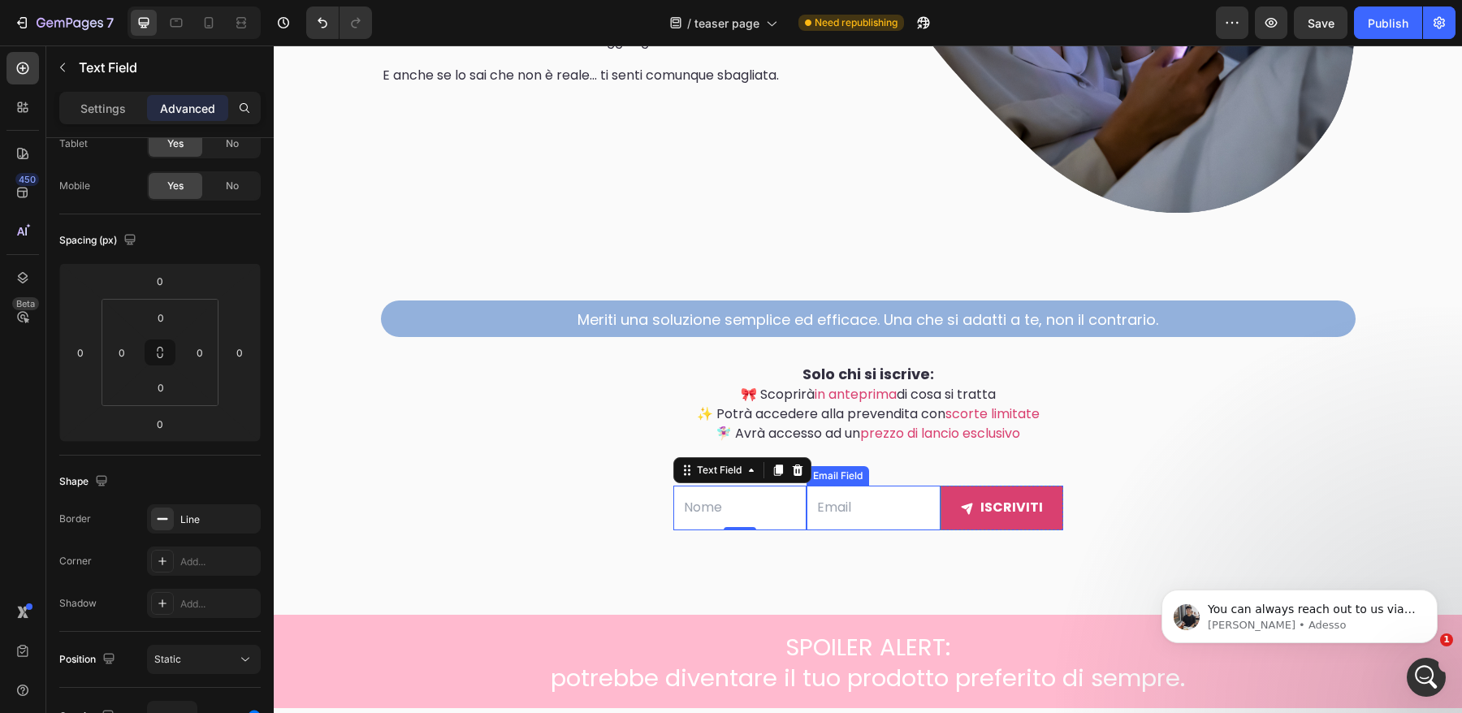
scroll to position [7420, 0]
click at [808, 515] on input "email" at bounding box center [874, 508] width 134 height 45
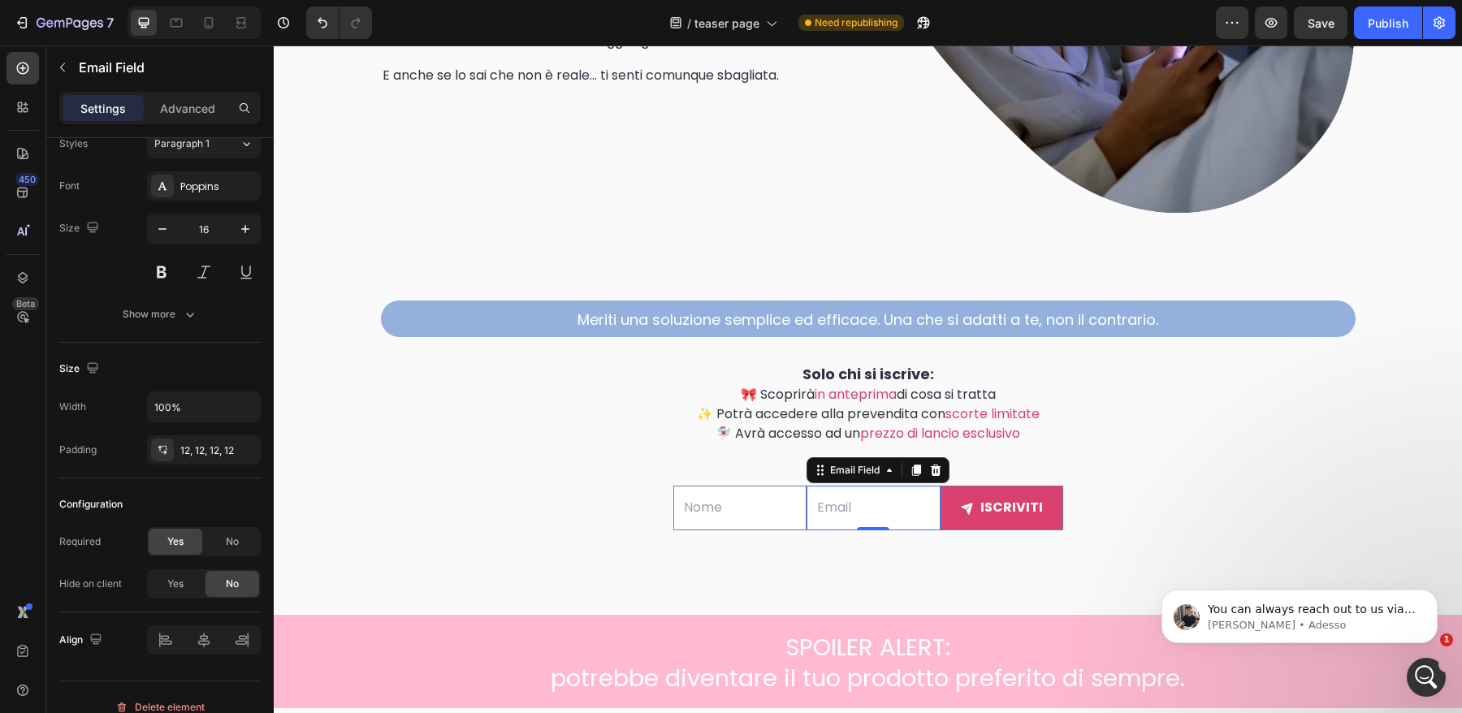
scroll to position [0, 0]
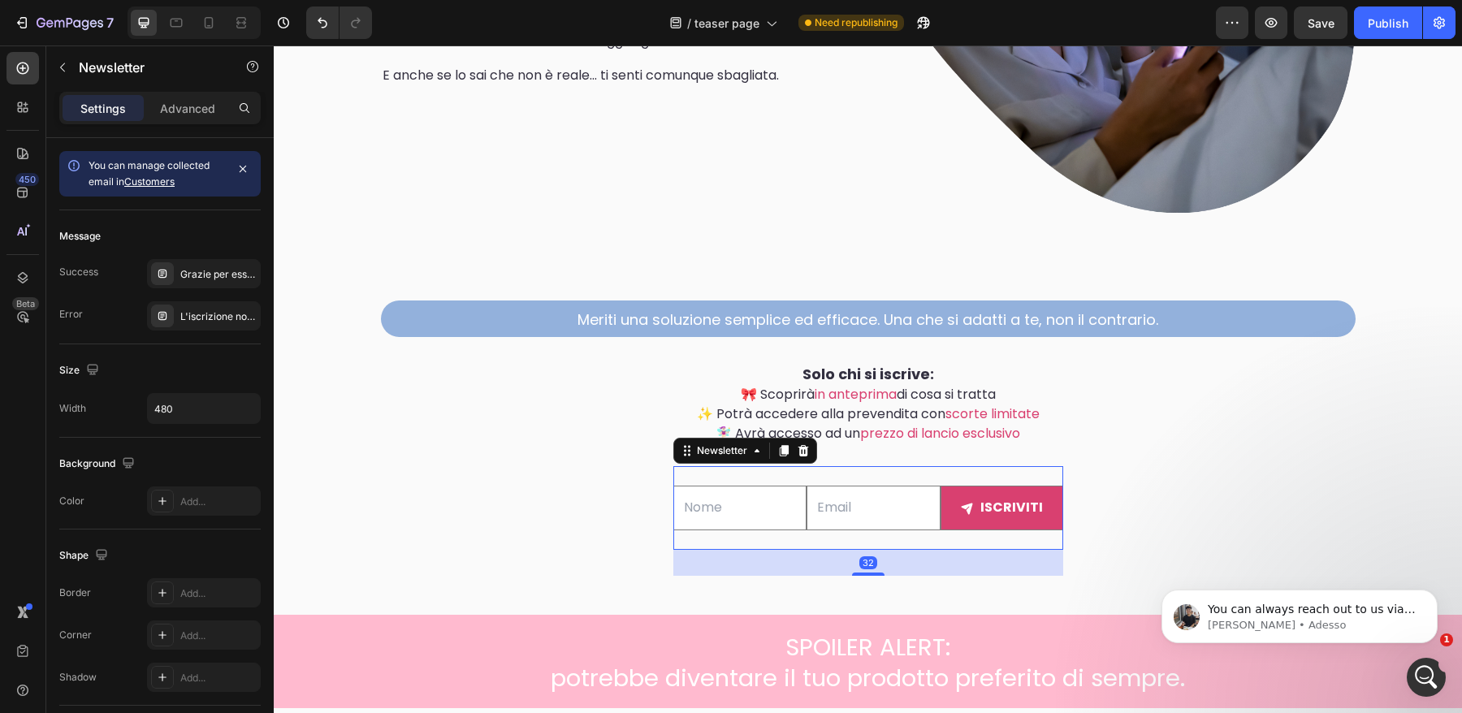
click at [801, 529] on div "Text Field Email Field iscriviti Submit Button Row Newsletter 32" at bounding box center [869, 508] width 390 height 84
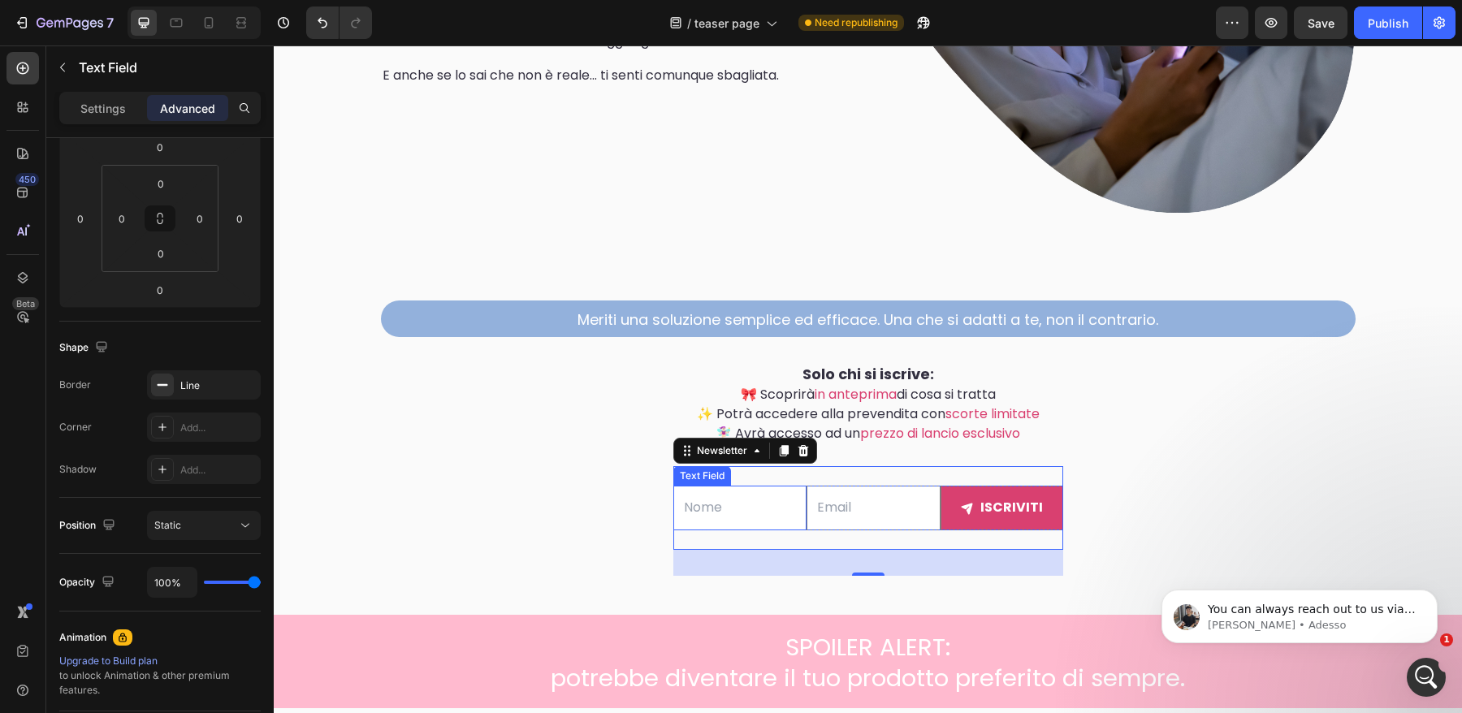
click at [709, 525] on input "text" at bounding box center [741, 508] width 134 height 45
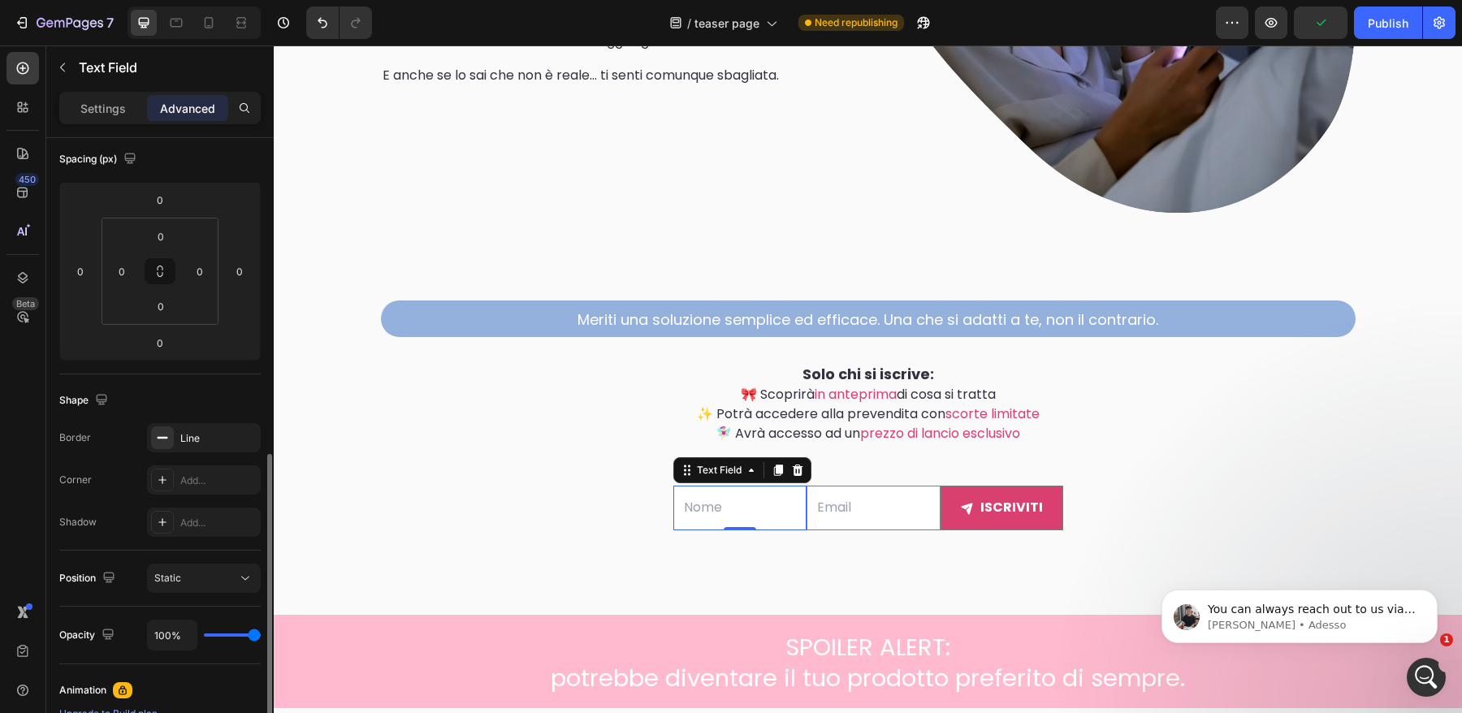
scroll to position [0, 0]
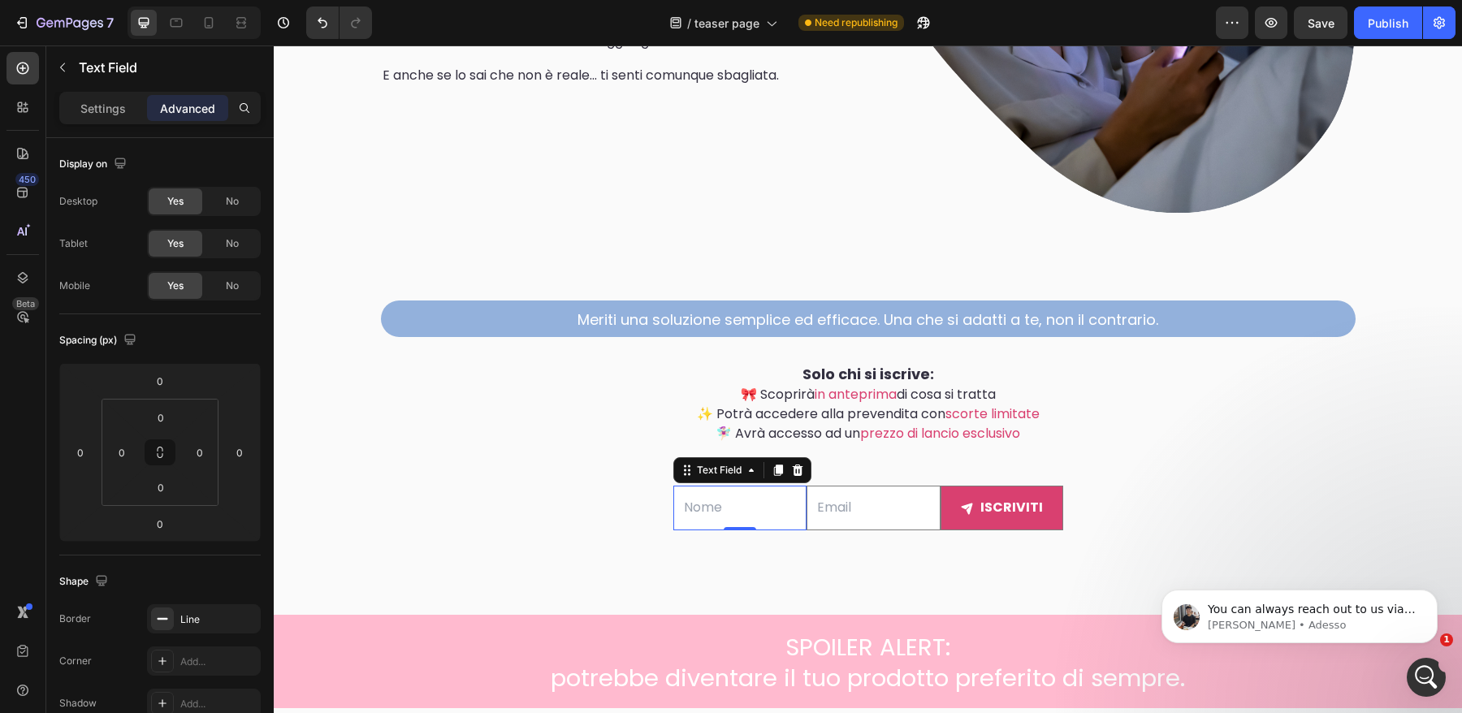
click at [807, 486] on input "text" at bounding box center [741, 508] width 134 height 45
click at [821, 486] on input "email" at bounding box center [874, 508] width 134 height 45
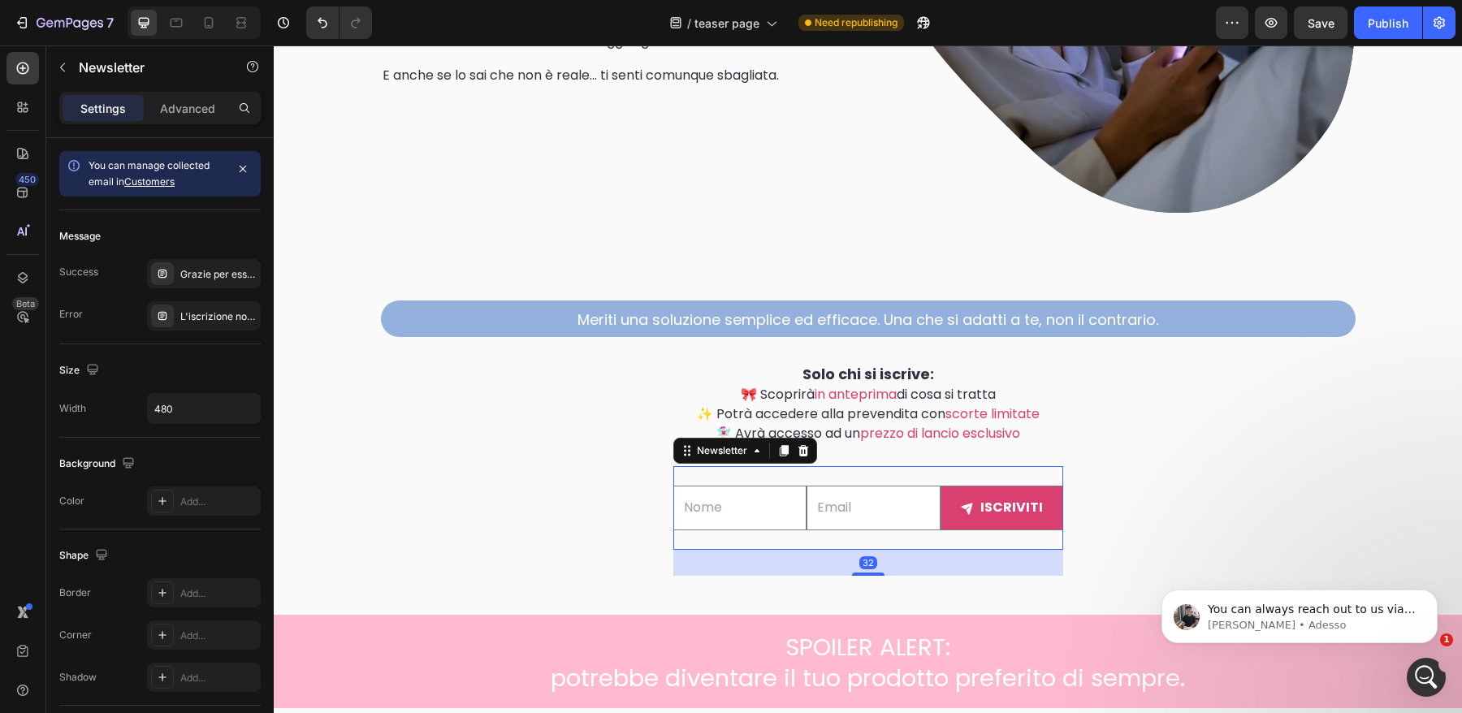
click at [758, 482] on div "Text Field Email Field iscriviti Submit Button Row Newsletter 32" at bounding box center [869, 508] width 390 height 84
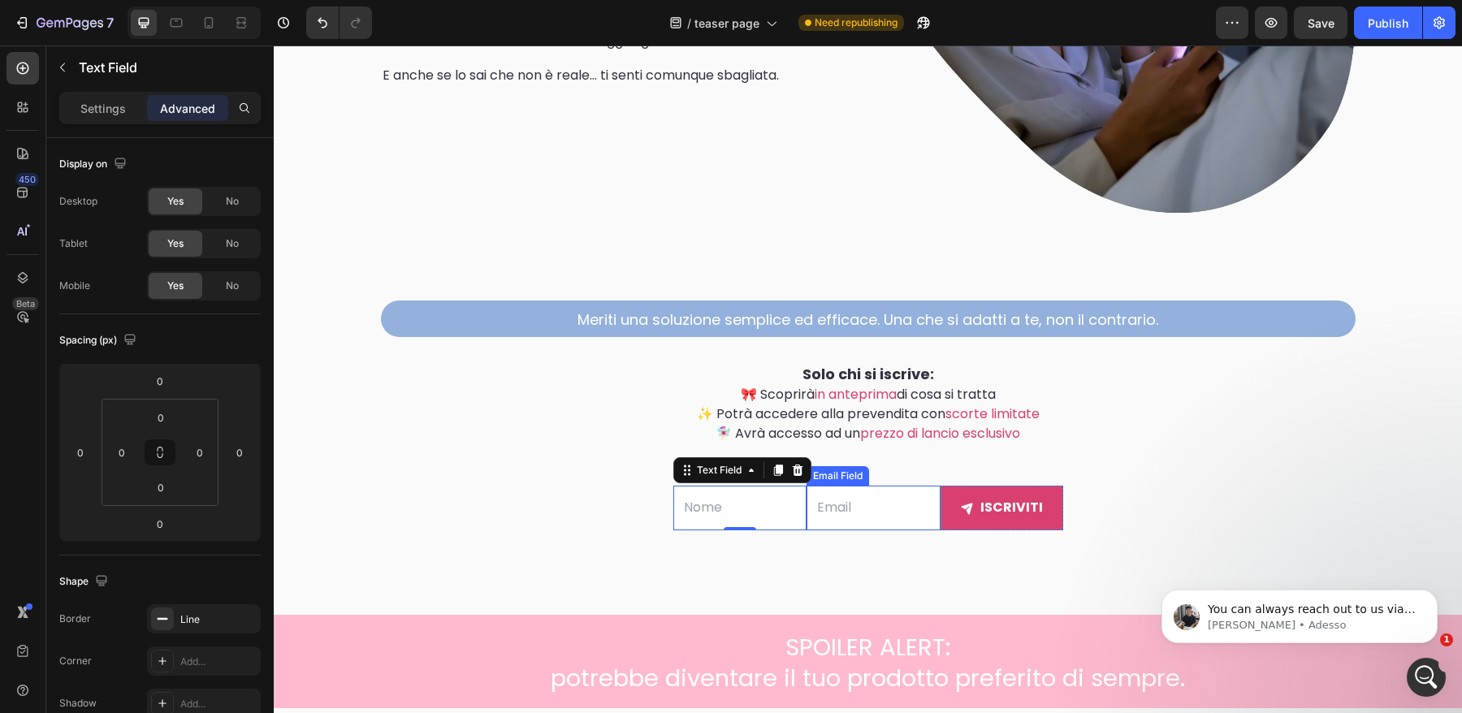
click at [808, 487] on input "email" at bounding box center [874, 508] width 134 height 45
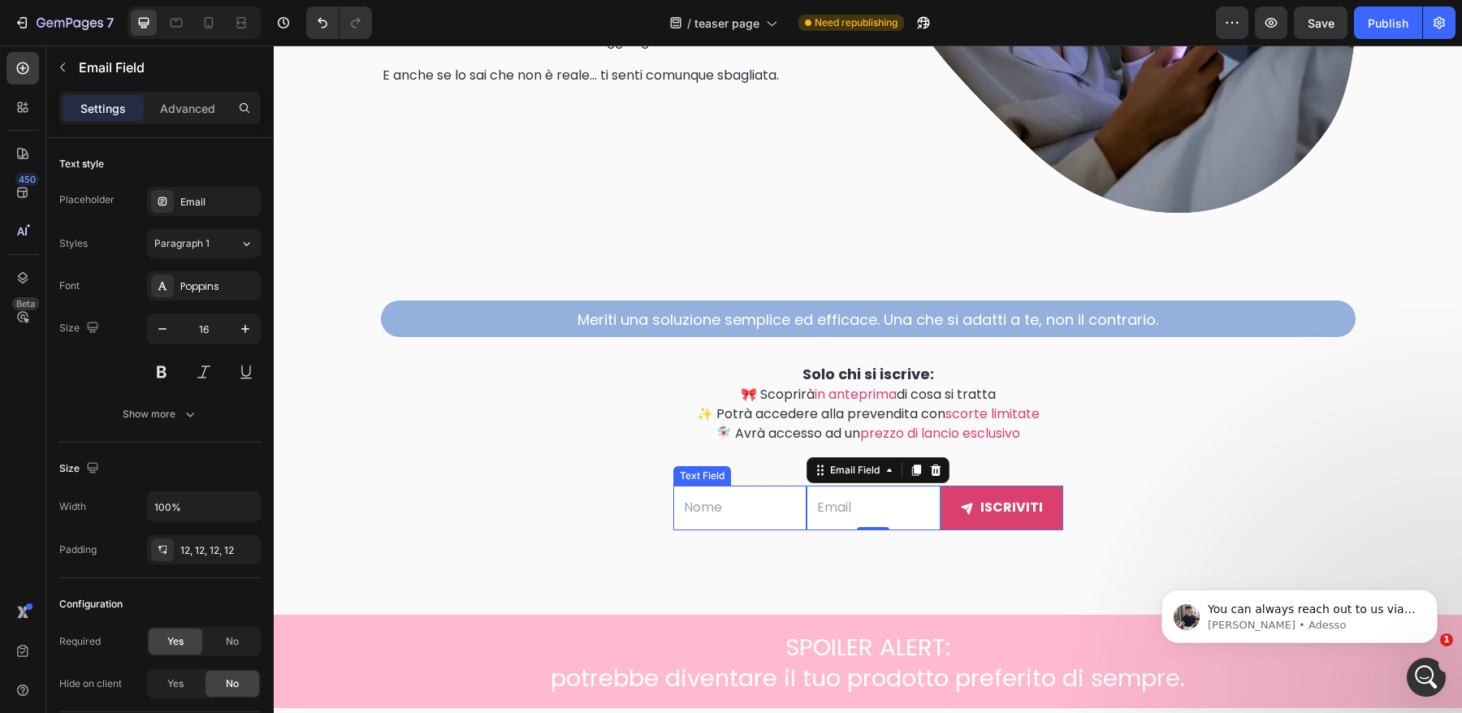
click at [771, 487] on input "text" at bounding box center [741, 508] width 134 height 45
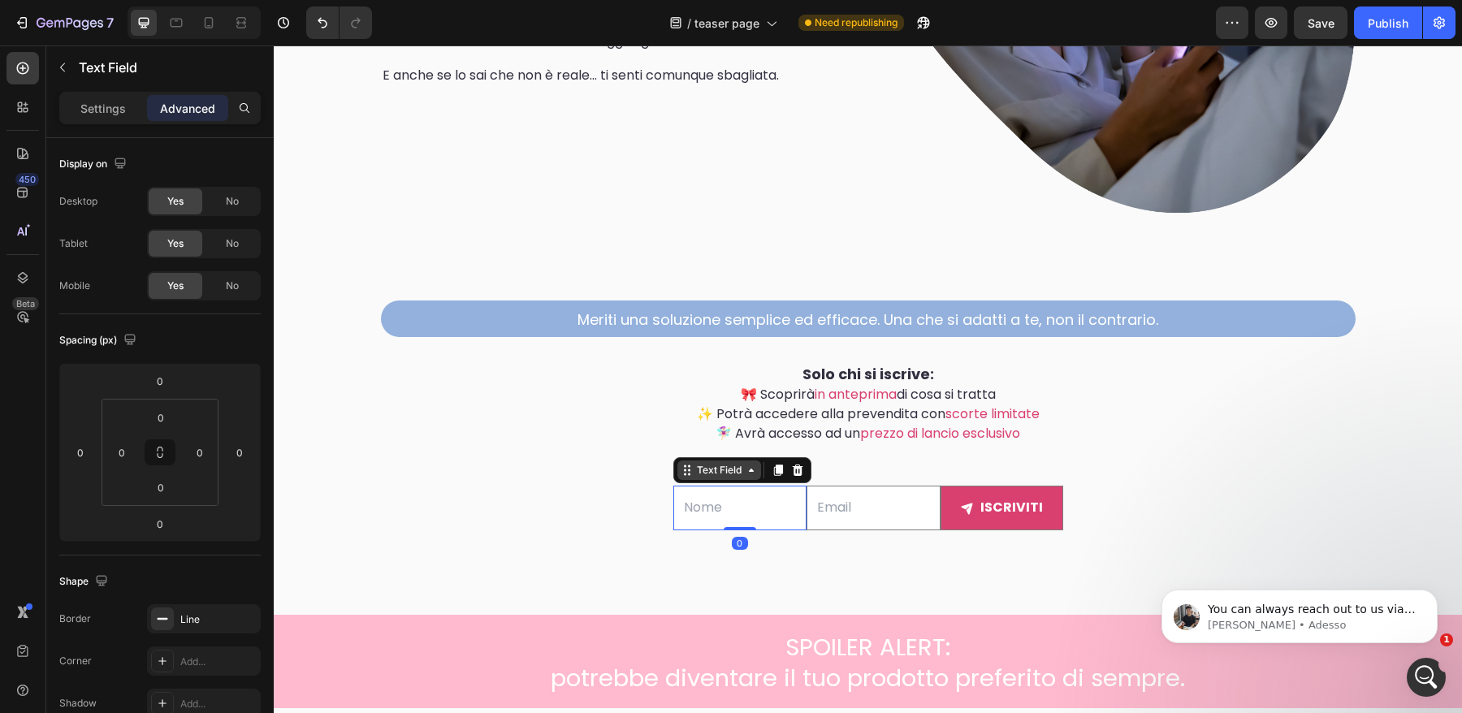
click at [705, 475] on div "Text Field" at bounding box center [719, 470] width 51 height 15
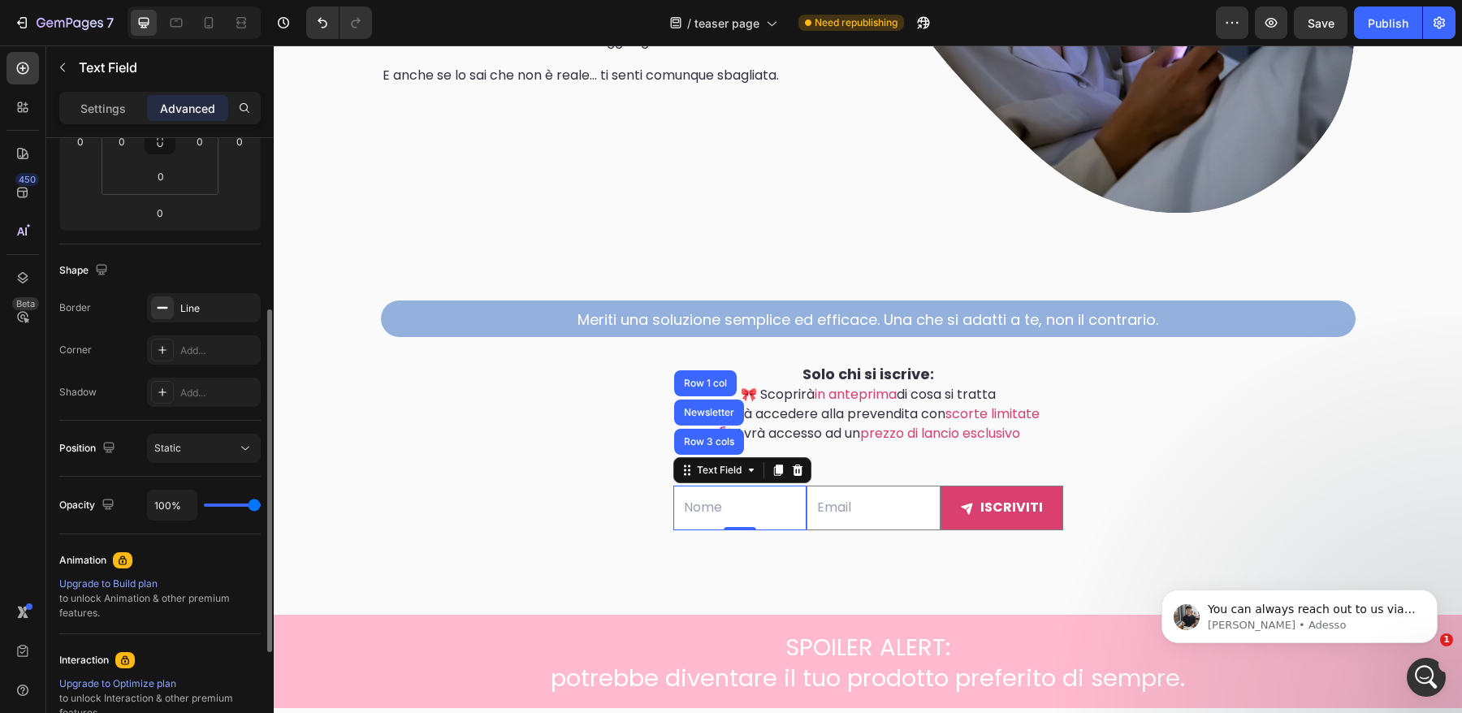
scroll to position [509, 0]
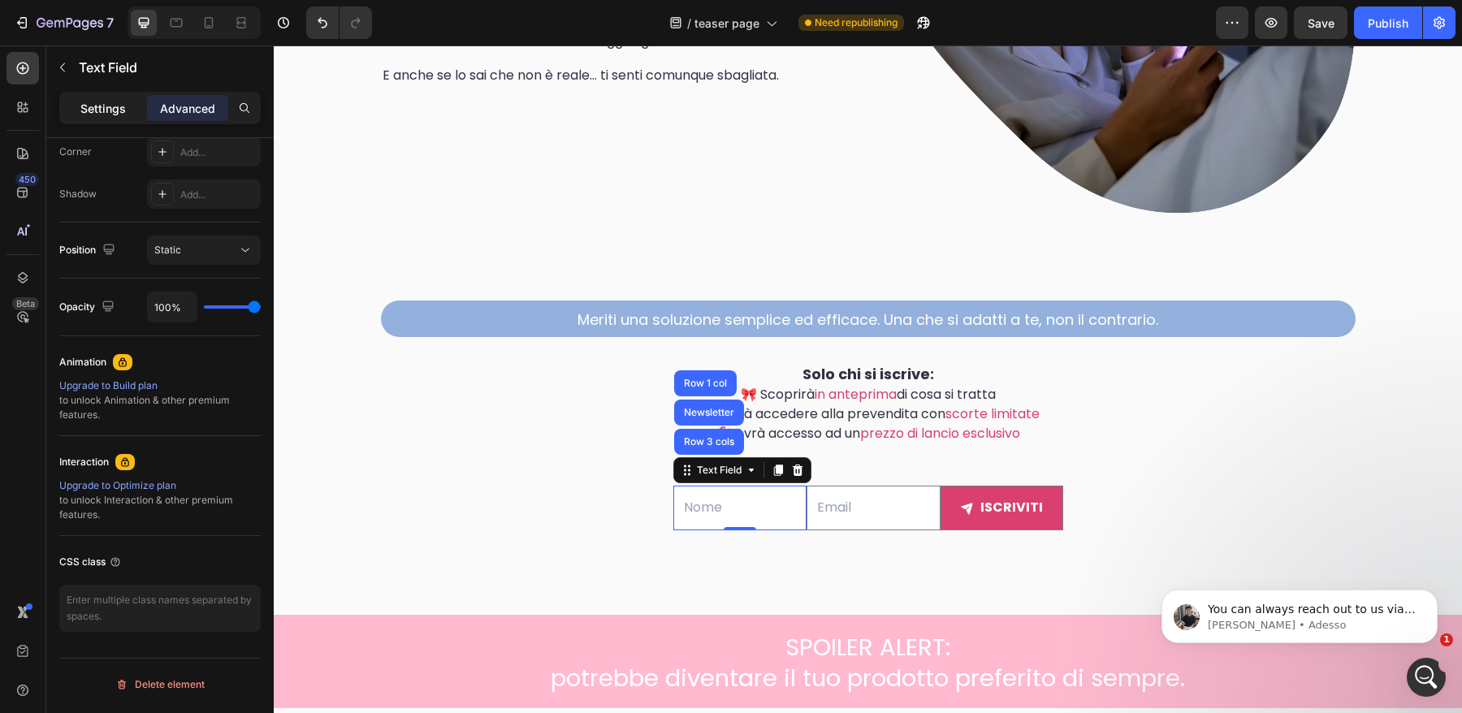
click at [117, 112] on p "Settings" at bounding box center [102, 108] width 45 height 17
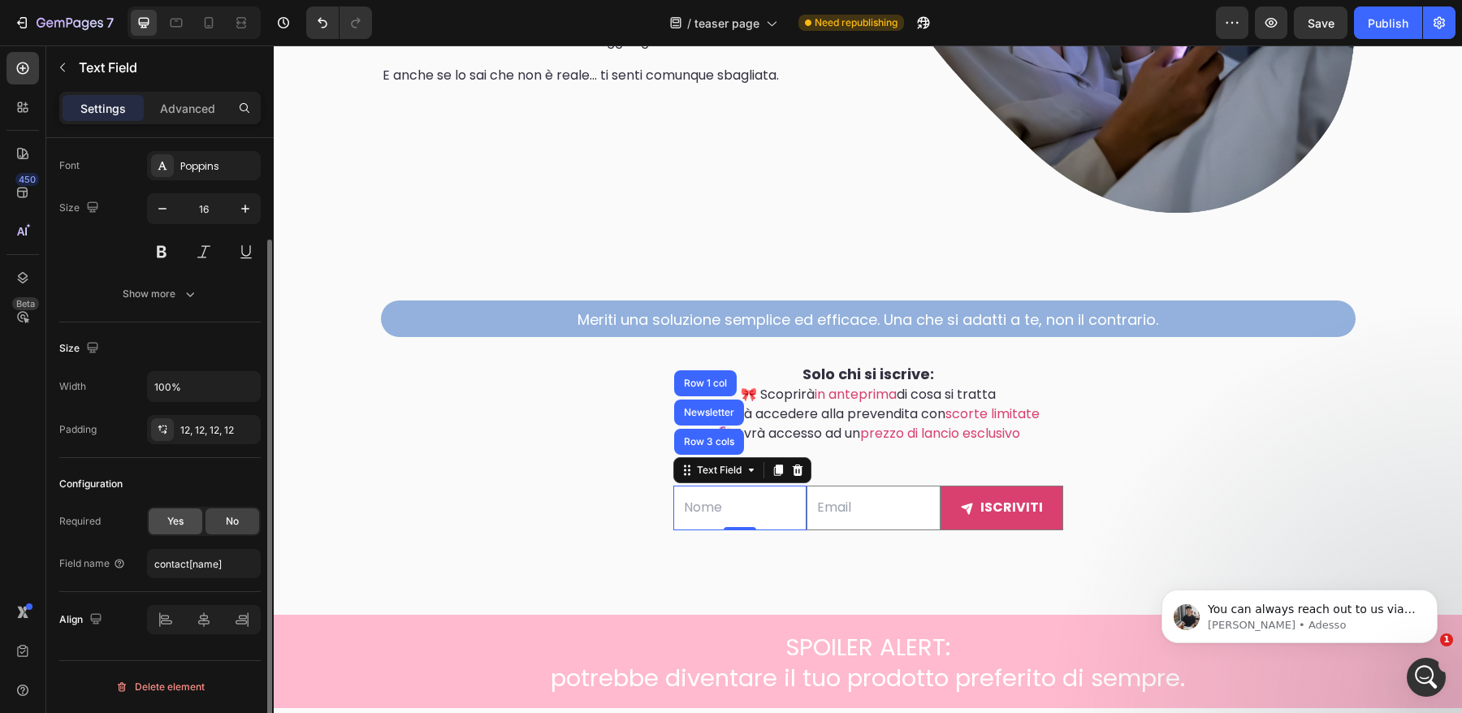
click at [184, 516] on span "Yes" at bounding box center [175, 521] width 16 height 15
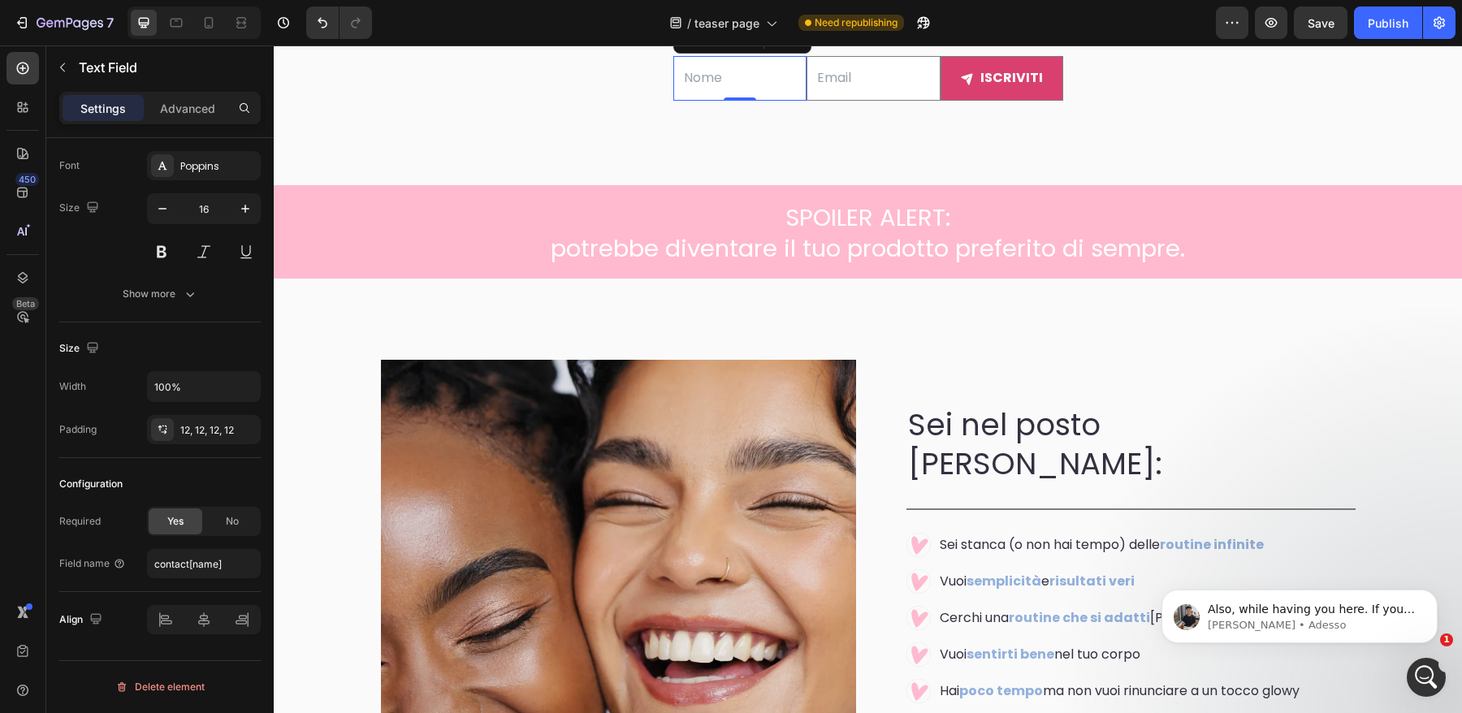
scroll to position [3193, 0]
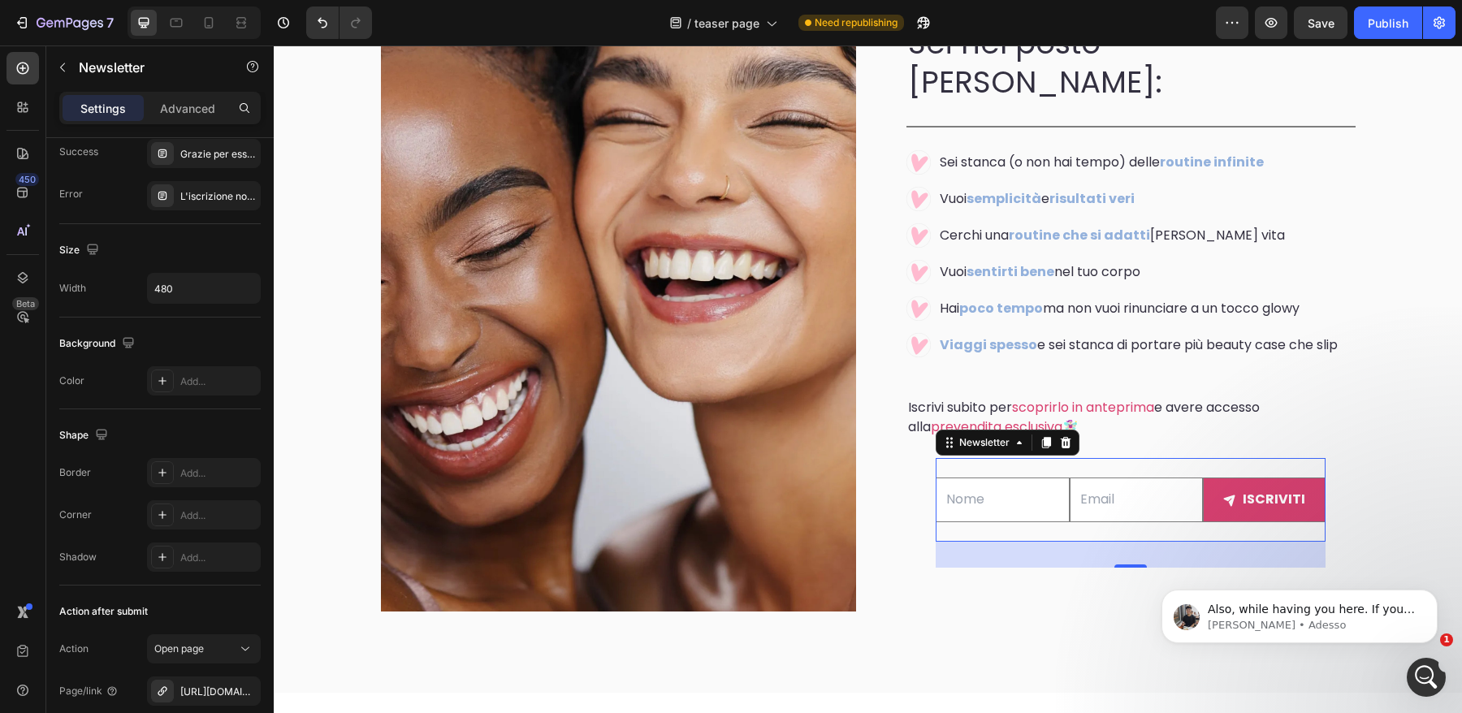
click at [1007, 458] on div "Text Field Email Field iscriviti Submit Button Row Newsletter 0" at bounding box center [1131, 500] width 390 height 84
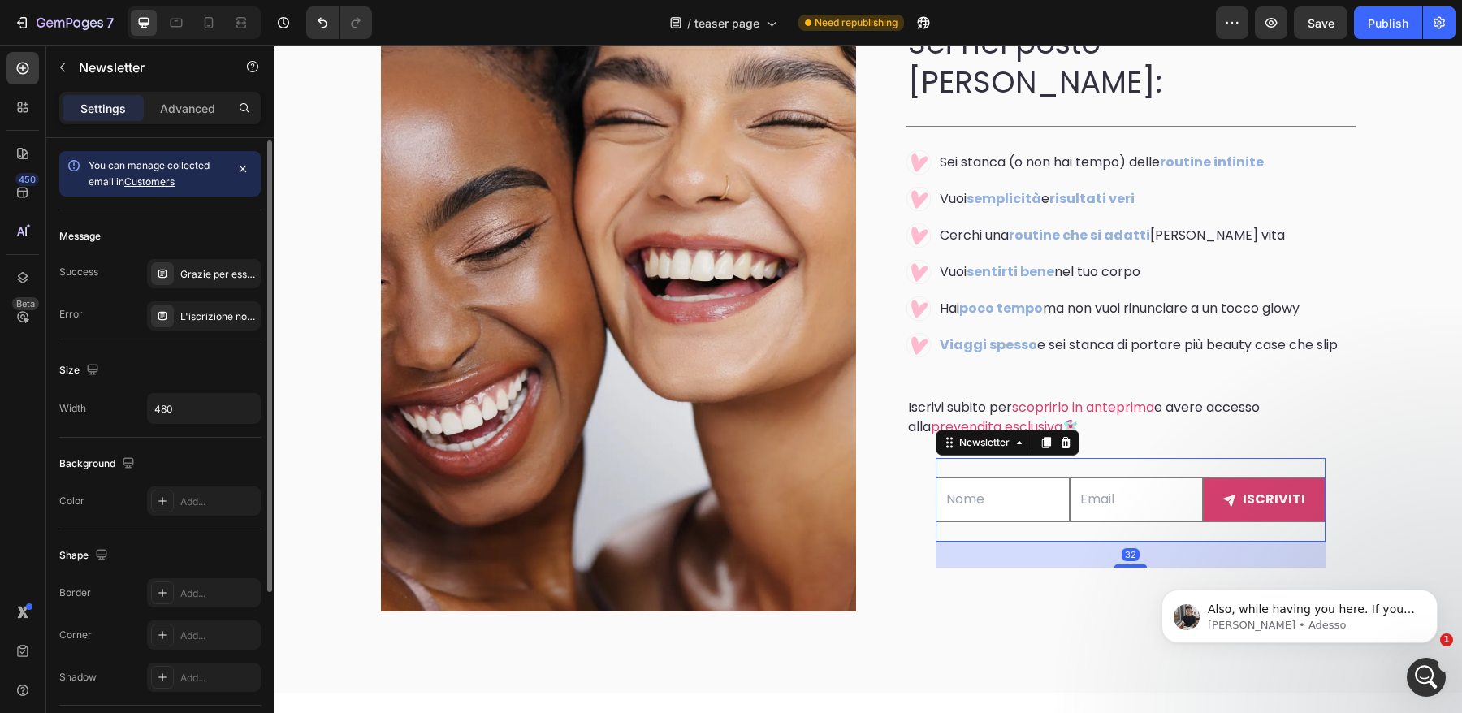
scroll to position [234, 0]
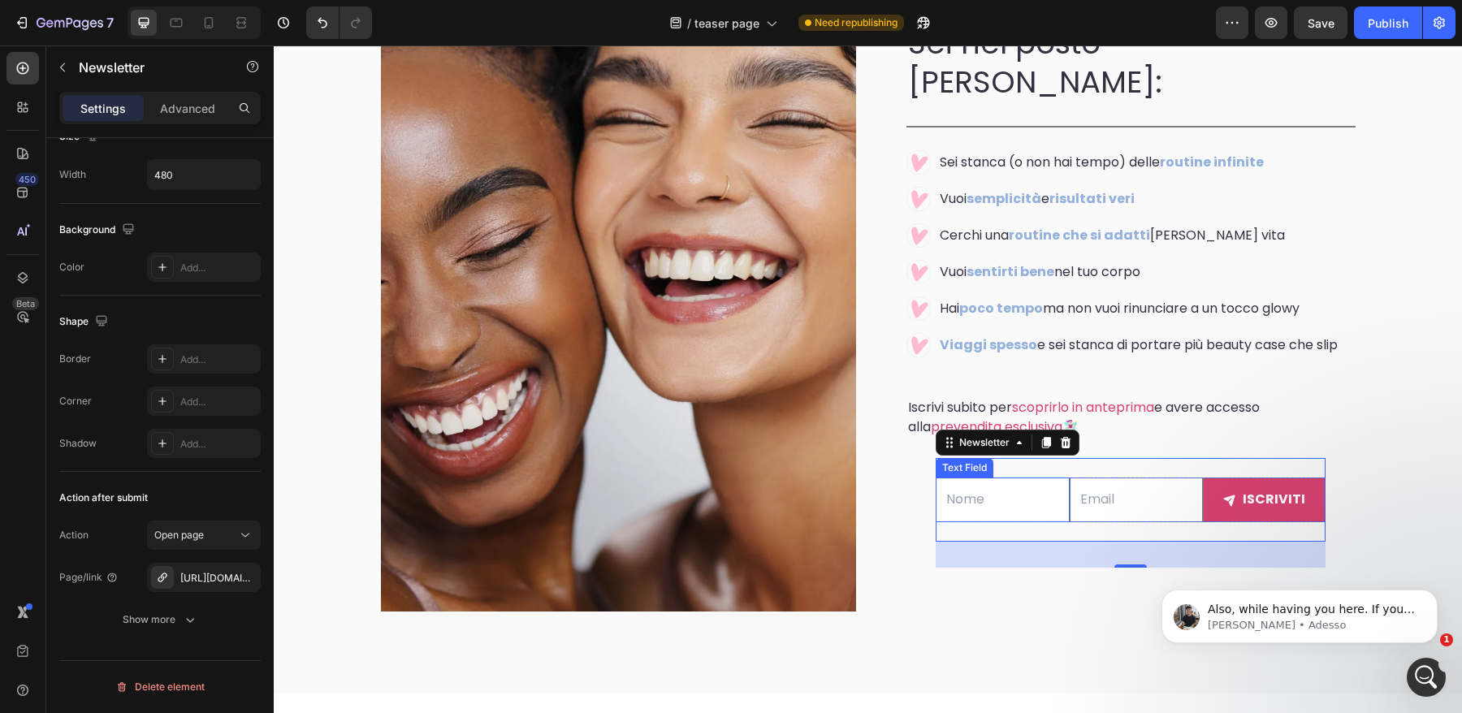
click at [956, 478] on input "text" at bounding box center [1003, 500] width 134 height 45
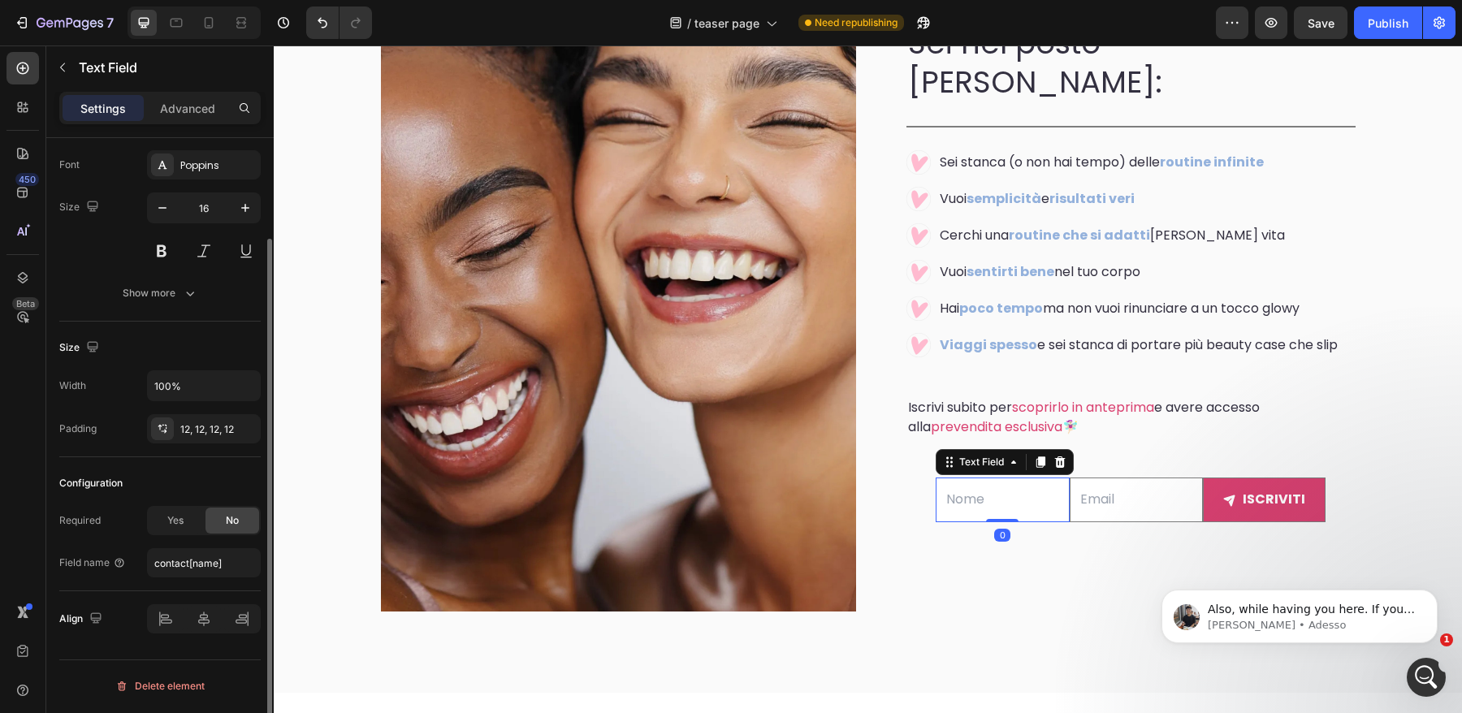
scroll to position [0, 0]
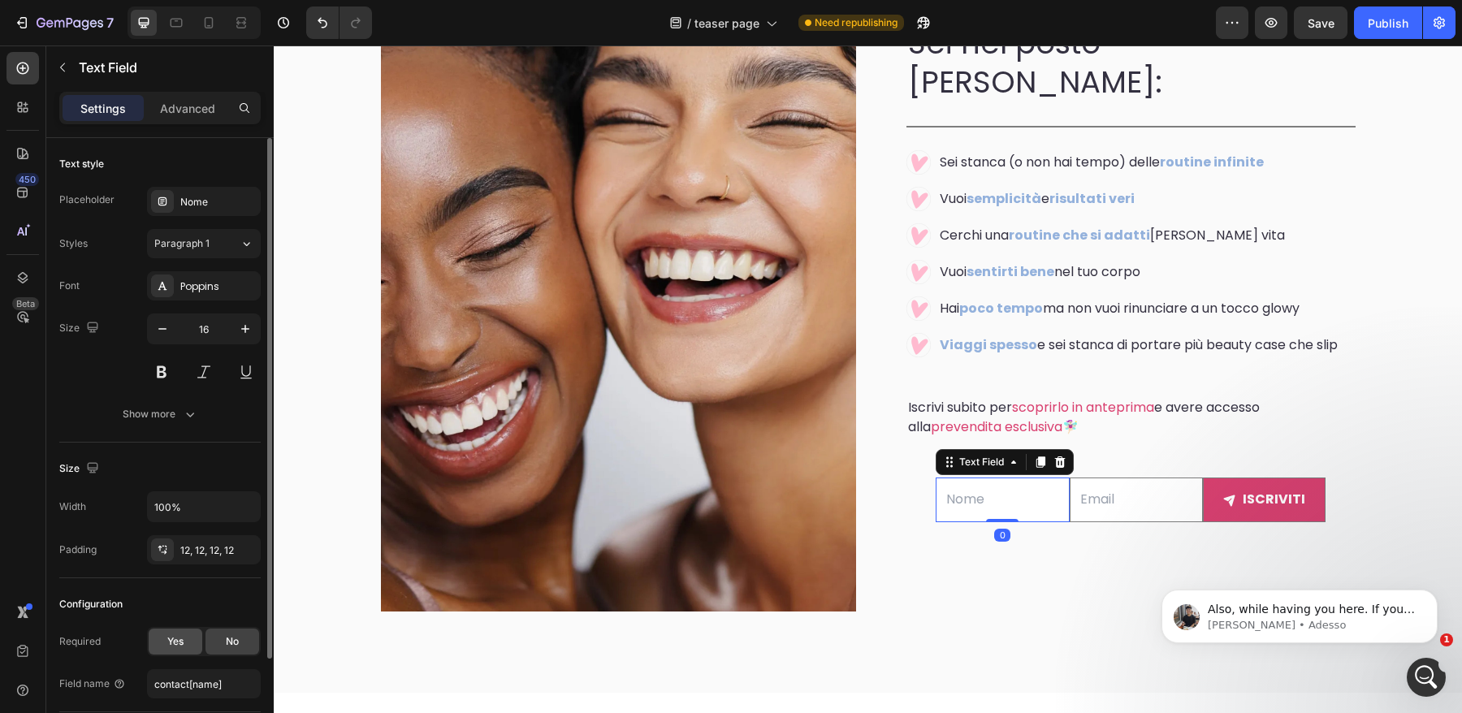
click at [181, 638] on span "Yes" at bounding box center [175, 642] width 16 height 15
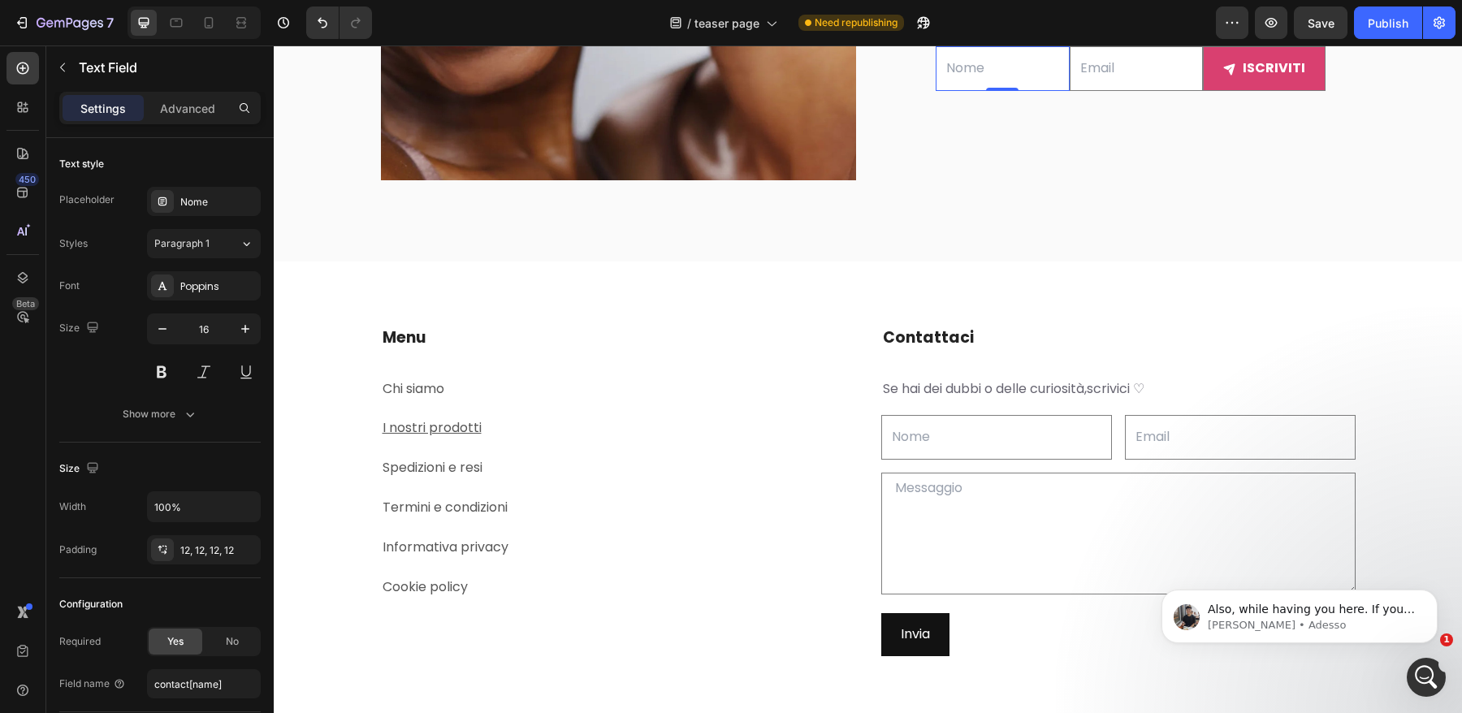
scroll to position [3691, 0]
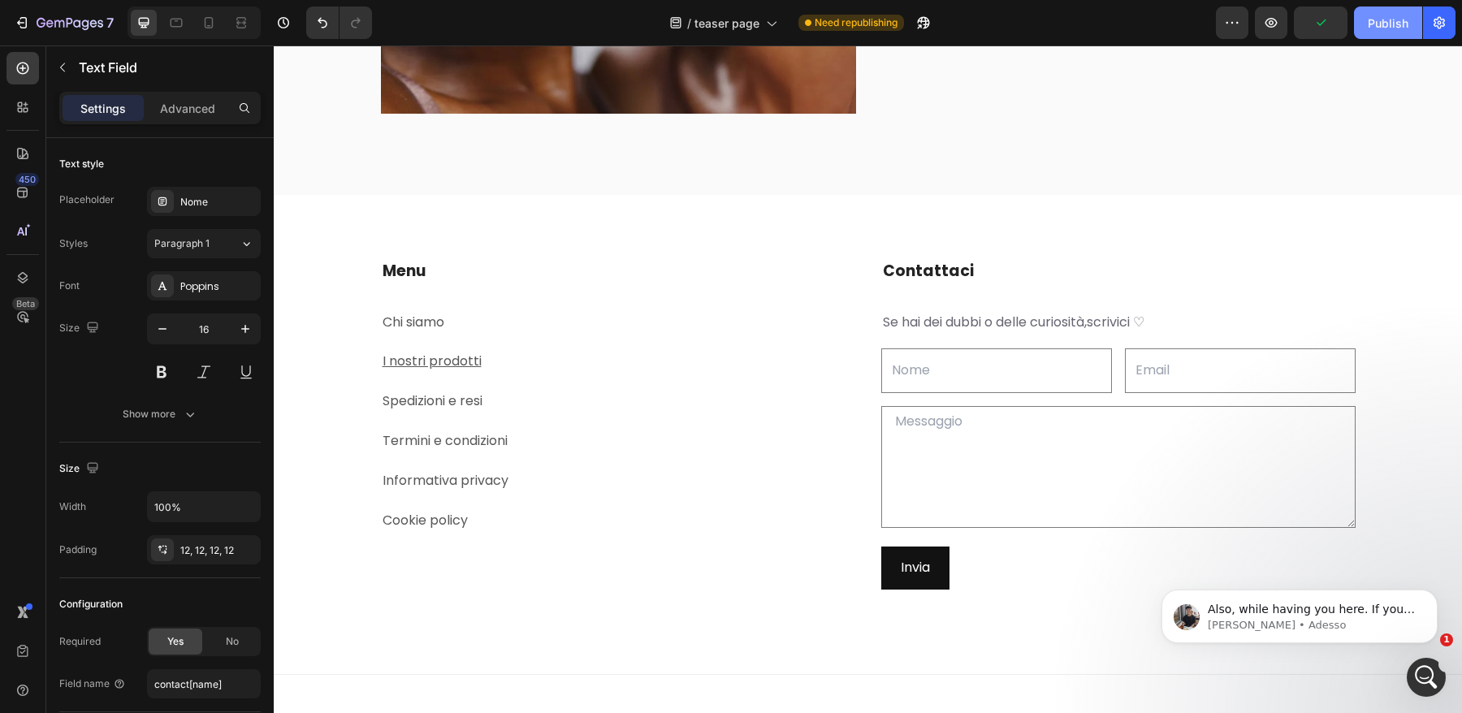
click at [1380, 24] on div "Publish" at bounding box center [1388, 23] width 41 height 17
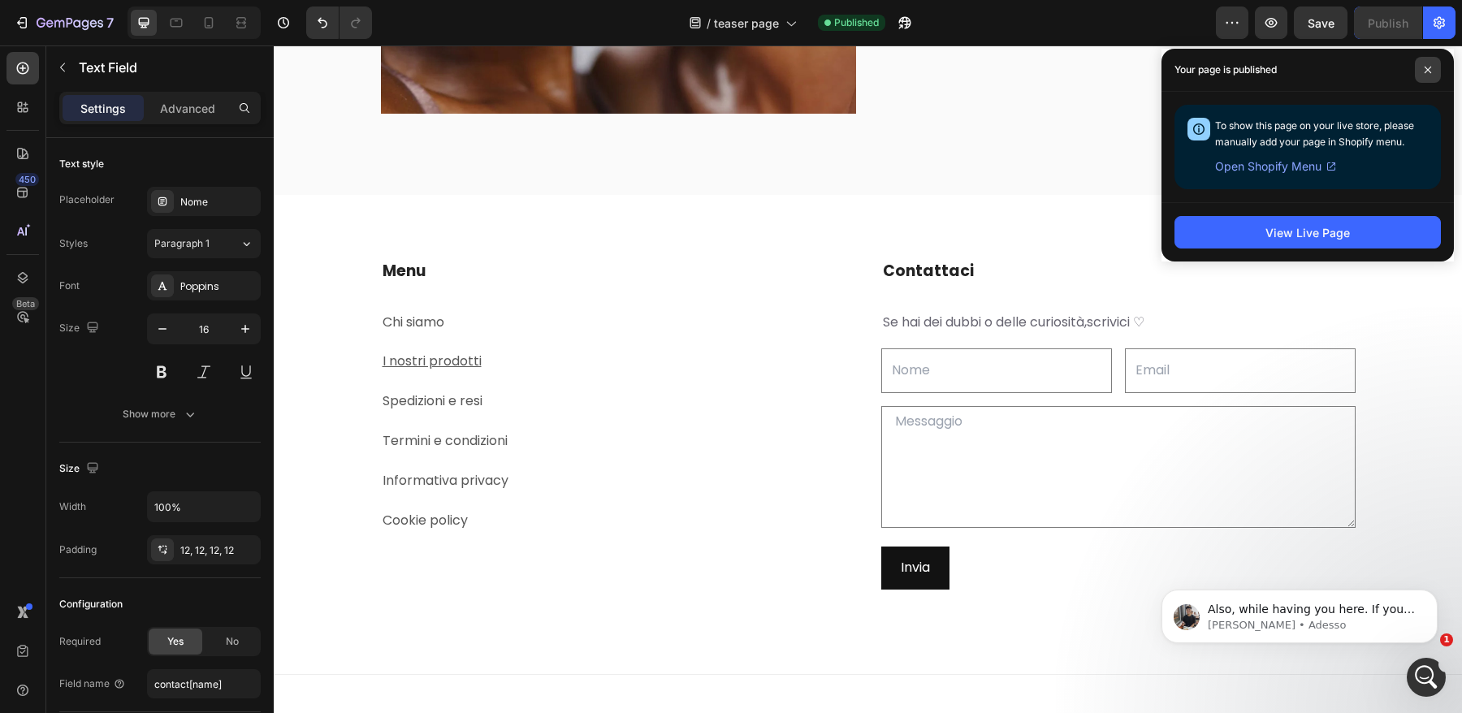
click at [1430, 69] on icon at bounding box center [1428, 70] width 8 height 8
